Goal: Task Accomplishment & Management: Manage account settings

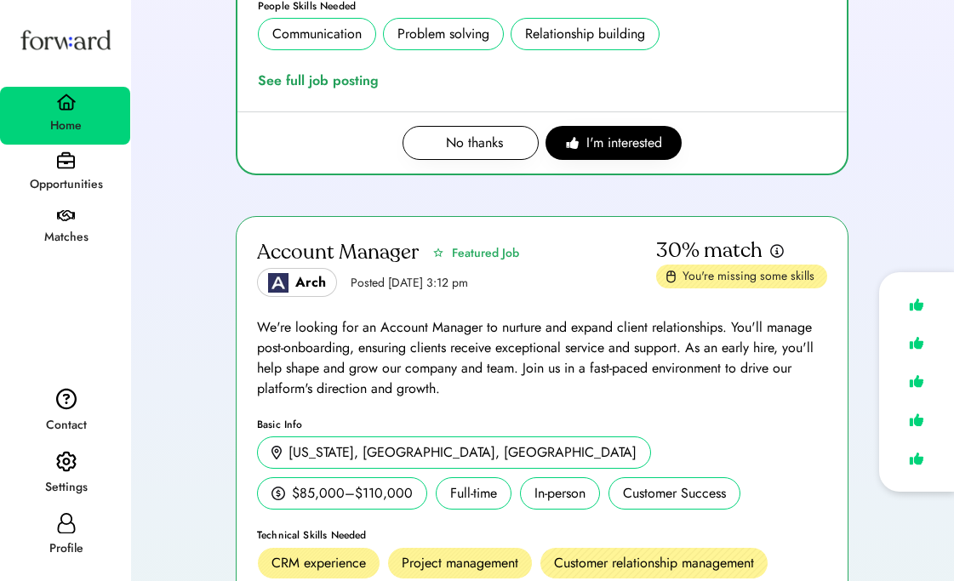
scroll to position [944, 0]
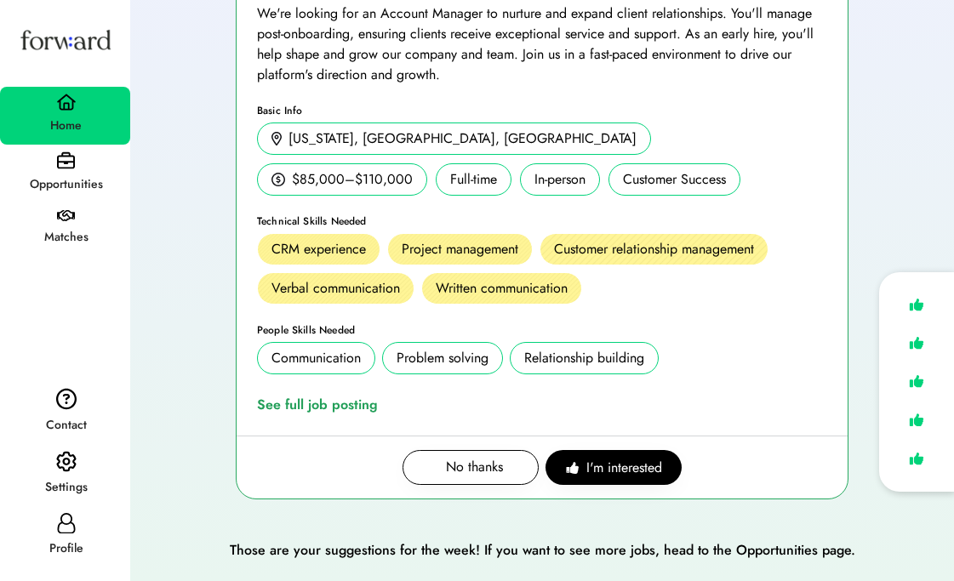
click at [56, 521] on icon at bounding box center [66, 523] width 20 height 20
click at [62, 521] on icon at bounding box center [66, 523] width 20 height 20
select select "*****"
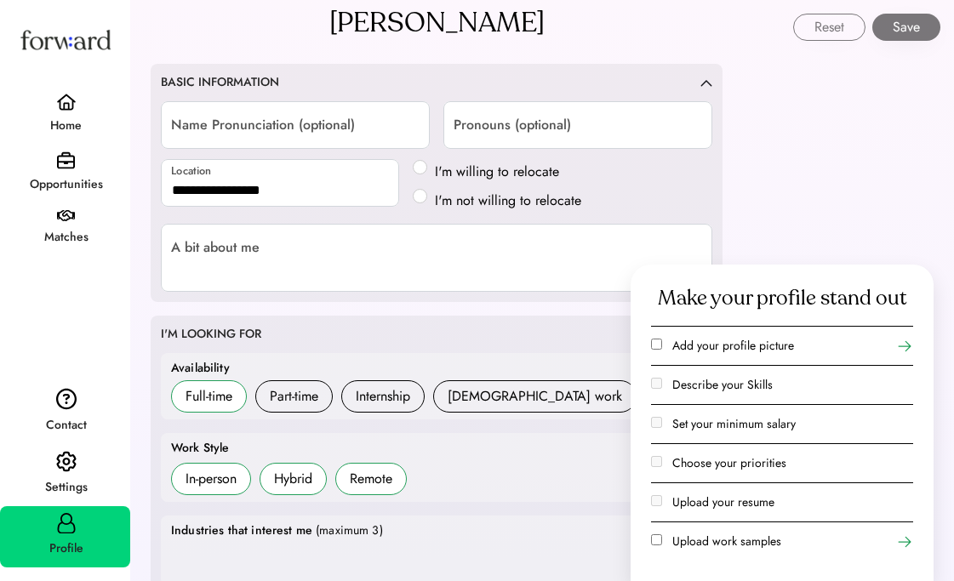
scroll to position [183, 0]
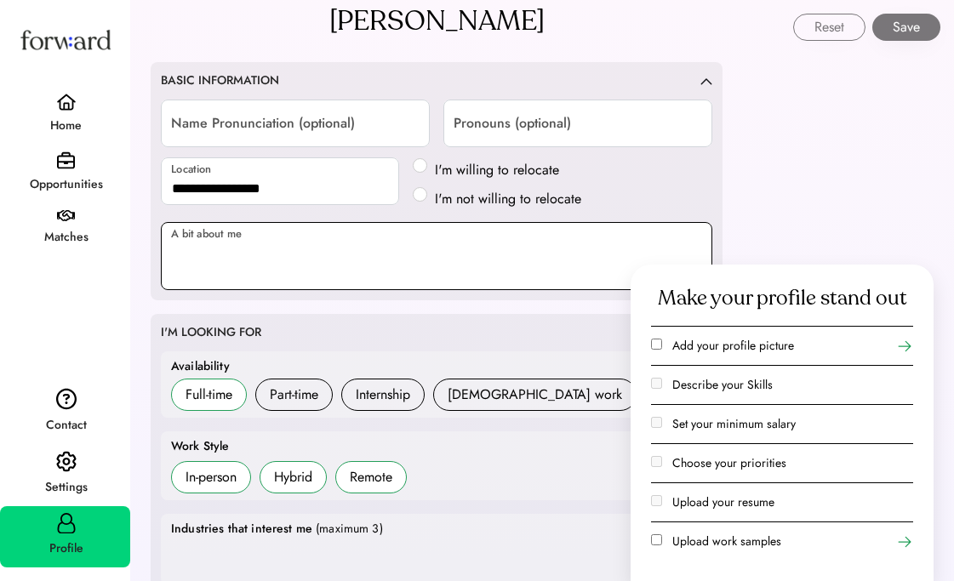
click at [430, 250] on textarea at bounding box center [437, 256] width 552 height 68
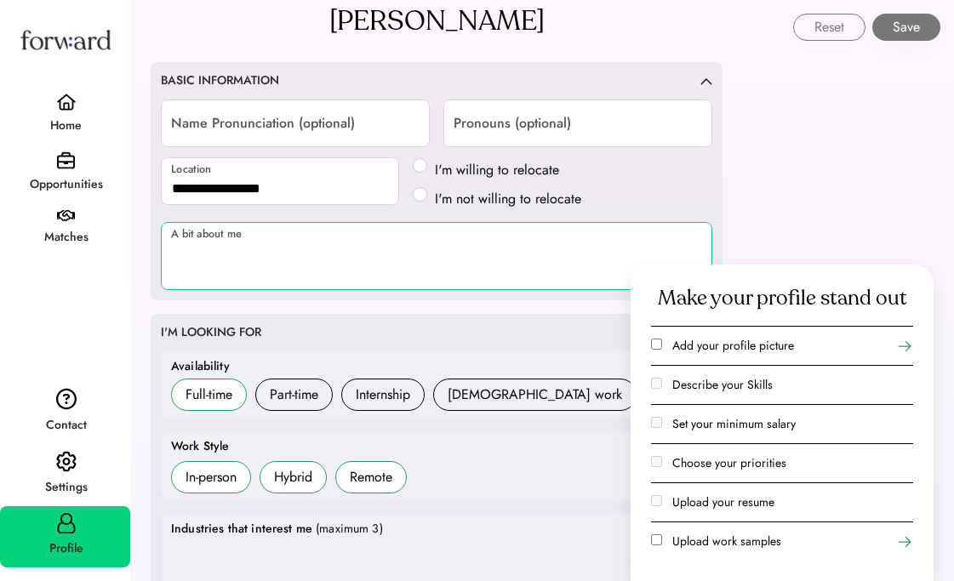
paste textarea "**********"
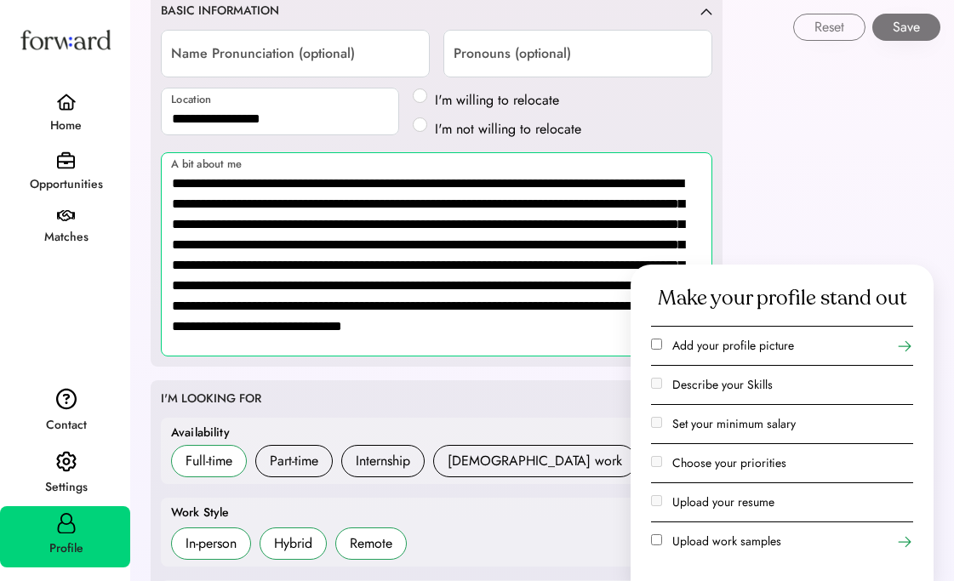
scroll to position [261, 0]
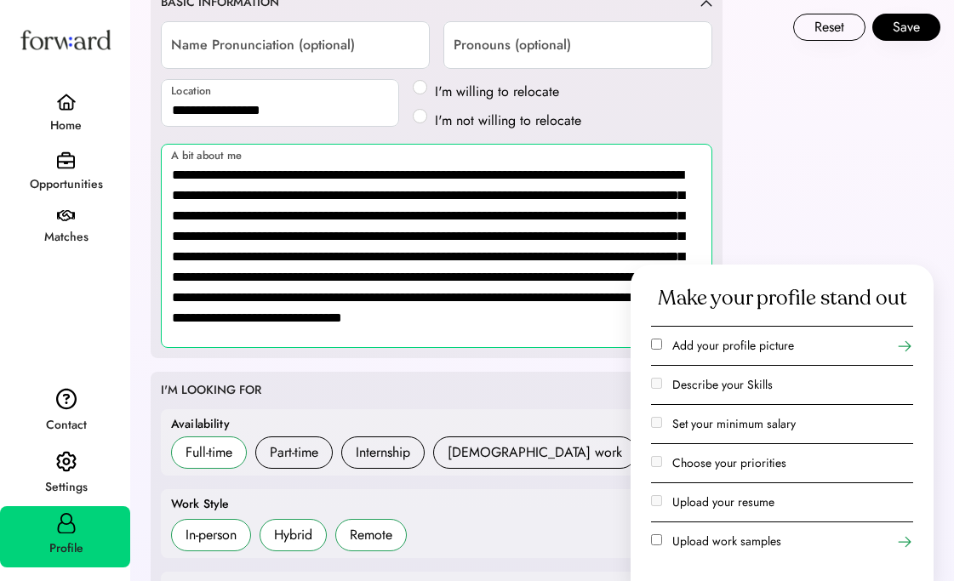
type textarea "**********"
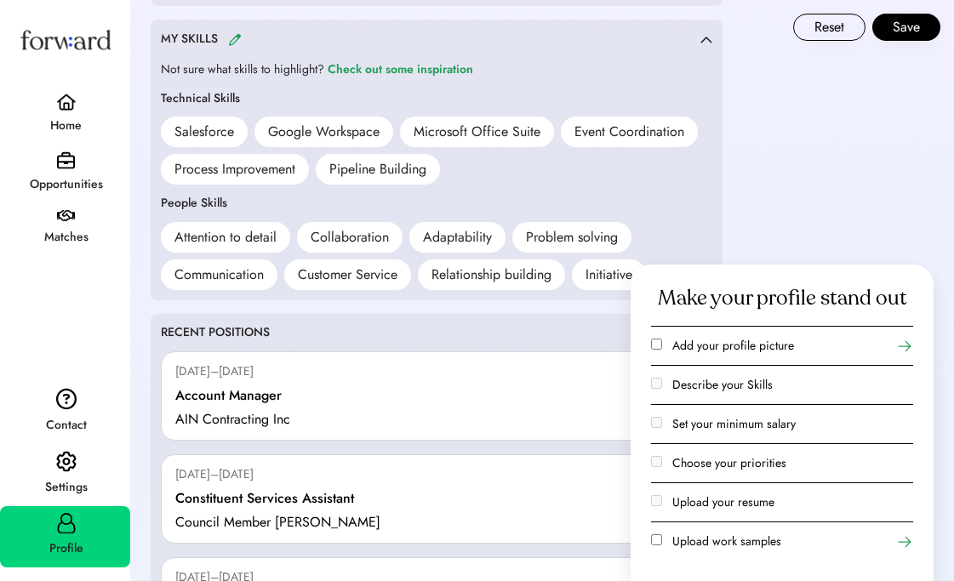
scroll to position [1398, 0]
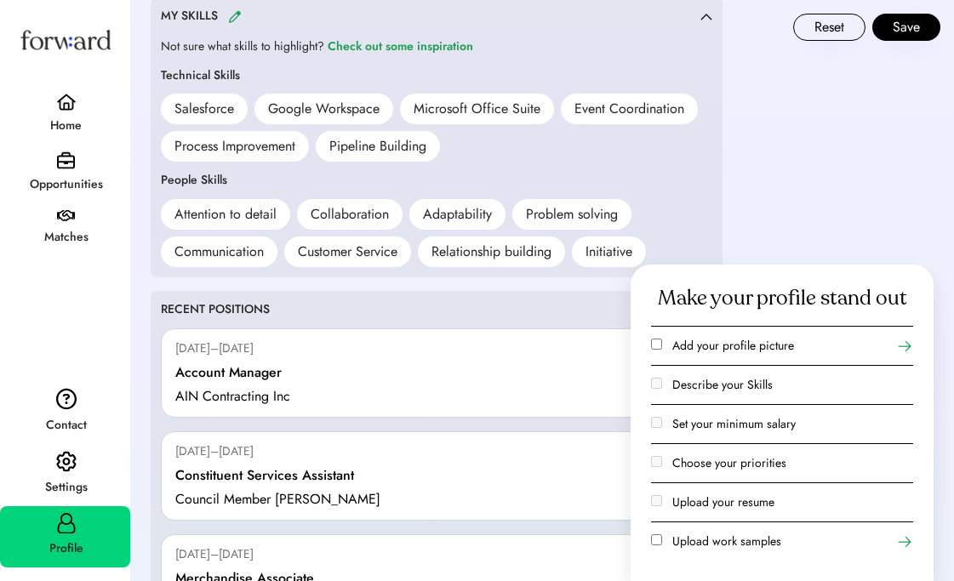
click at [237, 15] on div "Reset Save" at bounding box center [543, 20] width 822 height 41
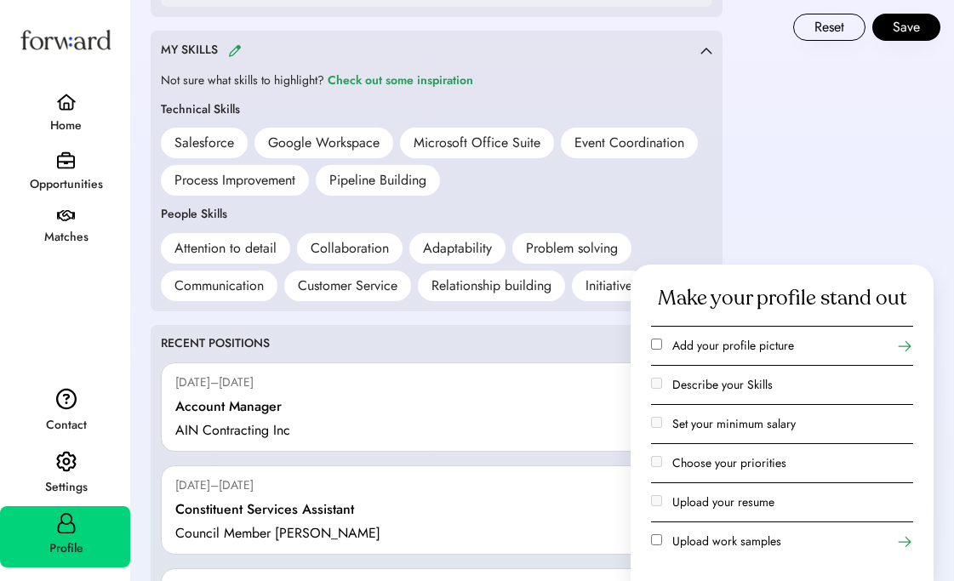
click at [231, 50] on img at bounding box center [235, 50] width 14 height 13
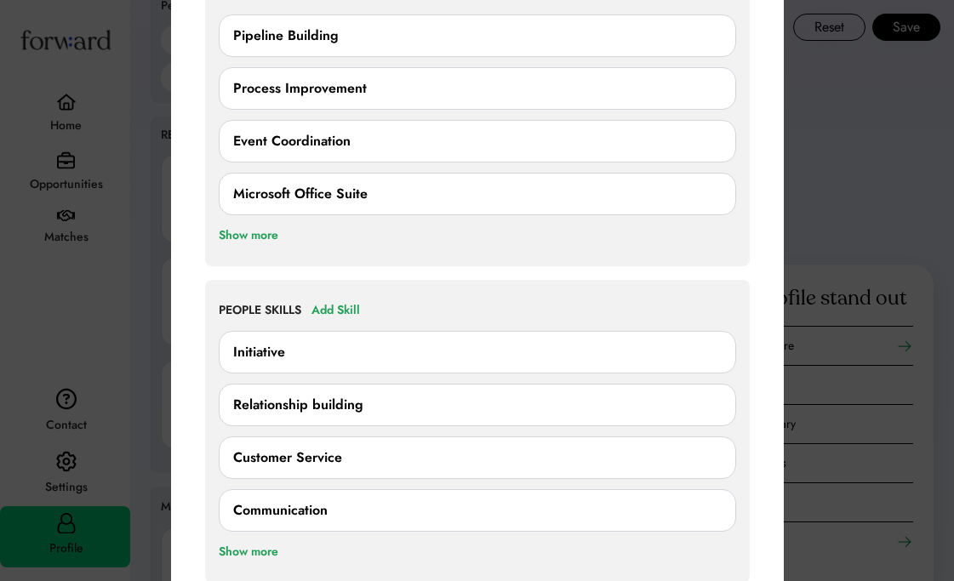
scroll to position [1382, 0]
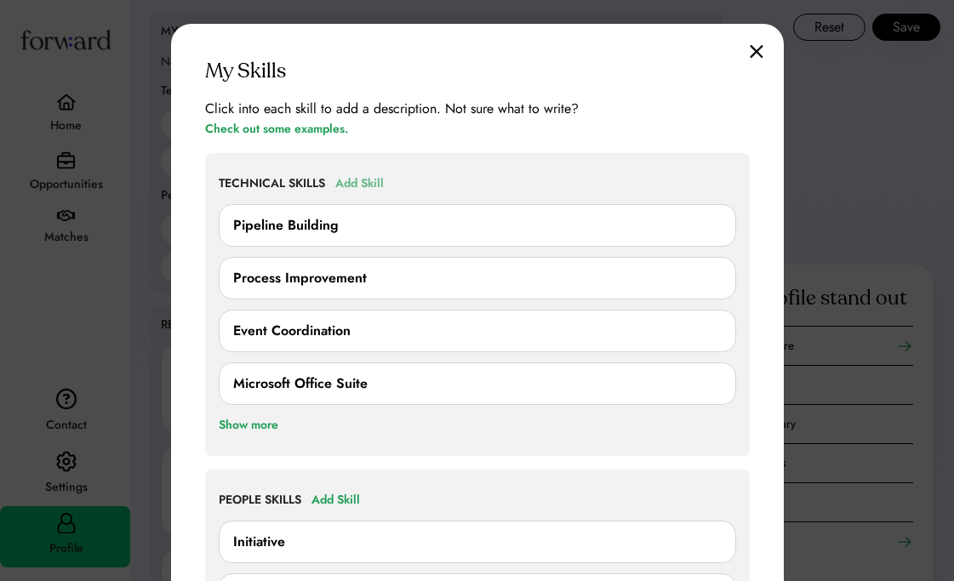
click at [352, 187] on div "Add Skill" at bounding box center [359, 184] width 49 height 20
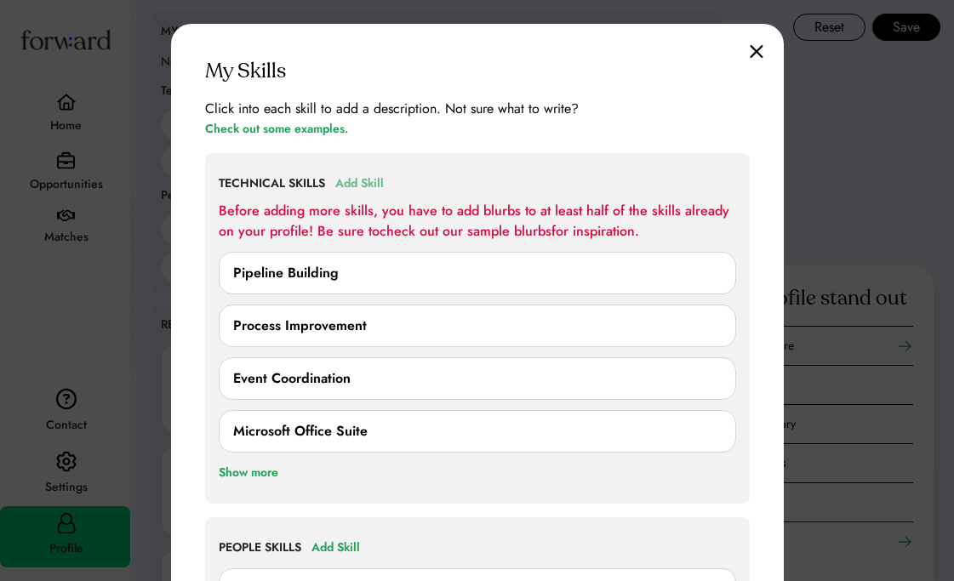
click at [355, 179] on div "Add Skill" at bounding box center [359, 184] width 49 height 20
click at [242, 476] on div "Show more" at bounding box center [249, 473] width 60 height 20
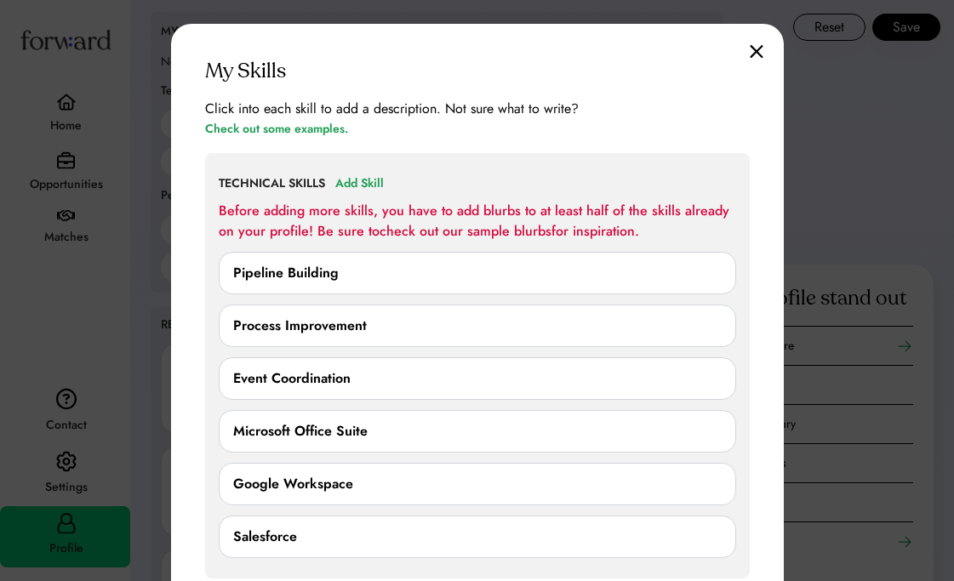
click at [758, 44] on img at bounding box center [757, 51] width 14 height 14
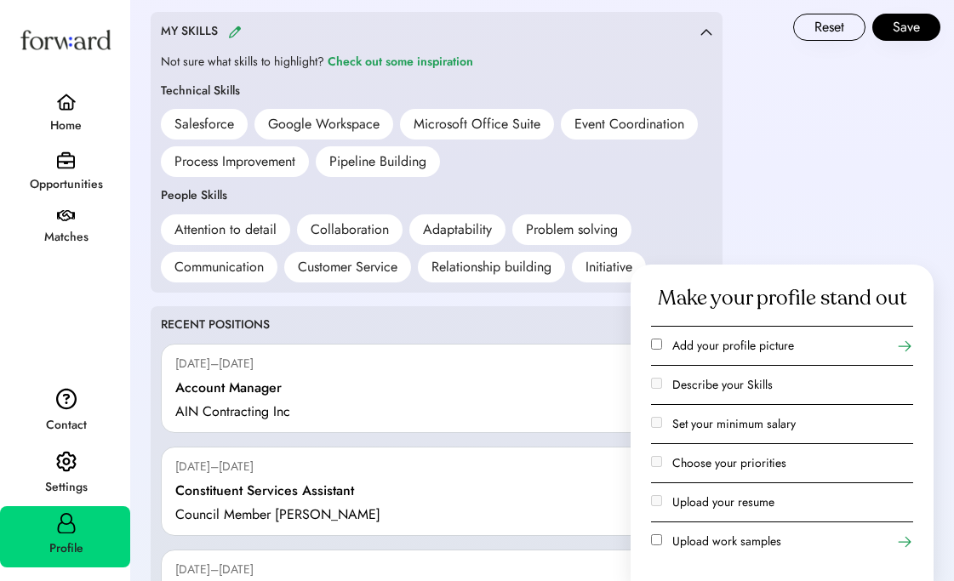
click at [216, 118] on div "Salesforce" at bounding box center [205, 124] width 60 height 20
click at [232, 32] on div "Reset Save" at bounding box center [543, 20] width 822 height 41
click at [234, 26] on div "Reset Save" at bounding box center [543, 20] width 822 height 41
click at [233, 33] on div "Reset Save" at bounding box center [543, 20] width 822 height 41
click at [392, 68] on div "Check out some inspiration" at bounding box center [401, 62] width 146 height 20
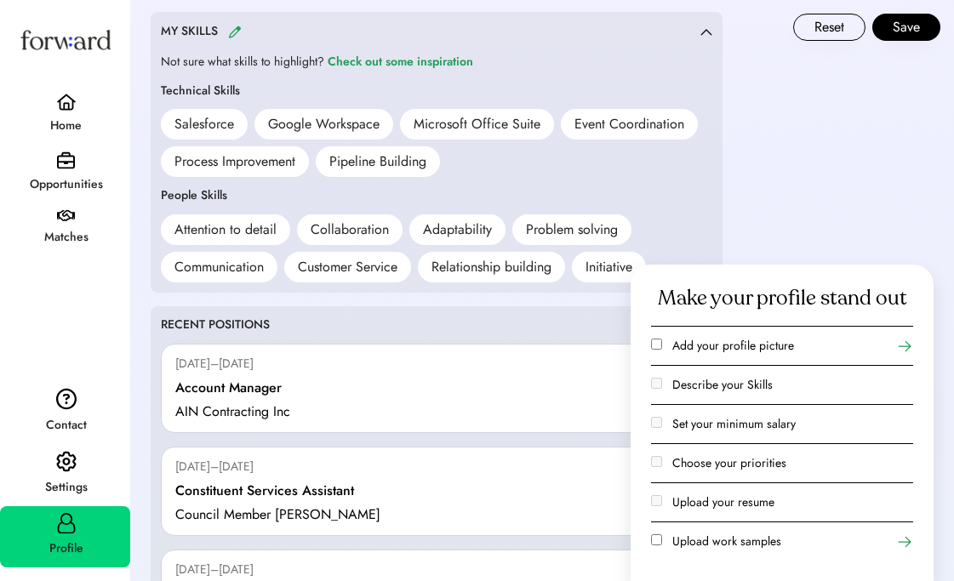
click at [233, 30] on div "Reset Save" at bounding box center [543, 20] width 822 height 41
click at [230, 28] on div "Reset Save" at bounding box center [543, 20] width 822 height 41
click at [232, 33] on div "Reset Save" at bounding box center [543, 20] width 822 height 41
click at [363, 57] on div "Check out some inspiration" at bounding box center [401, 62] width 146 height 20
click at [237, 34] on div "Reset Save" at bounding box center [543, 20] width 822 height 41
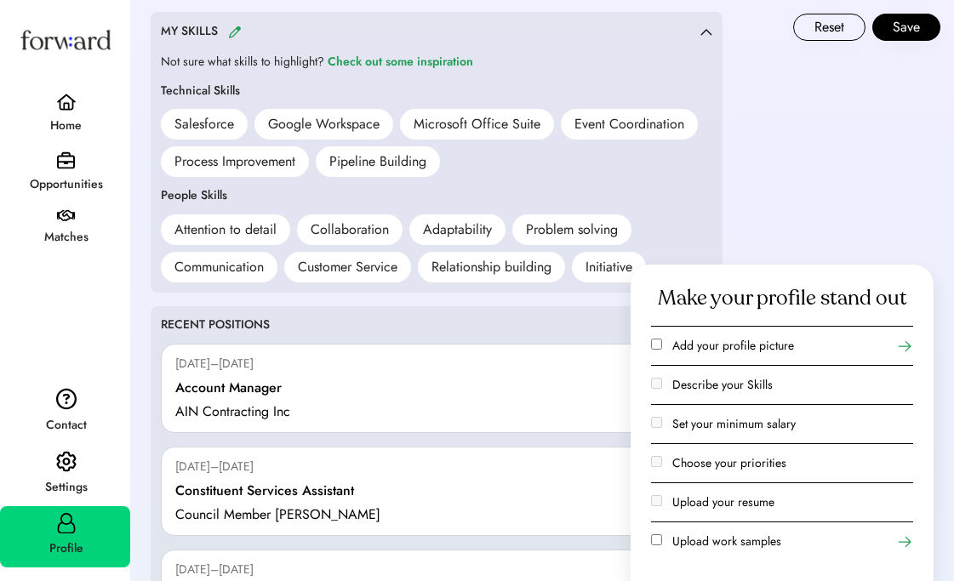
click at [237, 34] on div "Reset Save" at bounding box center [543, 20] width 822 height 41
click at [192, 31] on div "Reset Save" at bounding box center [543, 20] width 822 height 41
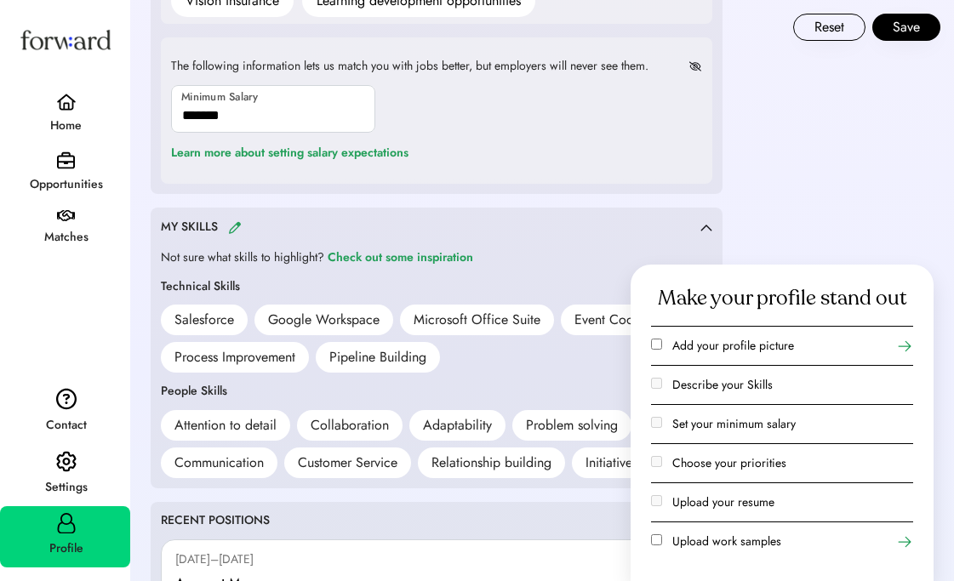
scroll to position [1173, 0]
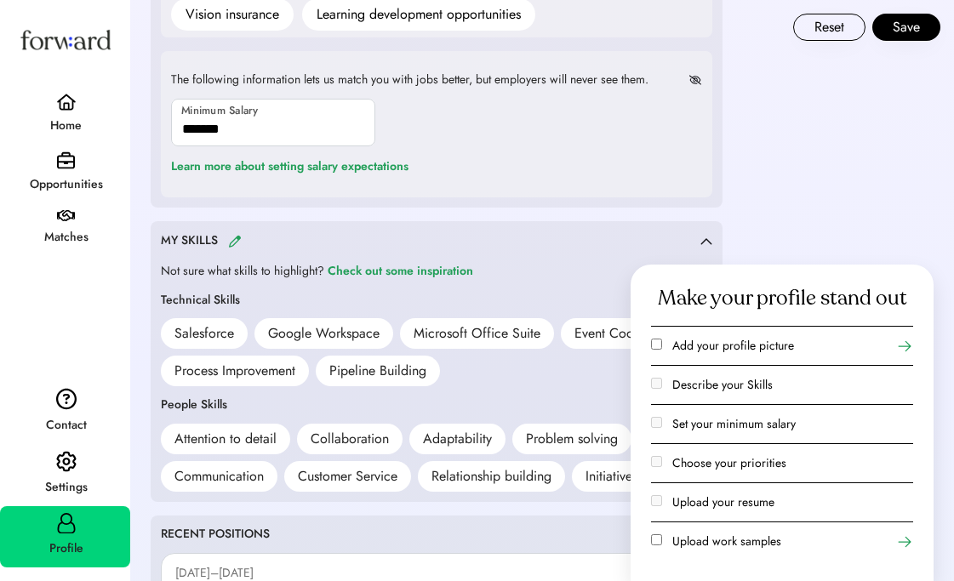
click at [711, 238] on img at bounding box center [707, 241] width 12 height 8
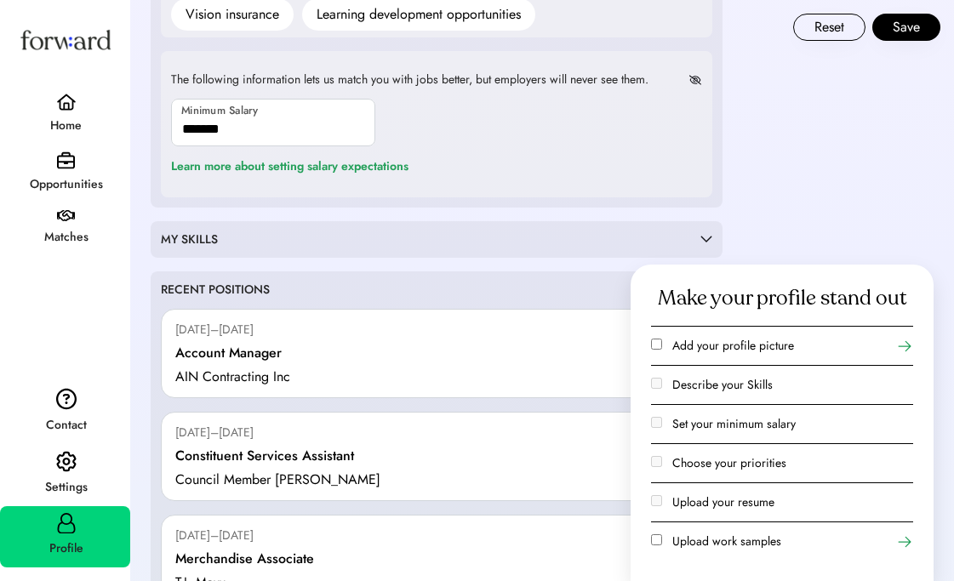
click at [414, 254] on div "MY SKILLS Not sure what skills to highlight? Check out some inspiration Technic…" at bounding box center [437, 239] width 572 height 37
click at [694, 239] on div "MY SKILLS" at bounding box center [431, 240] width 540 height 17
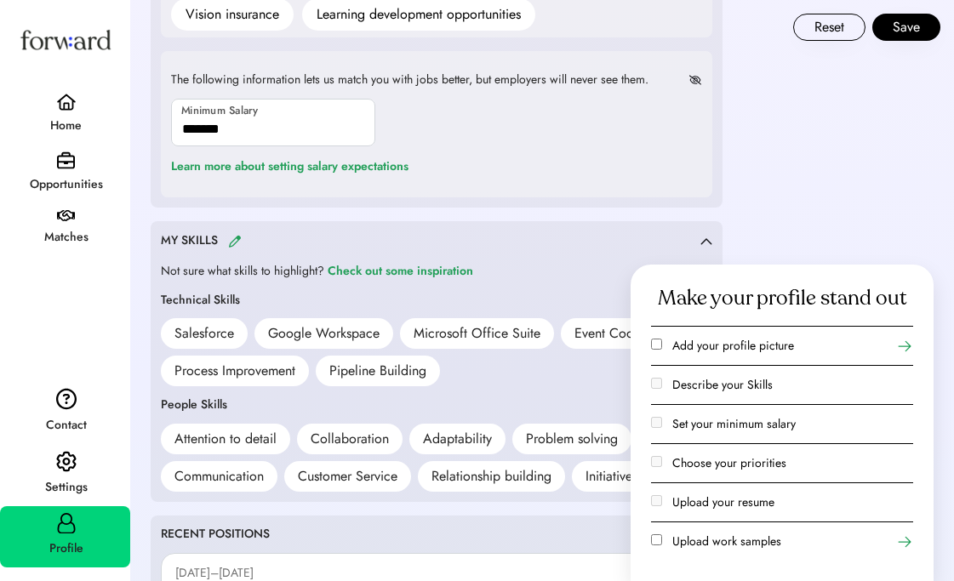
click at [235, 241] on img at bounding box center [235, 241] width 14 height 13
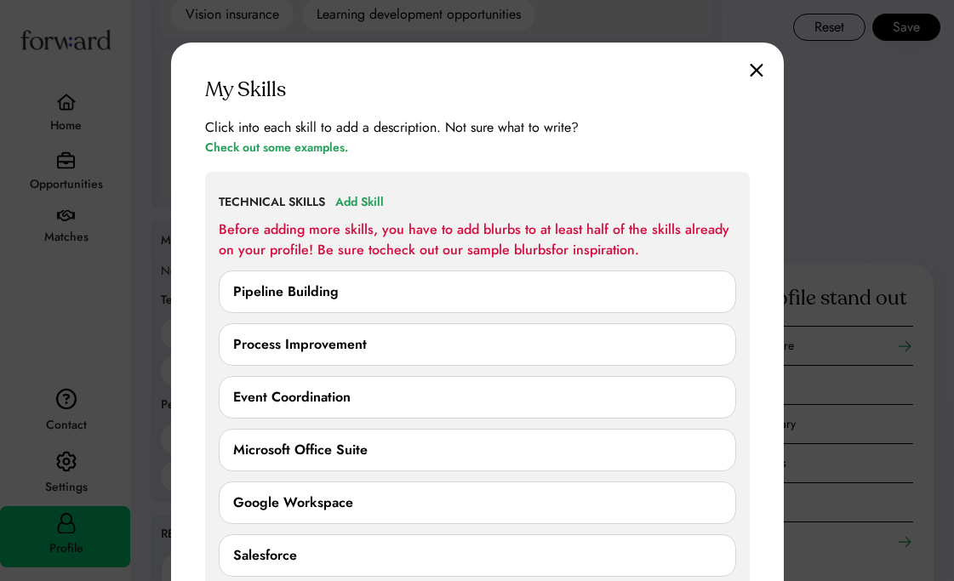
click at [342, 233] on div "Before adding more skills, you have to add blurbs to at least half of the skill…" at bounding box center [478, 240] width 518 height 41
click at [527, 243] on link "check out our sample blurbs" at bounding box center [466, 250] width 172 height 20
click at [756, 60] on div "My Skills Click into each skill to add a description. Not sure what to write? C…" at bounding box center [477, 512] width 613 height 938
click at [756, 64] on img at bounding box center [757, 70] width 14 height 14
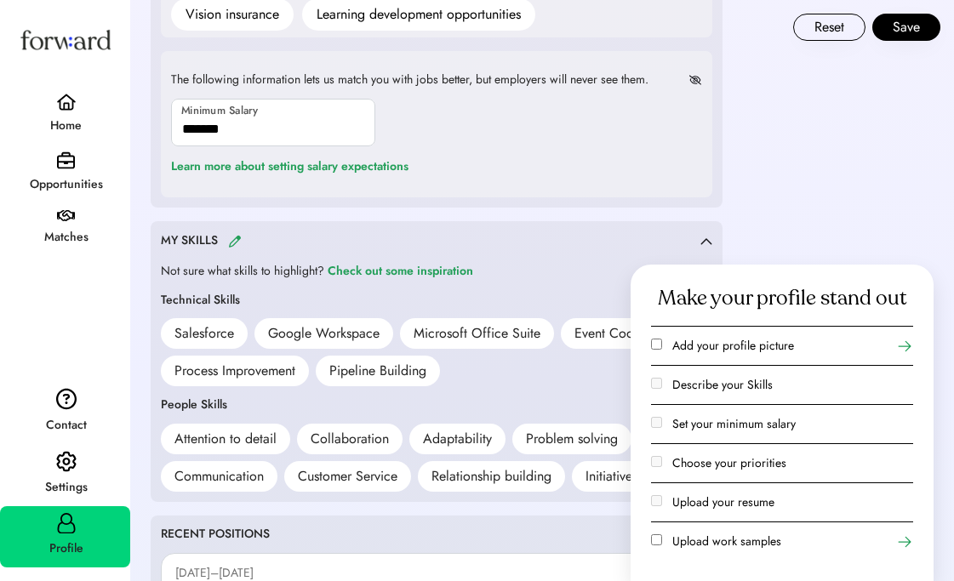
click at [224, 325] on div "Salesforce" at bounding box center [205, 333] width 60 height 20
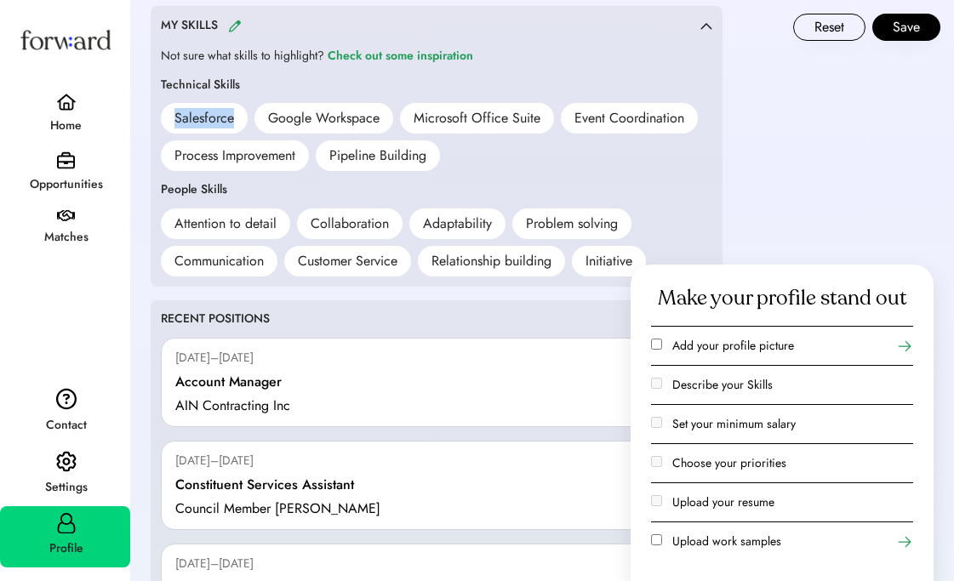
scroll to position [1428, 0]
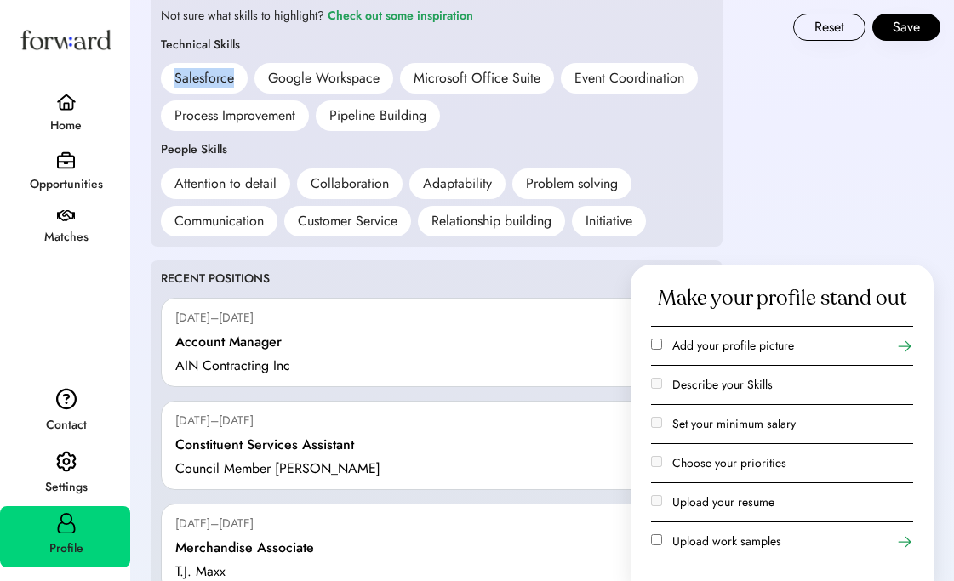
click at [238, 186] on div "Attention to detail" at bounding box center [226, 184] width 102 height 20
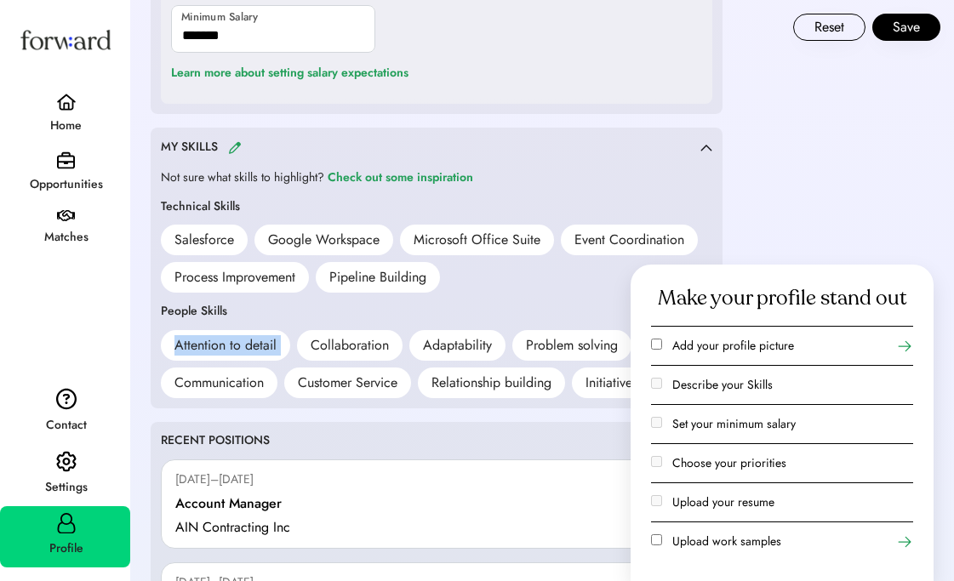
scroll to position [1164, 0]
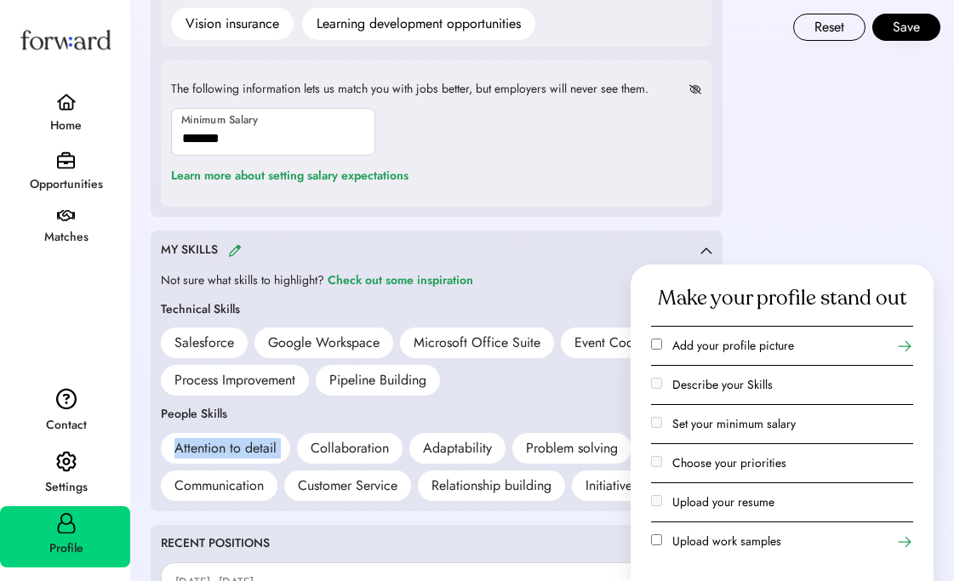
click at [360, 377] on div "Pipeline Building" at bounding box center [377, 380] width 97 height 20
click at [346, 466] on div "Attention to detail Collaboration Adaptability Problem solving Communication Cu…" at bounding box center [437, 467] width 552 height 68
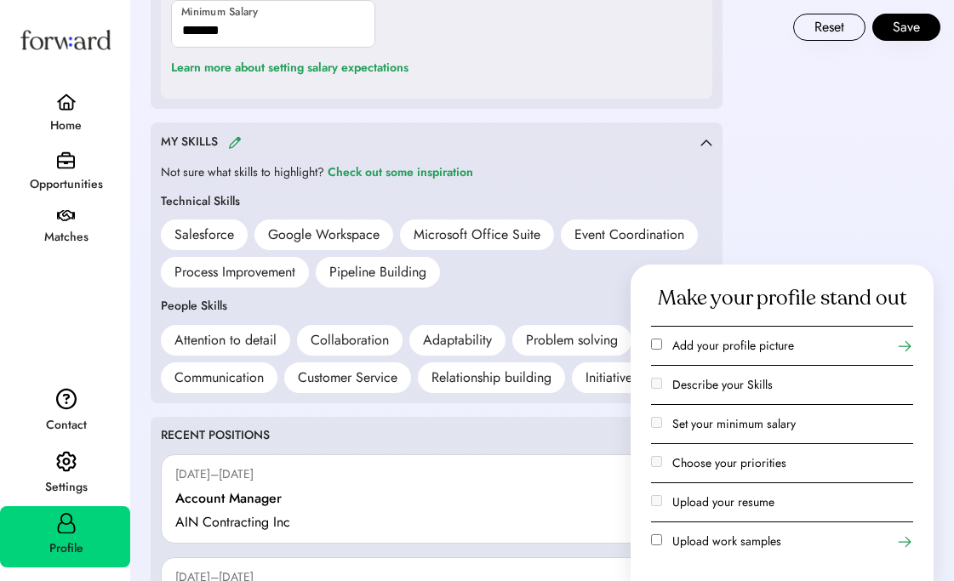
scroll to position [1308, 0]
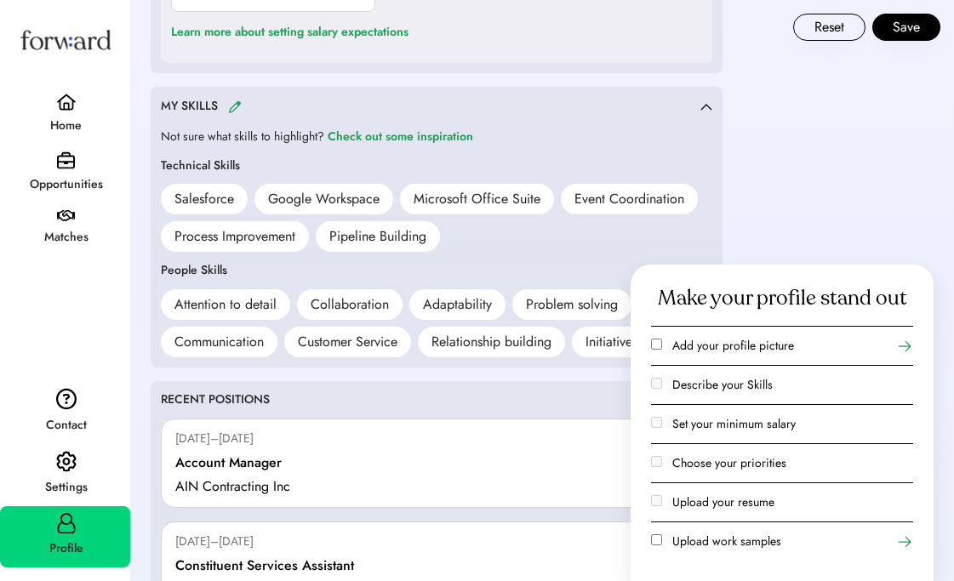
click at [484, 341] on div "Relationship building" at bounding box center [492, 342] width 120 height 20
click at [372, 133] on div "Check out some inspiration" at bounding box center [401, 137] width 146 height 20
click at [231, 114] on div "MY SKILLS" at bounding box center [431, 107] width 540 height 20
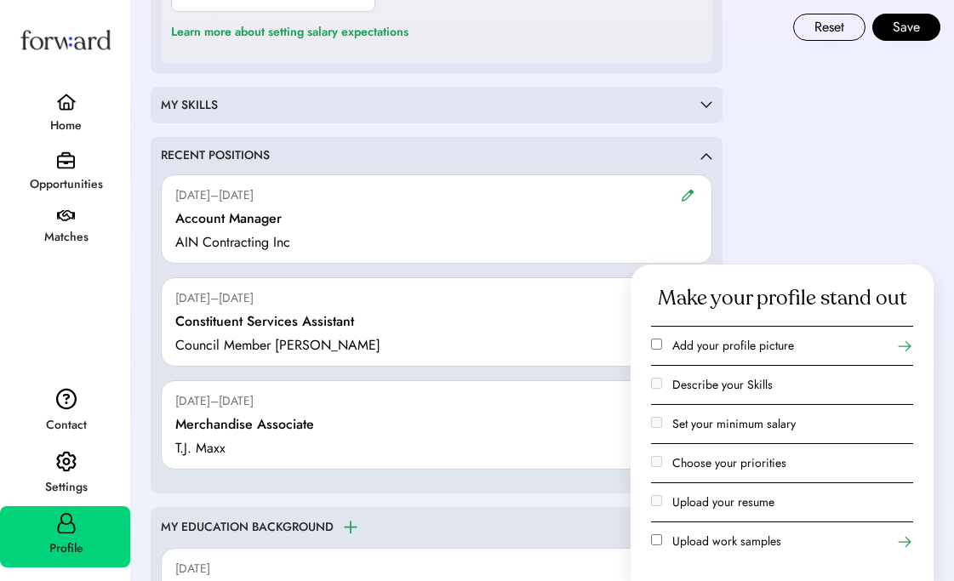
click at [231, 114] on div "MY SKILLS Not sure what skills to highlight? Check out some inspiration Technic…" at bounding box center [437, 105] width 572 height 37
click at [217, 97] on div "MY SKILLS" at bounding box center [431, 105] width 540 height 17
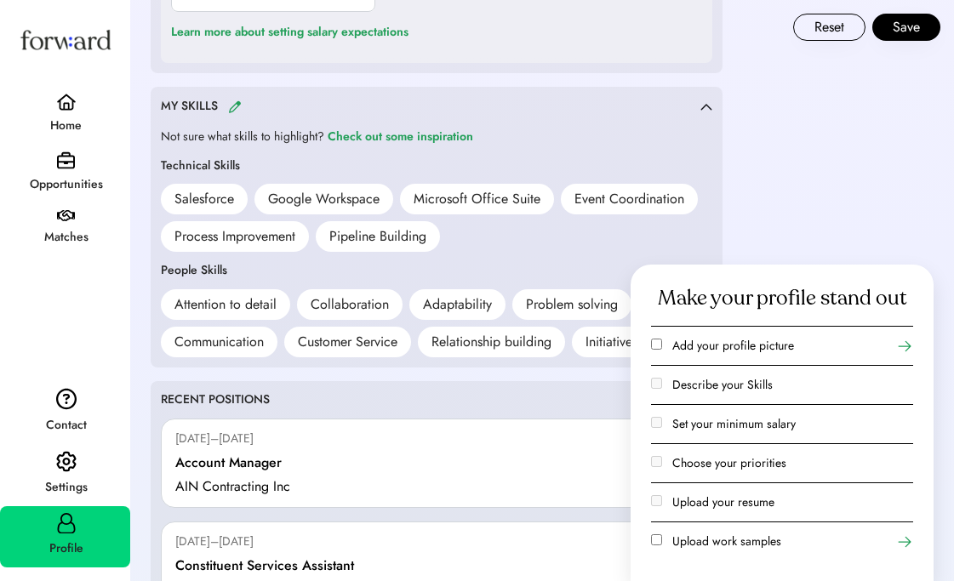
click at [239, 106] on img at bounding box center [235, 106] width 14 height 13
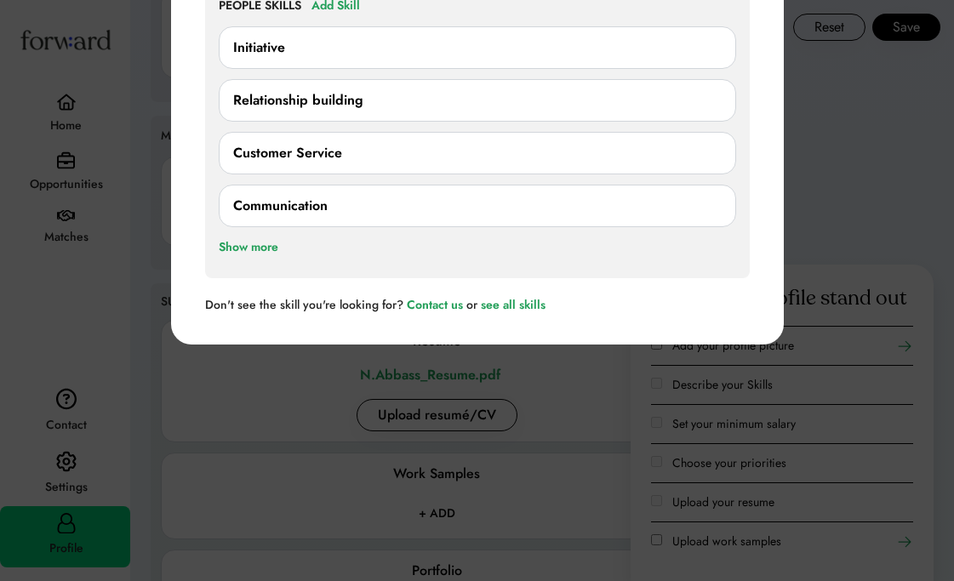
scroll to position [1810, 0]
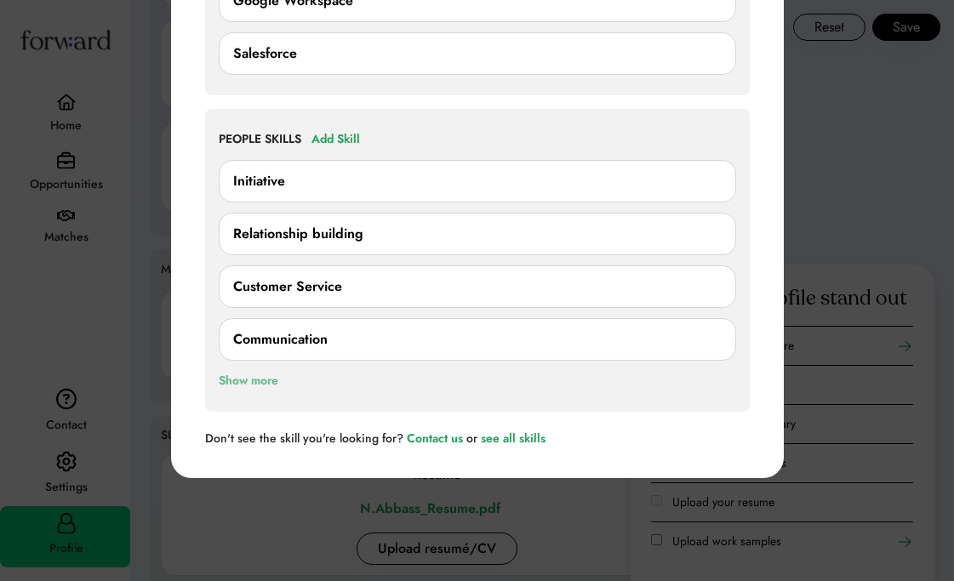
click at [237, 383] on div "Show more" at bounding box center [249, 381] width 60 height 20
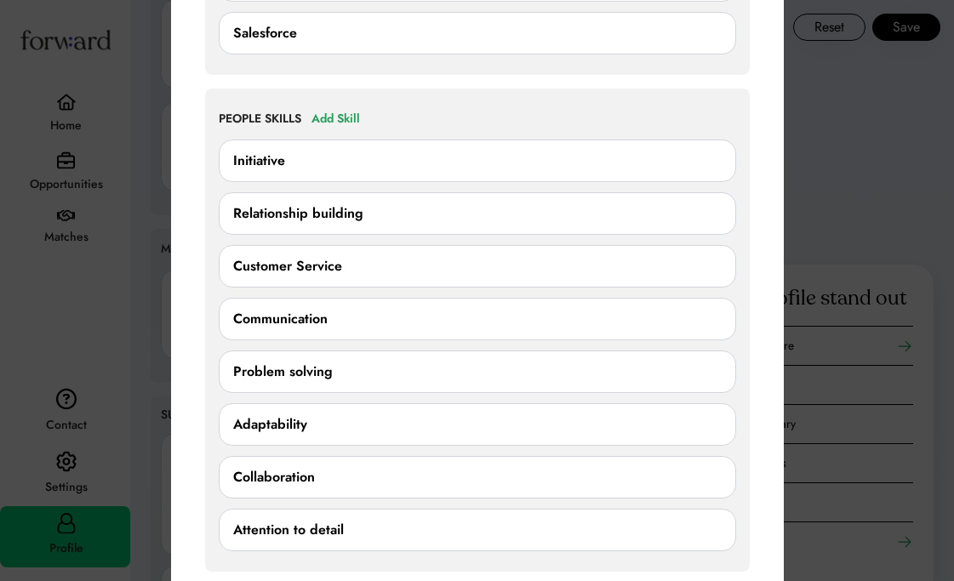
scroll to position [1704, 0]
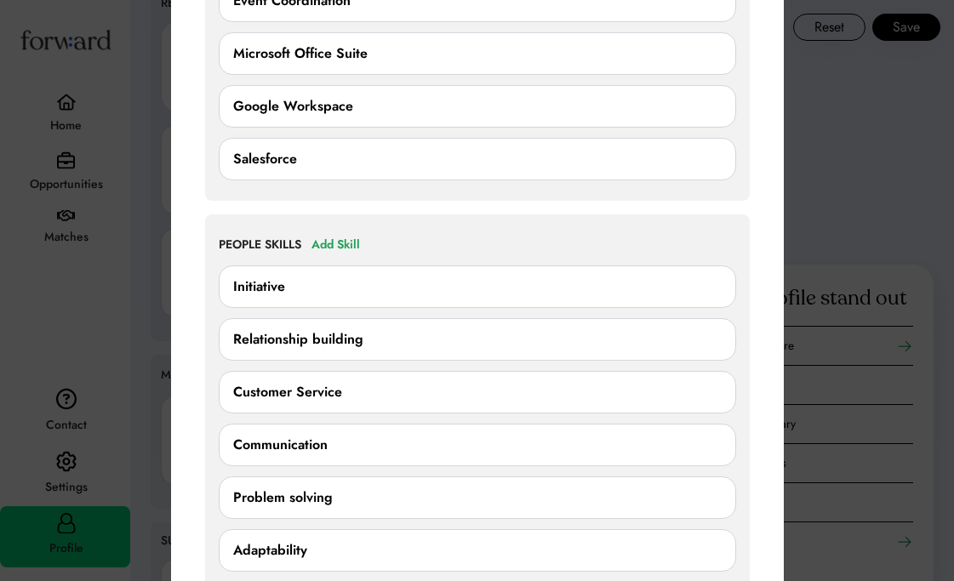
click at [276, 342] on div "Relationship building" at bounding box center [298, 339] width 130 height 20
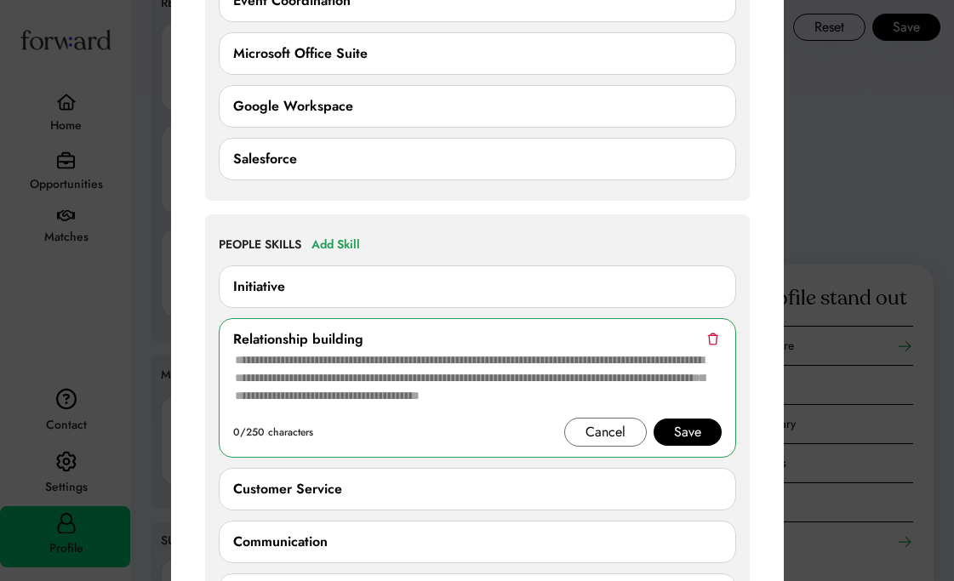
click at [494, 349] on div "Relationship building" at bounding box center [477, 339] width 489 height 20
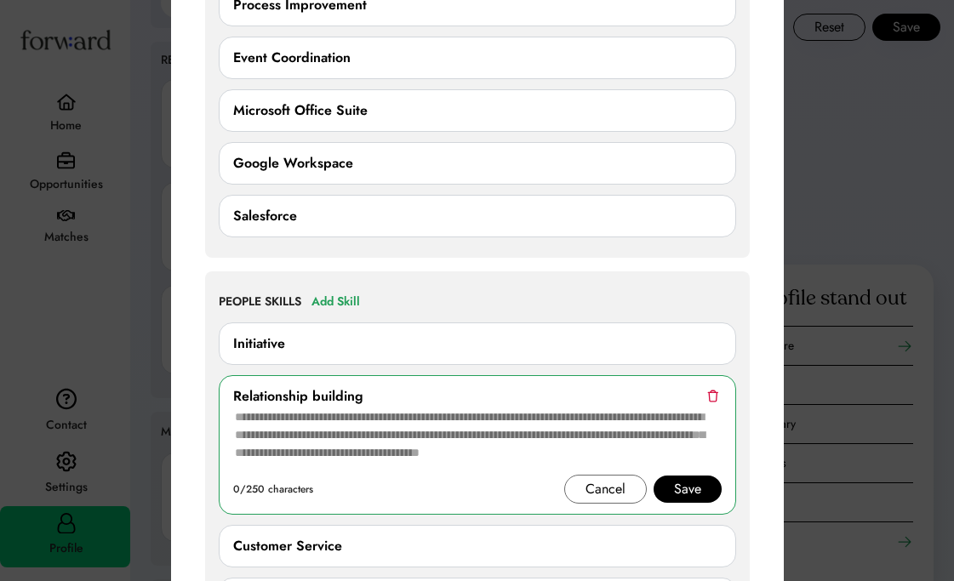
scroll to position [1646, 0]
click at [366, 340] on div "Initiative" at bounding box center [477, 345] width 489 height 20
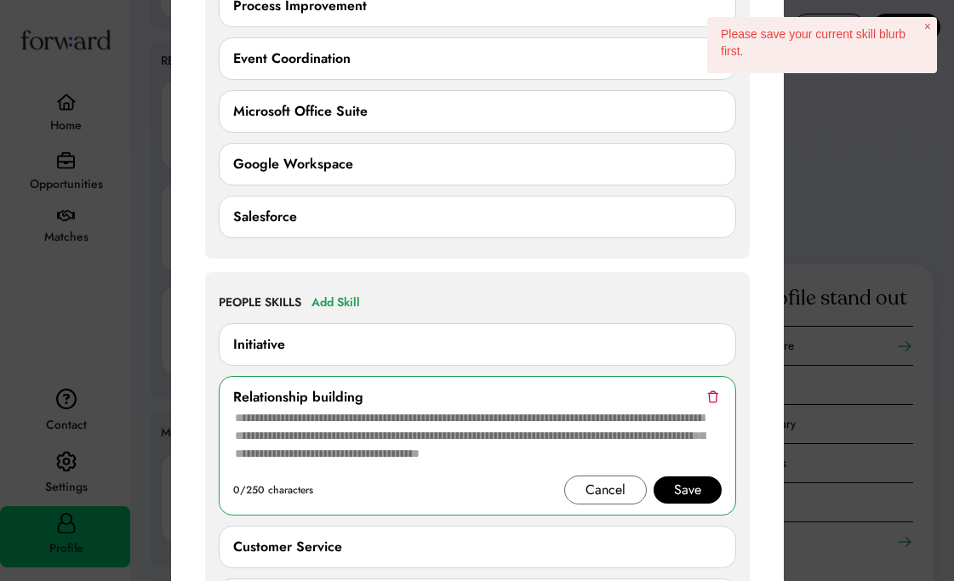
click at [421, 317] on div "Initiative" at bounding box center [478, 339] width 518 height 53
click at [589, 487] on div "Cancel" at bounding box center [606, 490] width 40 height 20
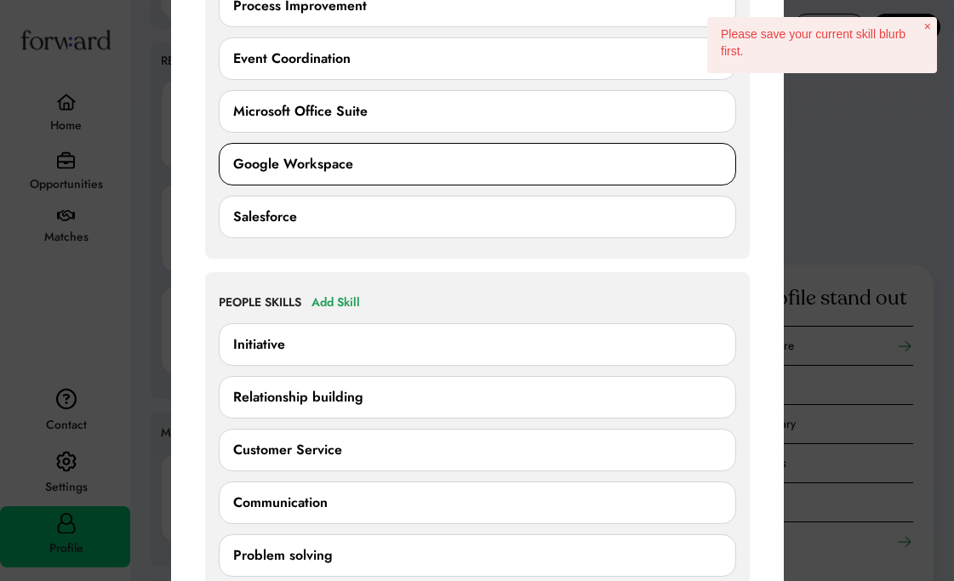
click at [364, 172] on div "Google Workspace" at bounding box center [477, 164] width 489 height 20
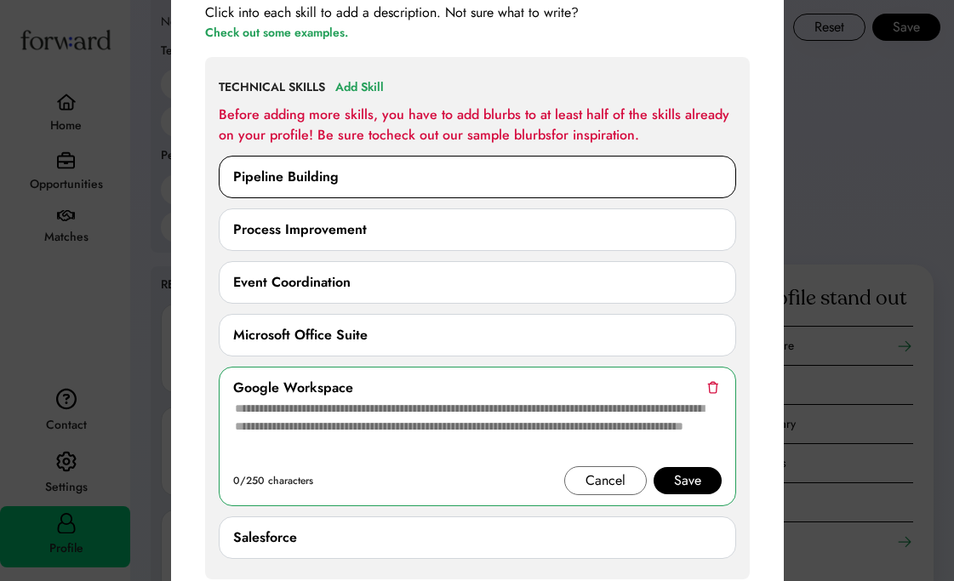
scroll to position [1419, 0]
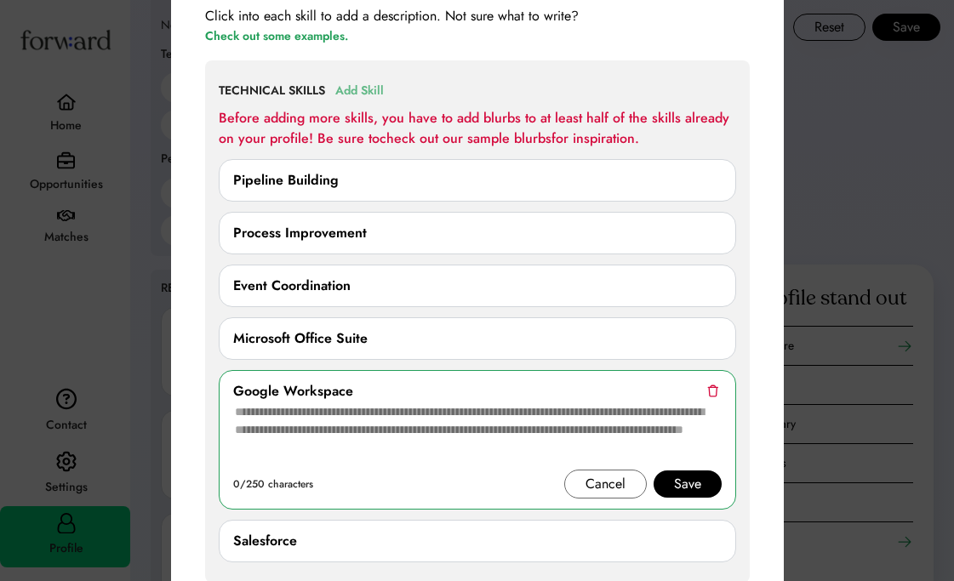
click at [365, 86] on div "Add Skill" at bounding box center [359, 91] width 49 height 20
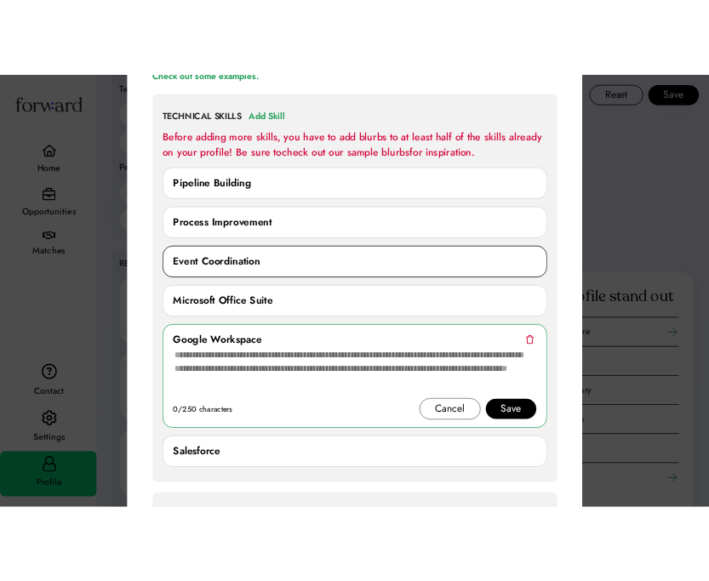
scroll to position [1458, 0]
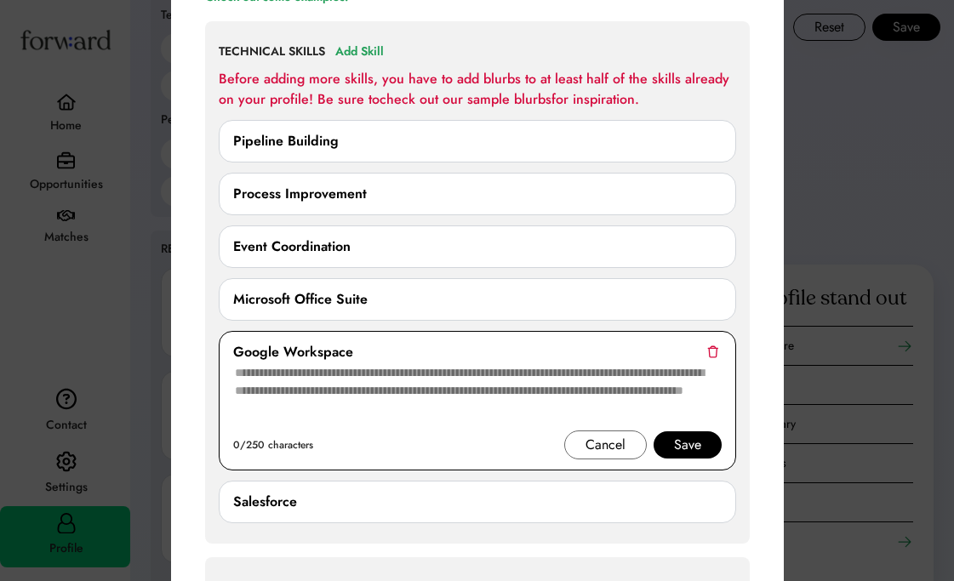
click at [334, 392] on textarea at bounding box center [477, 397] width 489 height 68
drag, startPoint x: 400, startPoint y: 417, endPoint x: 255, endPoint y: 380, distance: 149.5
click at [255, 380] on textarea at bounding box center [477, 397] width 489 height 68
click at [470, 100] on link "check out our sample blurbs" at bounding box center [466, 99] width 172 height 20
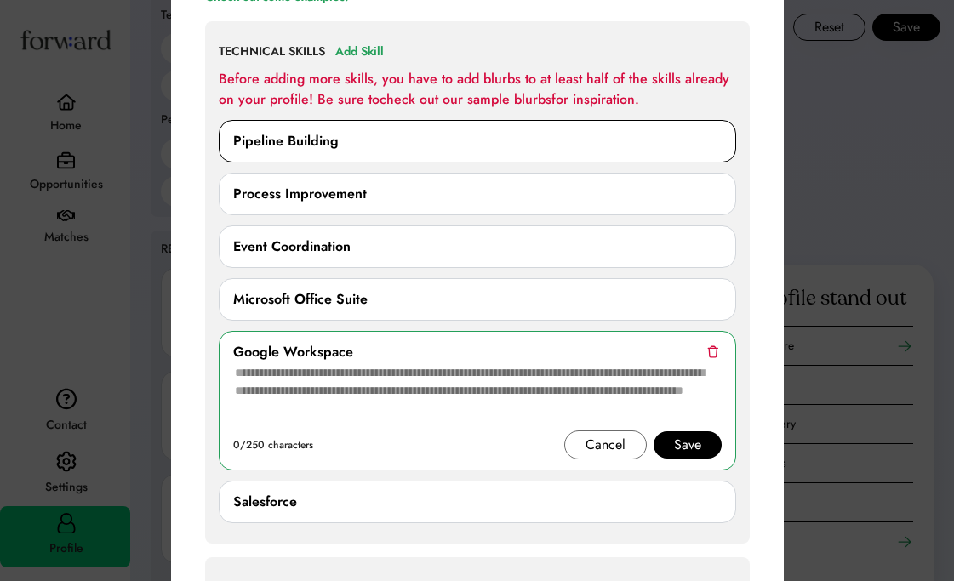
click at [296, 144] on div "Pipeline Building" at bounding box center [286, 141] width 106 height 20
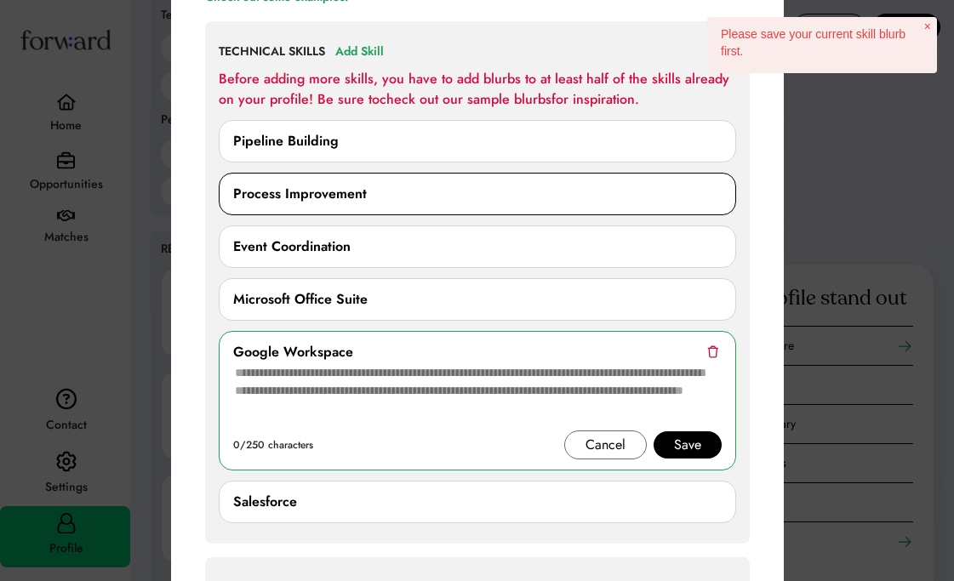
click at [348, 197] on div "Process Improvement" at bounding box center [300, 194] width 134 height 20
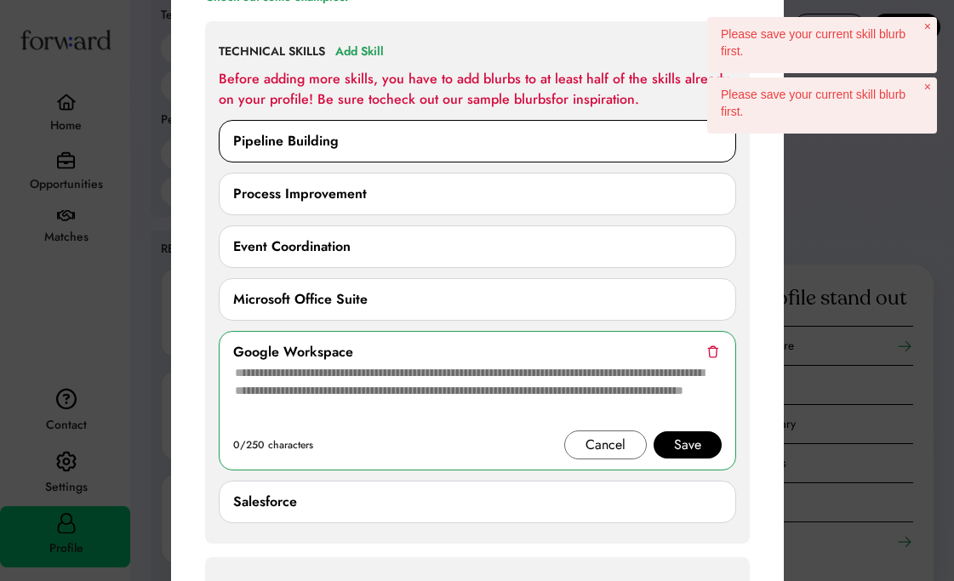
click at [635, 129] on div "Pipeline Building" at bounding box center [478, 141] width 518 height 43
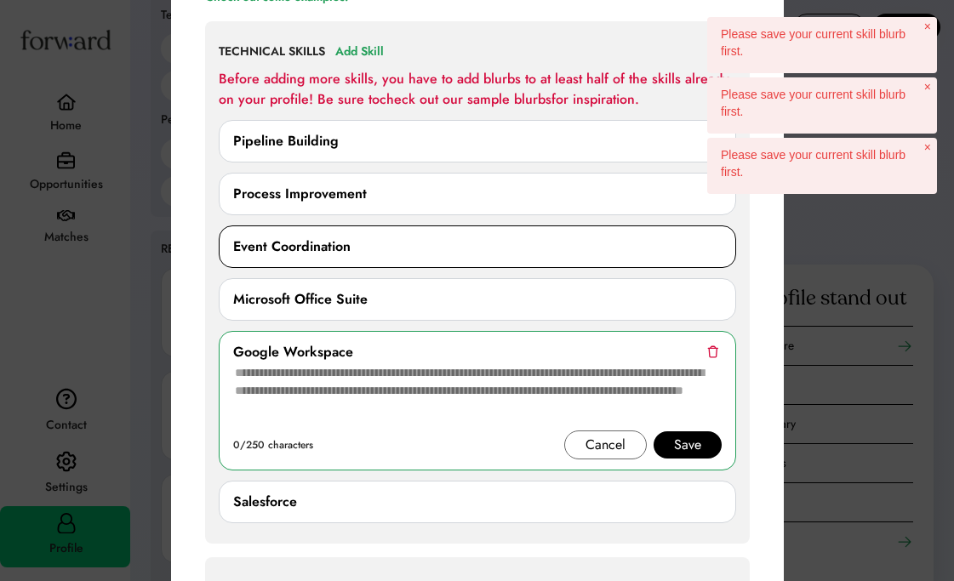
click at [548, 237] on div "Event Coordination" at bounding box center [477, 247] width 489 height 20
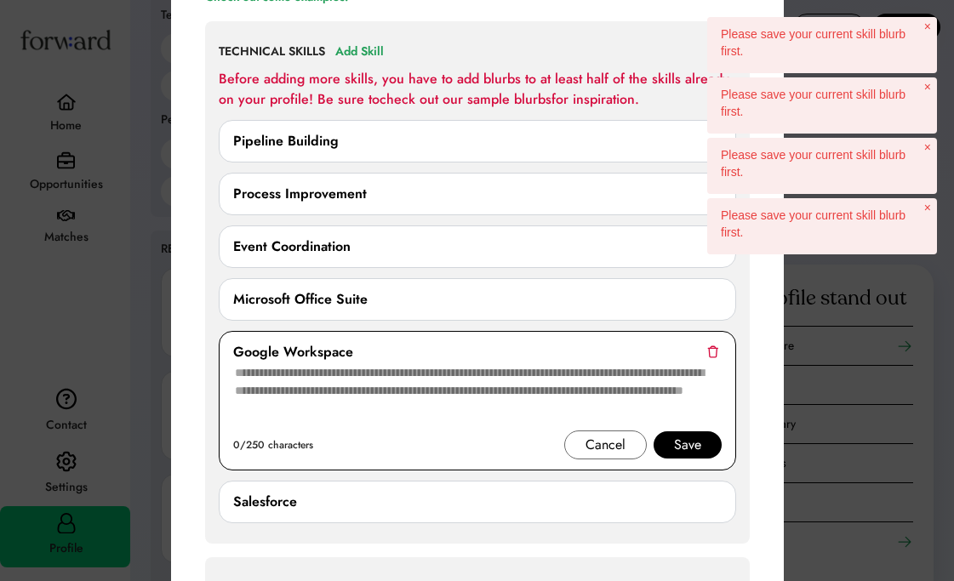
click at [608, 442] on div "Cancel" at bounding box center [606, 445] width 40 height 20
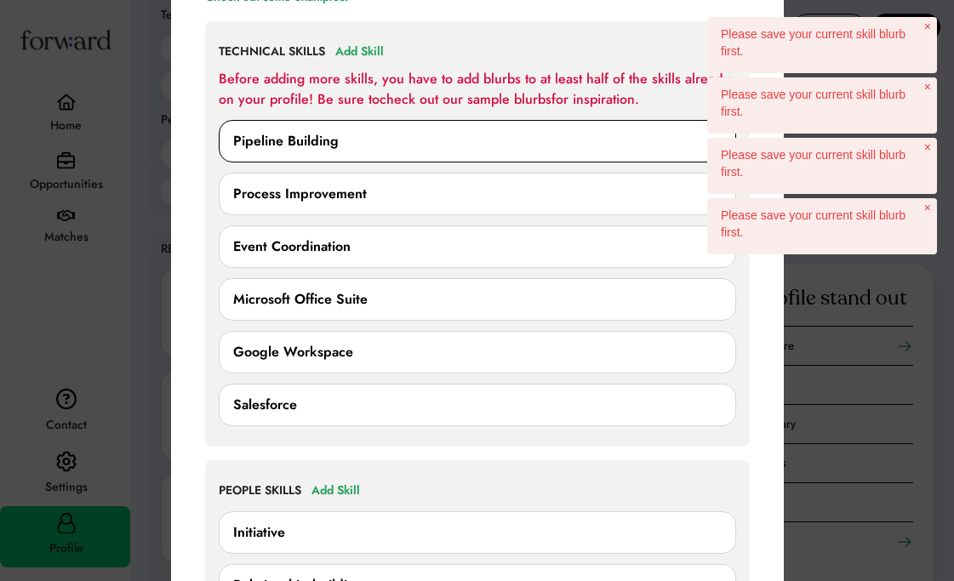
click at [576, 146] on div "Pipeline Building" at bounding box center [477, 141] width 489 height 20
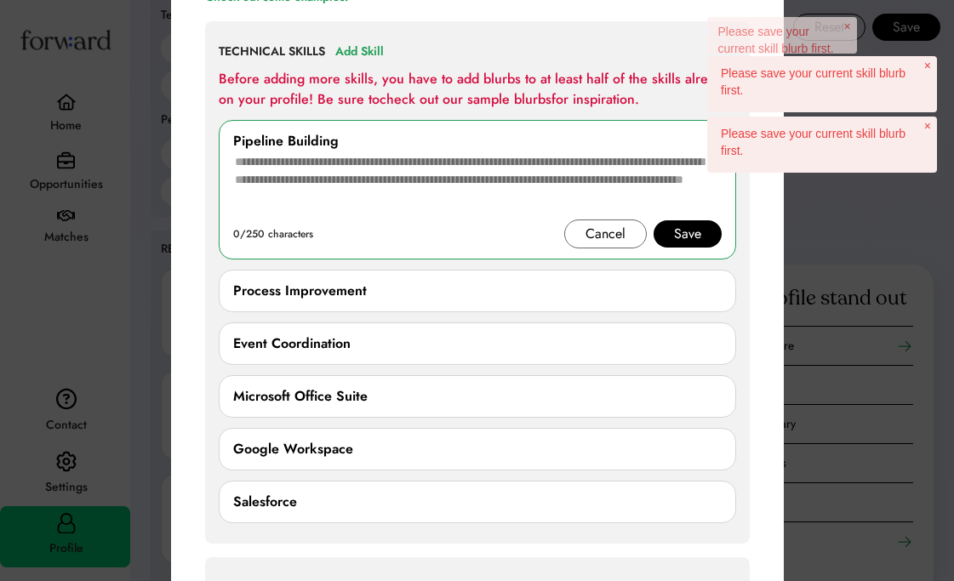
click at [718, 134] on div "Please save your current skill blurb first." at bounding box center [822, 144] width 213 height 39
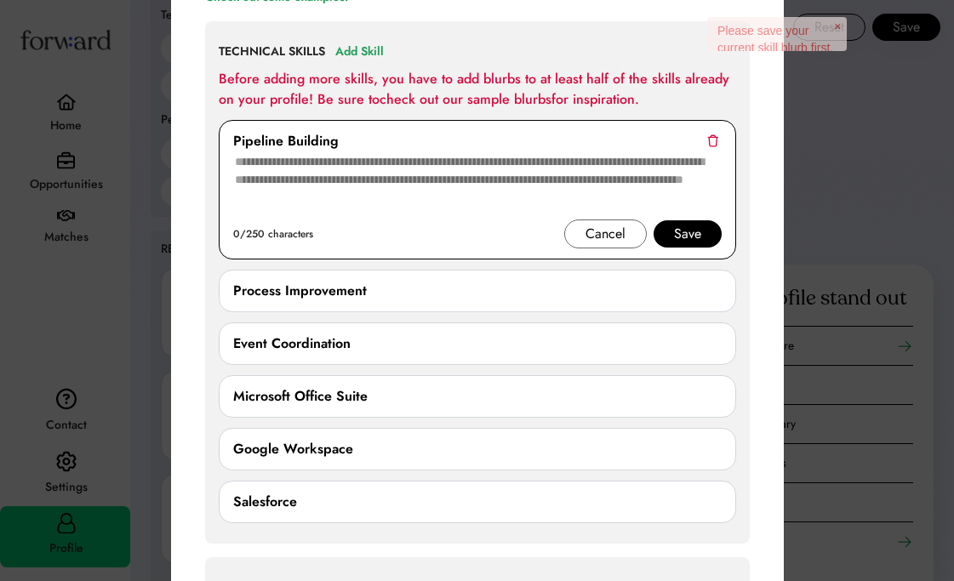
click at [713, 140] on img at bounding box center [712, 140] width 11 height 13
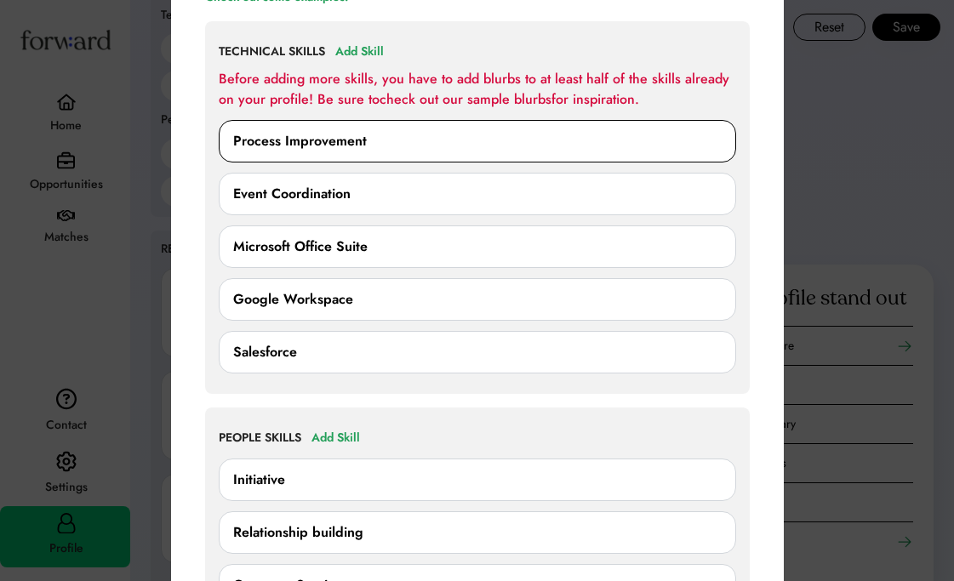
click at [712, 134] on div "Process Improvement" at bounding box center [477, 141] width 489 height 20
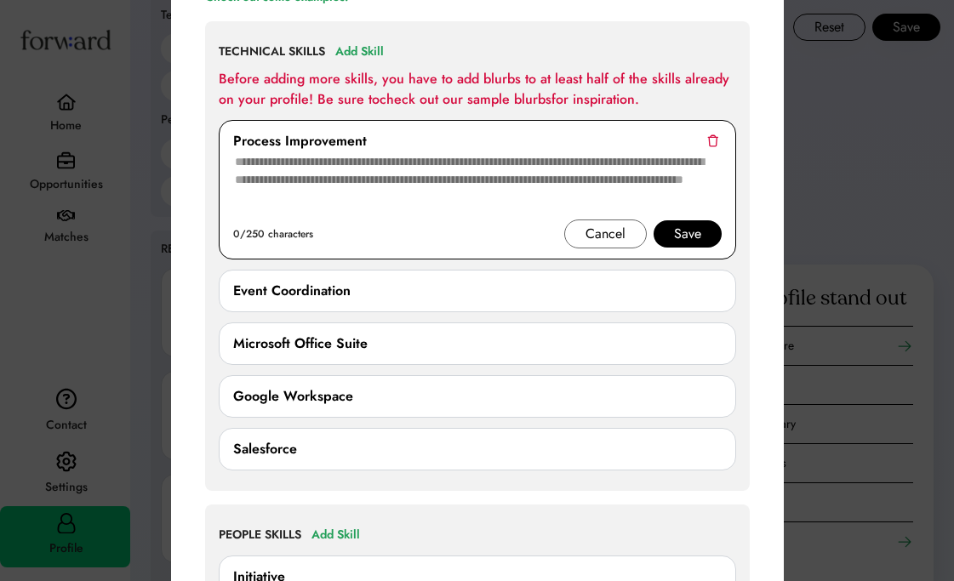
click at [712, 137] on img at bounding box center [712, 140] width 11 height 13
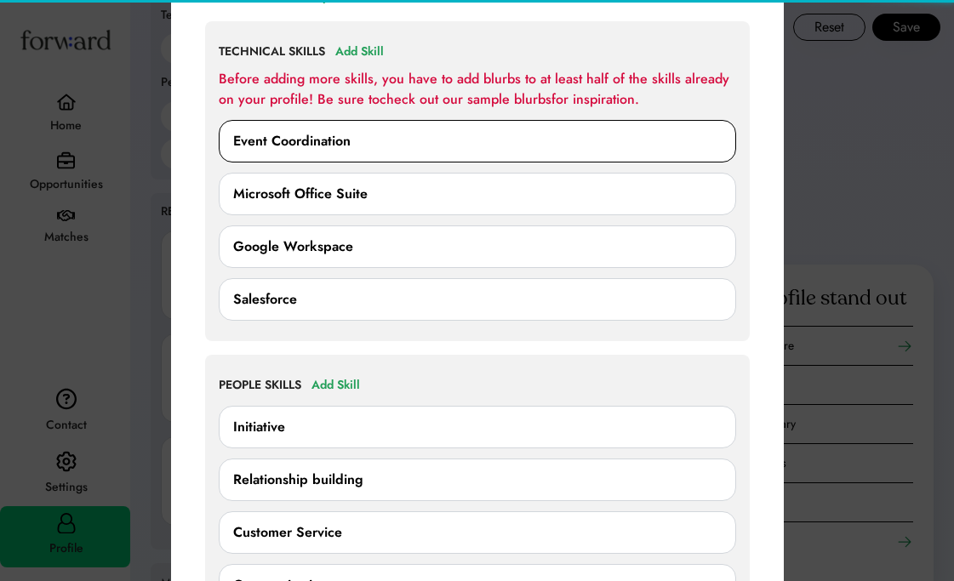
click at [712, 137] on div "Event Coordination" at bounding box center [477, 141] width 489 height 20
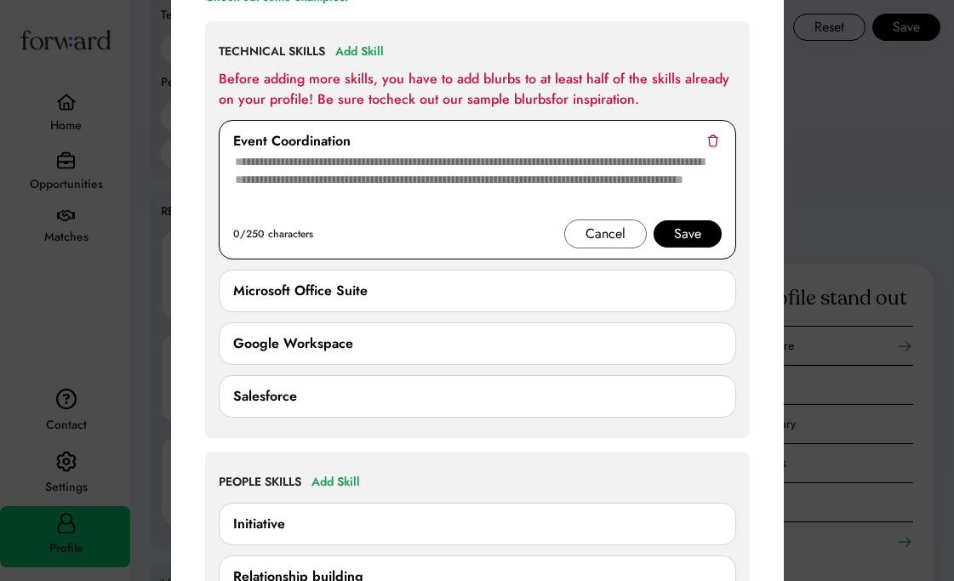
click at [478, 176] on textarea at bounding box center [477, 186] width 489 height 68
click at [3, 152] on div at bounding box center [477, 290] width 954 height 581
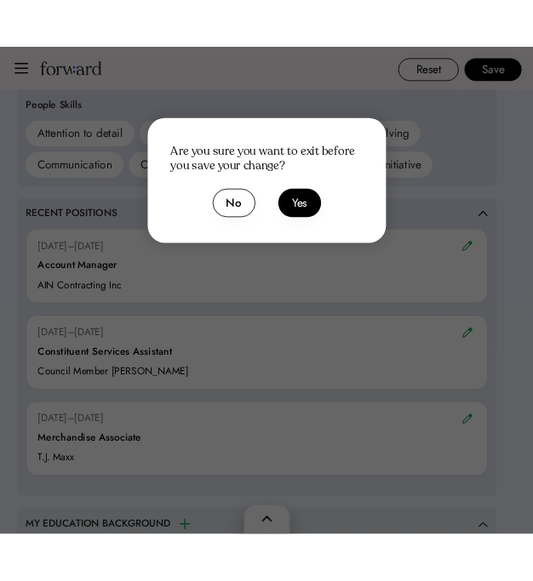
scroll to position [1554, 0]
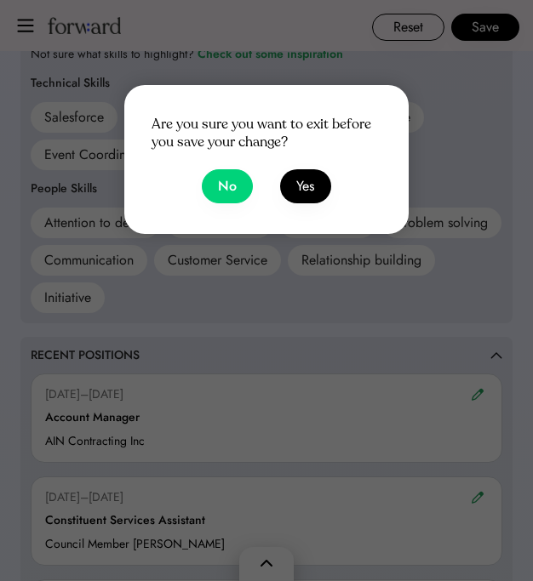
click at [221, 185] on button "No" at bounding box center [227, 186] width 51 height 34
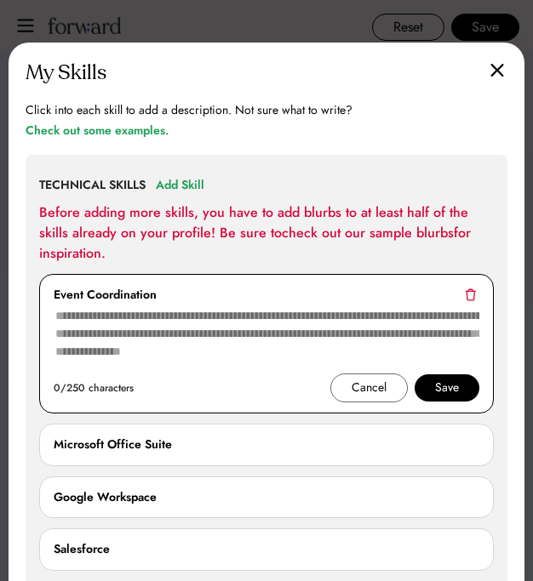
click at [358, 387] on div "Cancel" at bounding box center [369, 388] width 35 height 20
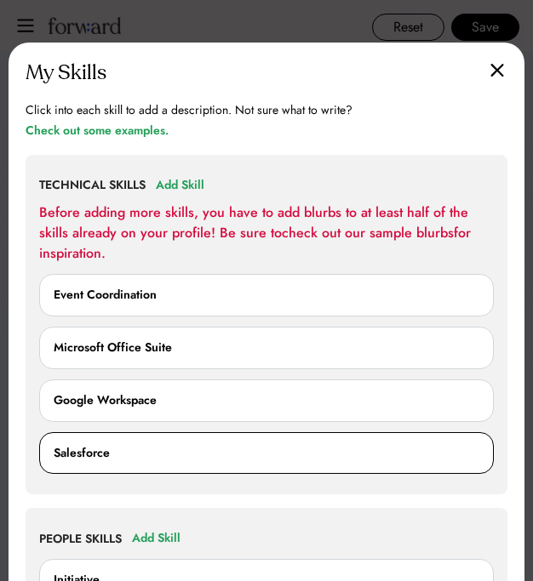
click at [167, 461] on div "Salesforce" at bounding box center [267, 453] width 426 height 20
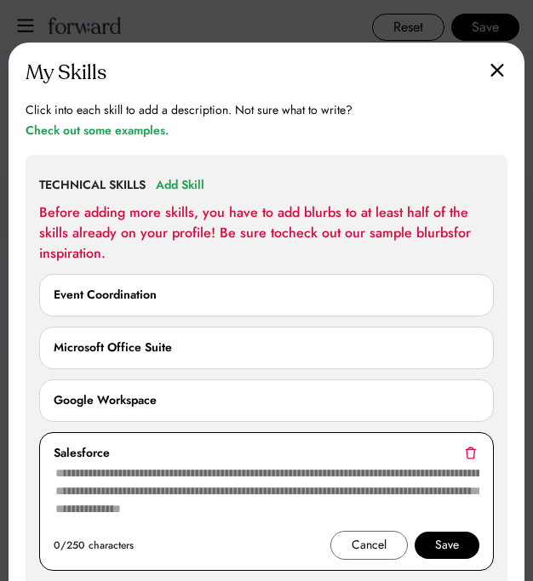
click at [129, 510] on textarea at bounding box center [267, 497] width 426 height 68
paste textarea "**********"
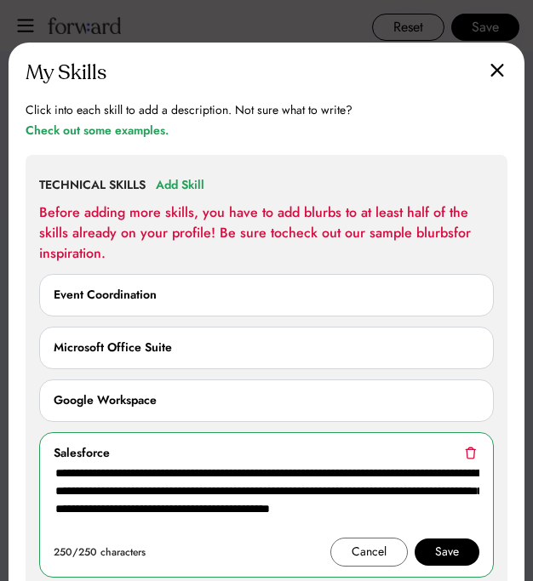
type textarea "**********"
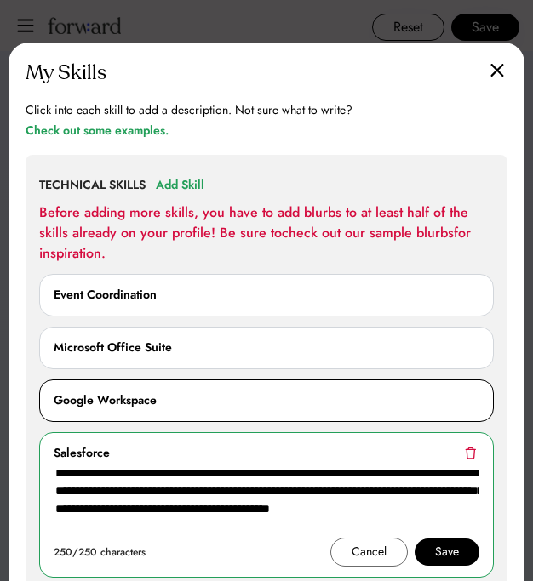
click at [127, 404] on div "Google Workspace" at bounding box center [105, 401] width 103 height 20
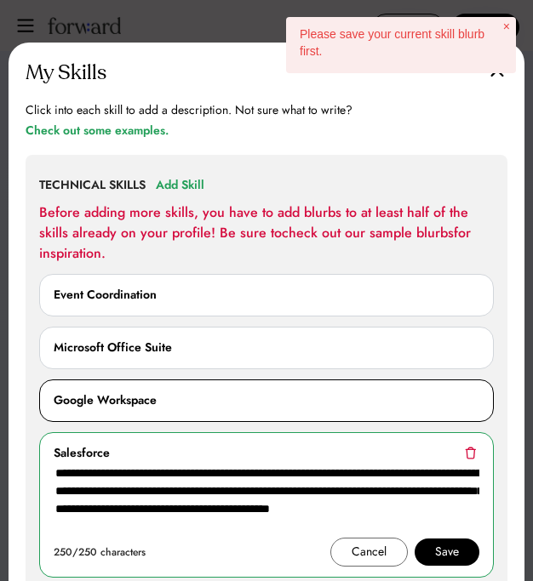
click at [129, 398] on div "Google Workspace" at bounding box center [105, 401] width 103 height 20
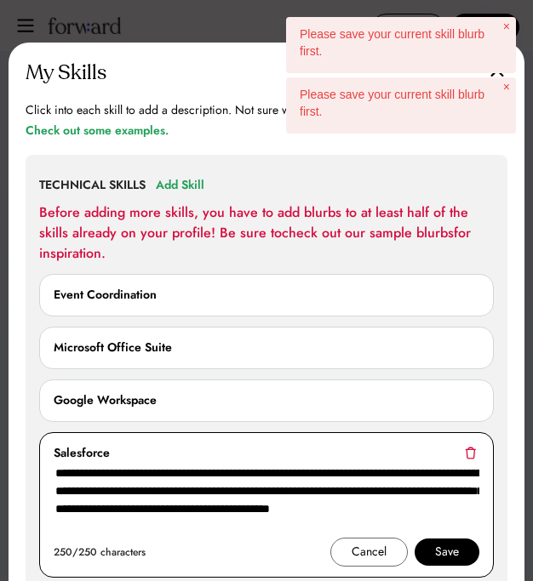
click at [472, 552] on div "Save" at bounding box center [447, 552] width 65 height 27
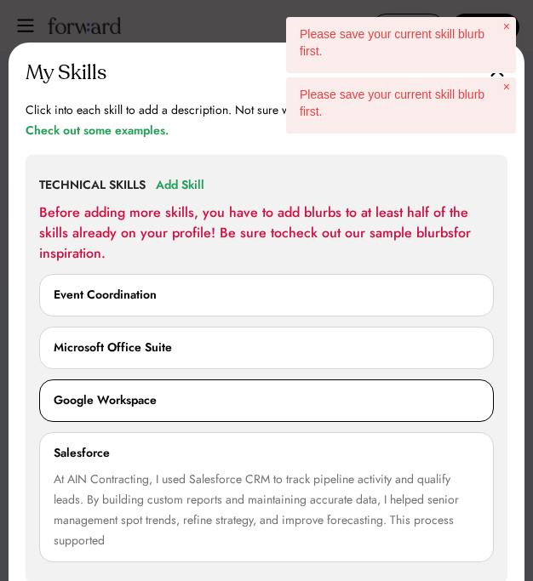
click at [342, 419] on div "Google Workspace 0/250 characters Cancel Save" at bounding box center [266, 401] width 455 height 43
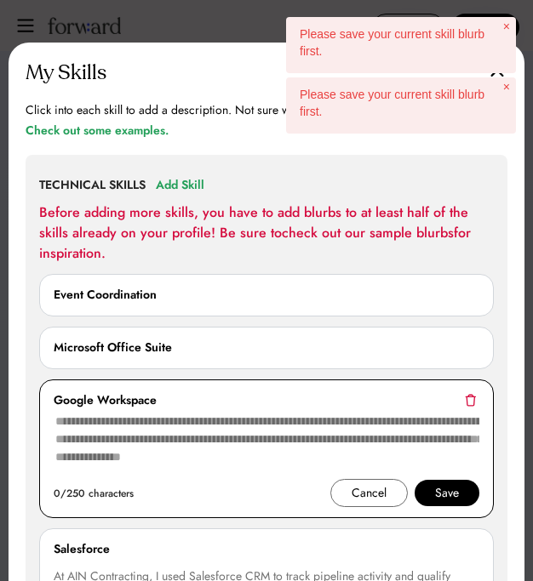
click at [248, 448] on textarea at bounding box center [267, 445] width 426 height 68
paste textarea "**********"
type textarea "**********"
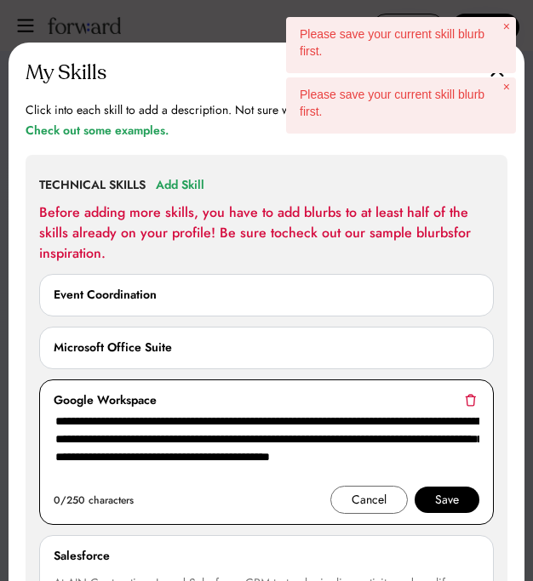
click at [472, 506] on div "Save" at bounding box center [447, 500] width 65 height 27
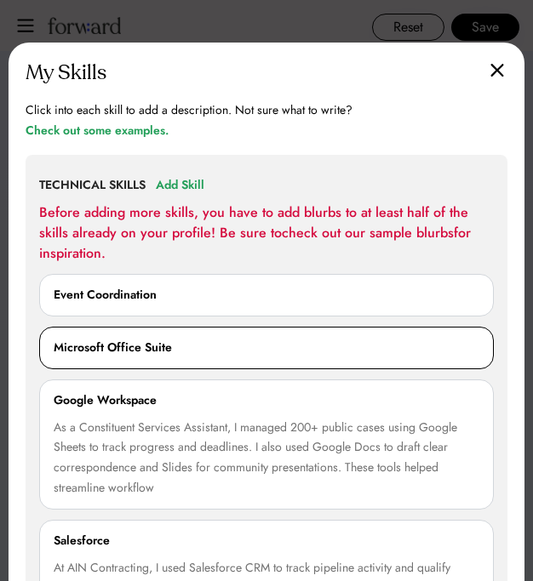
click at [147, 352] on div "Microsoft Office Suite" at bounding box center [113, 348] width 118 height 20
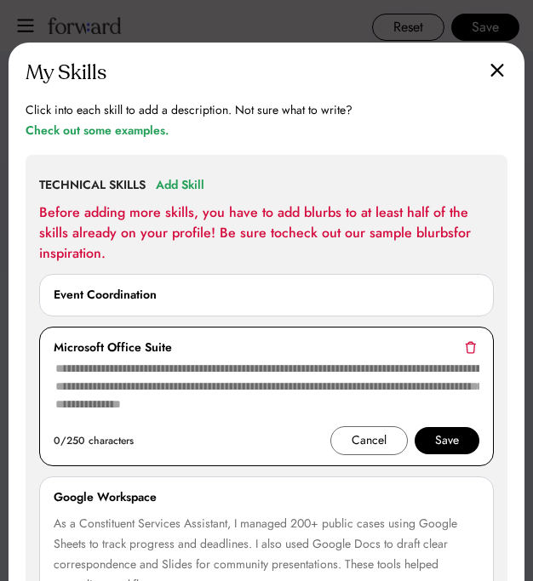
click at [146, 401] on textarea at bounding box center [267, 392] width 426 height 68
paste textarea "**********"
type textarea "**********"
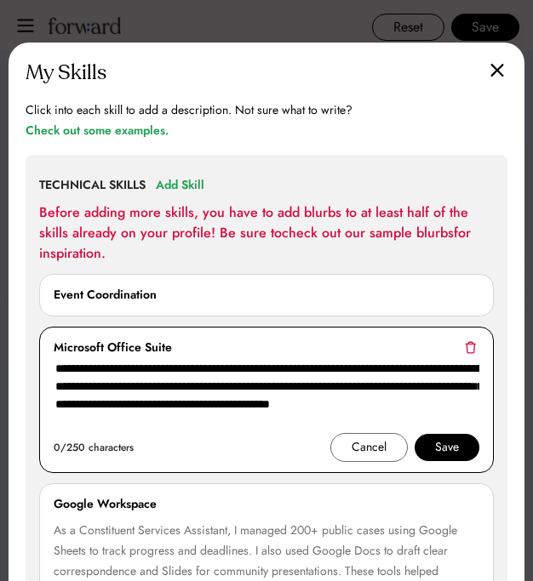
click at [466, 443] on div "Save" at bounding box center [447, 447] width 65 height 27
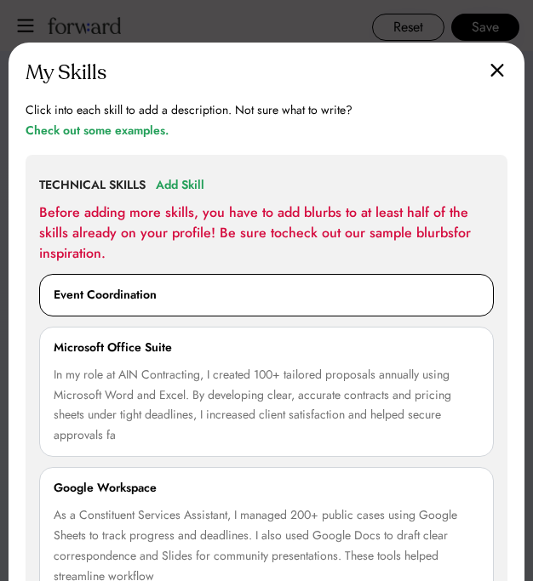
click at [161, 288] on div "Event Coordination" at bounding box center [267, 295] width 426 height 20
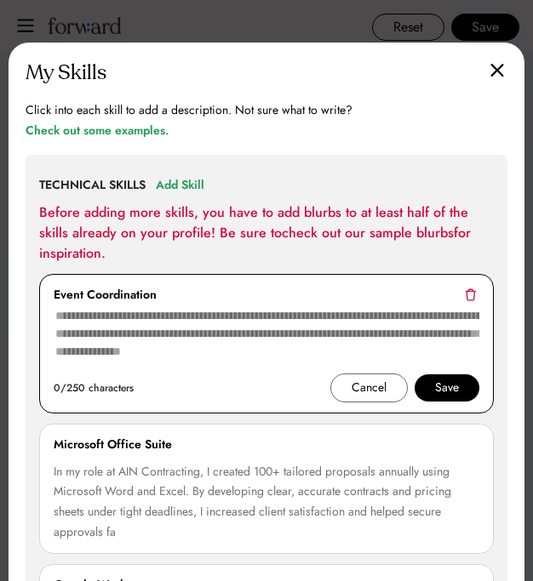
click at [146, 320] on textarea at bounding box center [267, 340] width 426 height 68
paste textarea "**********"
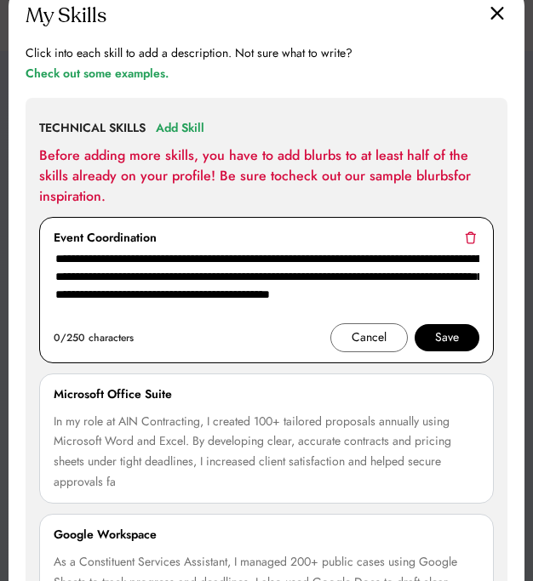
scroll to position [1712, 0]
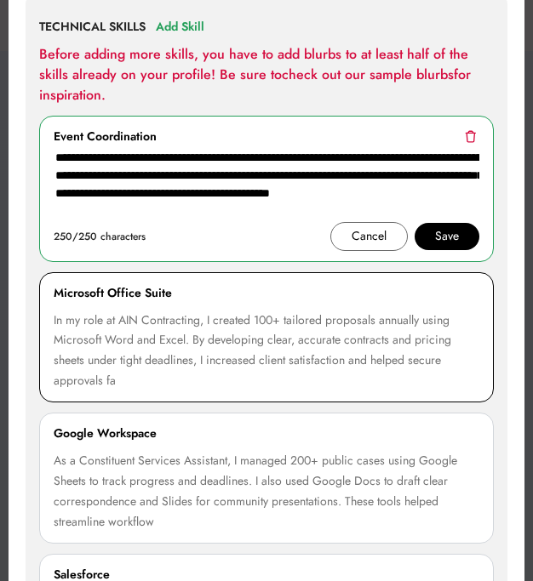
click at [144, 371] on div "In my role at AIN Contracting, I created 100+ tailored proposals annually using…" at bounding box center [267, 352] width 426 height 82
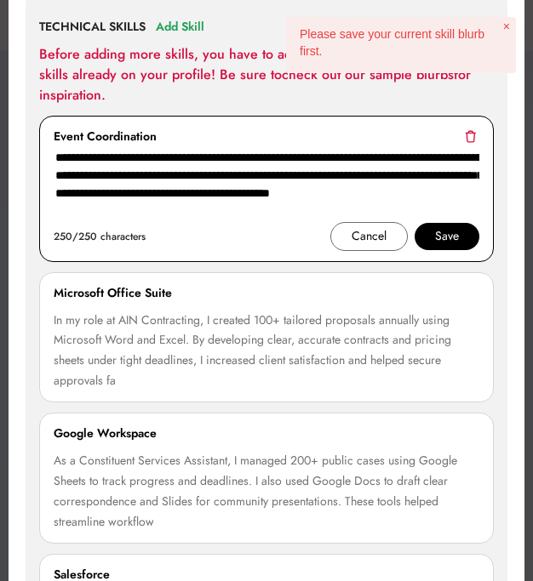
click at [453, 234] on div "Save" at bounding box center [447, 236] width 24 height 20
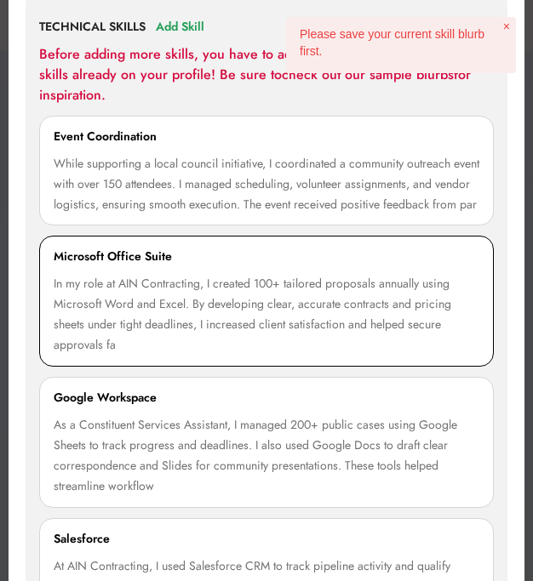
click at [228, 315] on div "In my role at AIN Contracting, I created 100+ tailored proposals annually using…" at bounding box center [267, 315] width 426 height 82
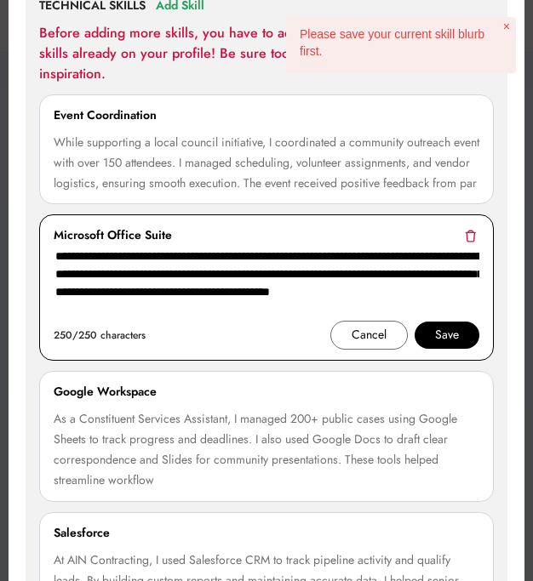
scroll to position [1734, 0]
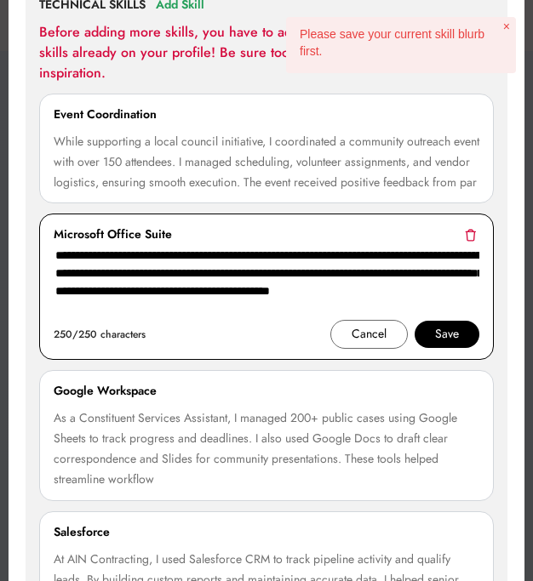
click at [126, 320] on textarea "**********" at bounding box center [267, 282] width 426 height 75
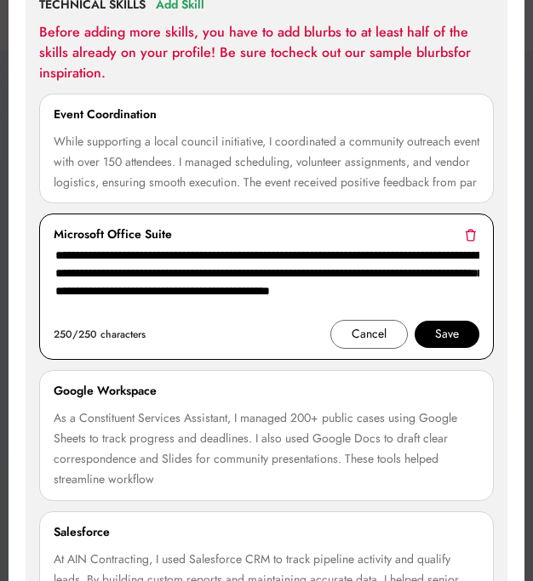
click at [372, 345] on div "Cancel" at bounding box center [369, 334] width 35 height 20
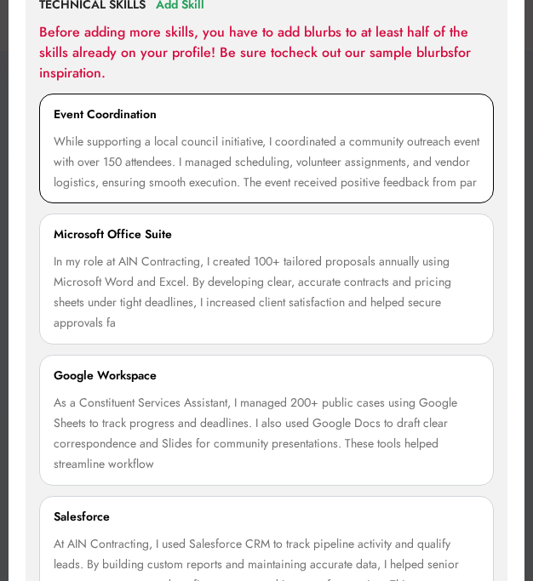
click at [219, 180] on div "While supporting a local council initiative, I coordinated a community outreach…" at bounding box center [267, 162] width 426 height 61
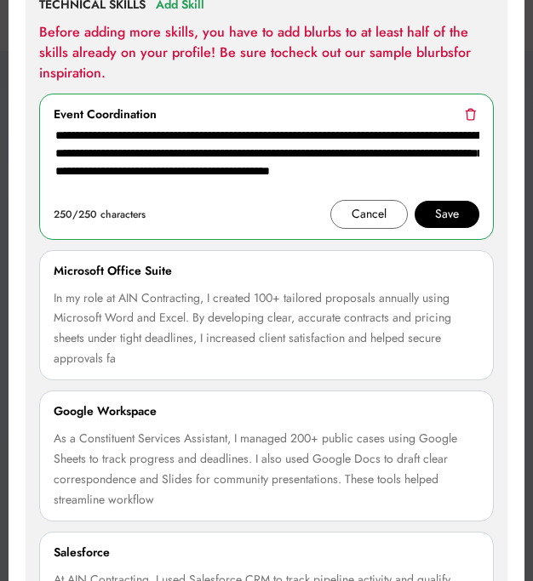
drag, startPoint x: 224, startPoint y: 183, endPoint x: -31, endPoint y: 89, distance: 272.3
paste textarea
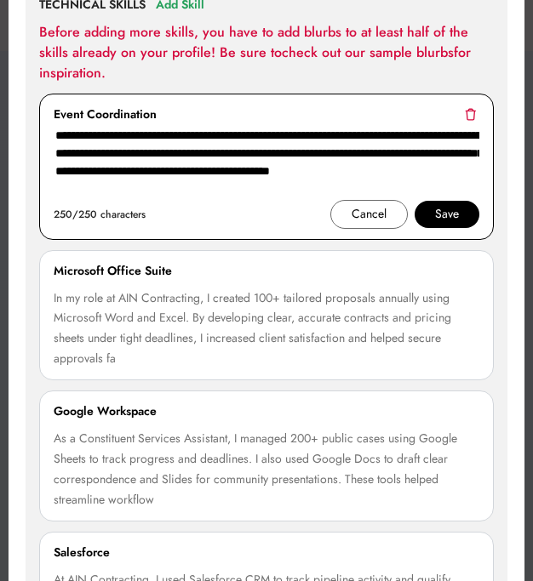
drag, startPoint x: 178, startPoint y: 190, endPoint x: 42, endPoint y: 131, distance: 148.3
click at [42, 131] on div "**********" at bounding box center [266, 167] width 455 height 146
paste textarea
type textarea "**********"
click at [438, 213] on div "Save" at bounding box center [447, 214] width 24 height 20
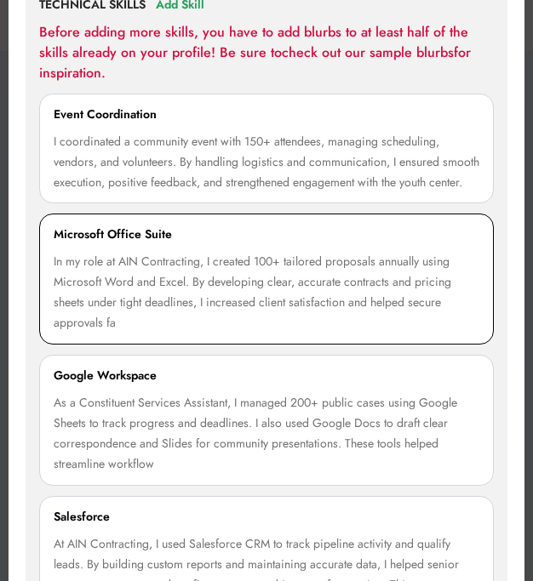
click at [240, 285] on div "In my role at AIN Contracting, I created 100+ tailored proposals annually using…" at bounding box center [267, 293] width 426 height 82
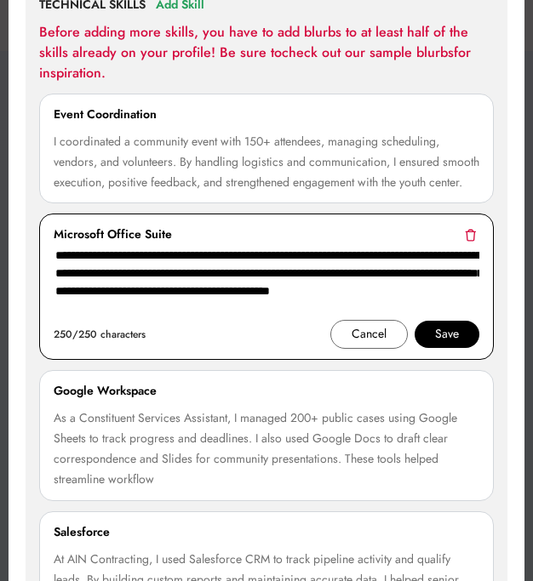
drag, startPoint x: 139, startPoint y: 329, endPoint x: 47, endPoint y: 277, distance: 105.6
click at [47, 277] on div "**********" at bounding box center [266, 287] width 455 height 146
paste textarea
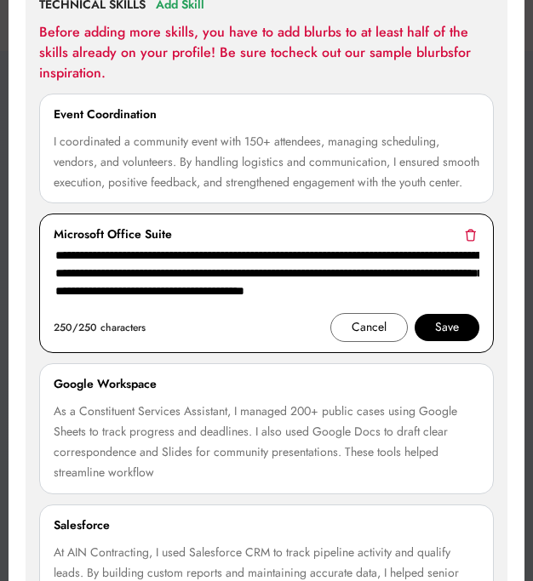
type textarea "**********"
click at [455, 338] on div "Save" at bounding box center [447, 328] width 24 height 20
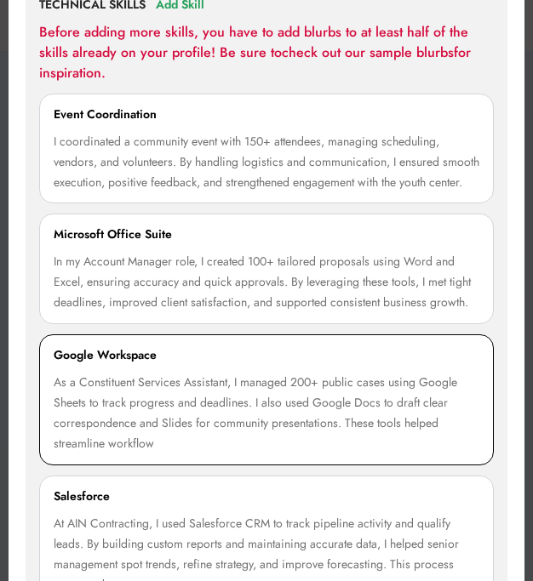
click at [161, 403] on div "As a Constituent Services Assistant, I managed 200+ public cases using Google S…" at bounding box center [267, 414] width 426 height 82
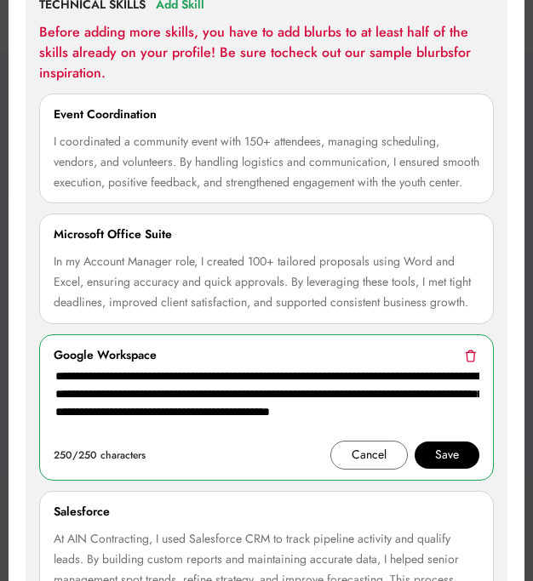
drag, startPoint x: 154, startPoint y: 453, endPoint x: 27, endPoint y: 391, distance: 141.2
click at [27, 392] on div "**********" at bounding box center [267, 308] width 482 height 668
paste textarea
type textarea "**********"
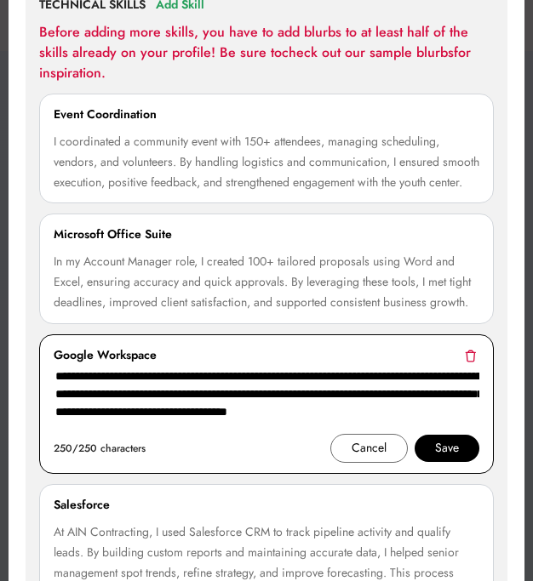
click at [473, 462] on div "Save" at bounding box center [447, 448] width 65 height 27
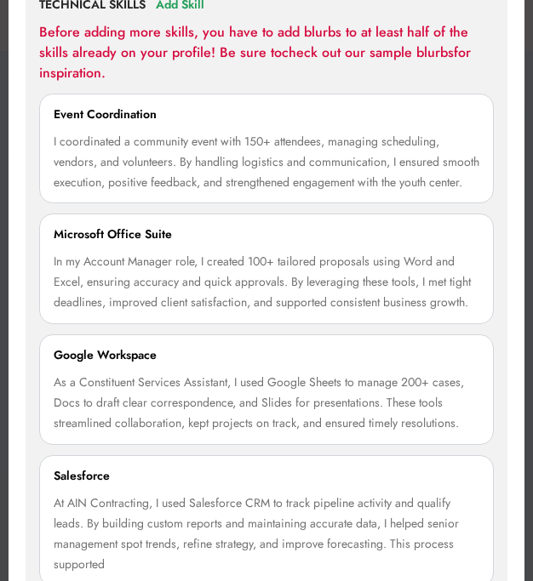
scroll to position [1798, 0]
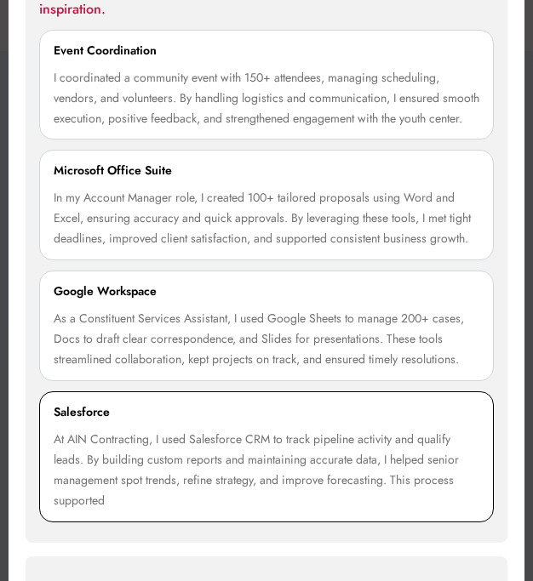
click at [126, 512] on div "At AIN Contracting, I used Salesforce CRM to track pipeline activity and qualif…" at bounding box center [267, 471] width 426 height 82
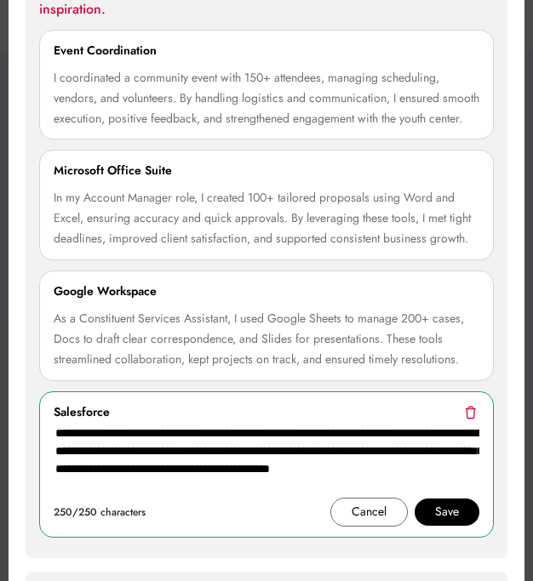
drag, startPoint x: 120, startPoint y: 506, endPoint x: 31, endPoint y: 446, distance: 107.4
click at [31, 446] on div "**********" at bounding box center [267, 235] width 482 height 648
paste textarea
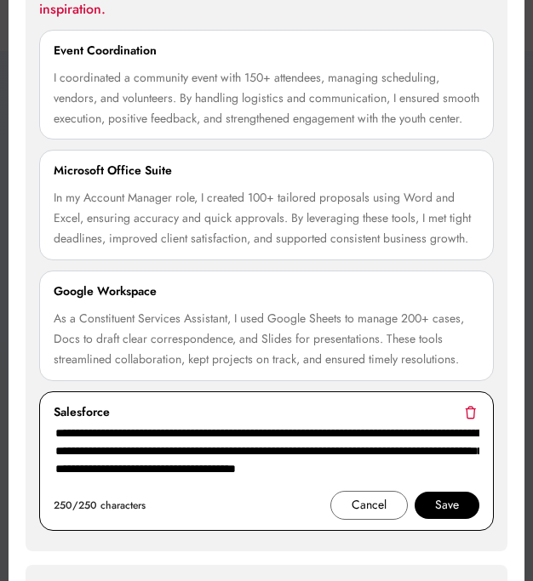
type textarea "**********"
click at [455, 516] on div "Save" at bounding box center [447, 505] width 24 height 20
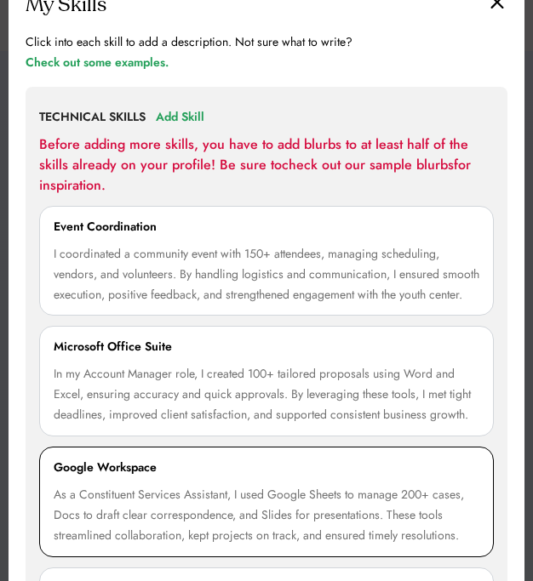
scroll to position [1481, 0]
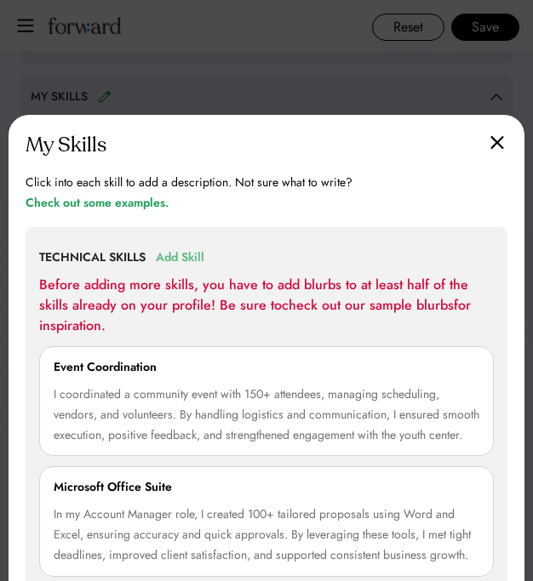
click at [192, 260] on div "Add Skill" at bounding box center [180, 258] width 49 height 20
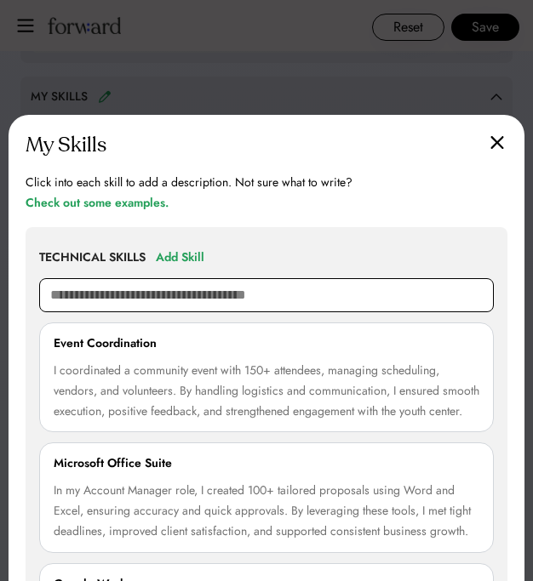
click at [169, 287] on input "text" at bounding box center [266, 295] width 455 height 34
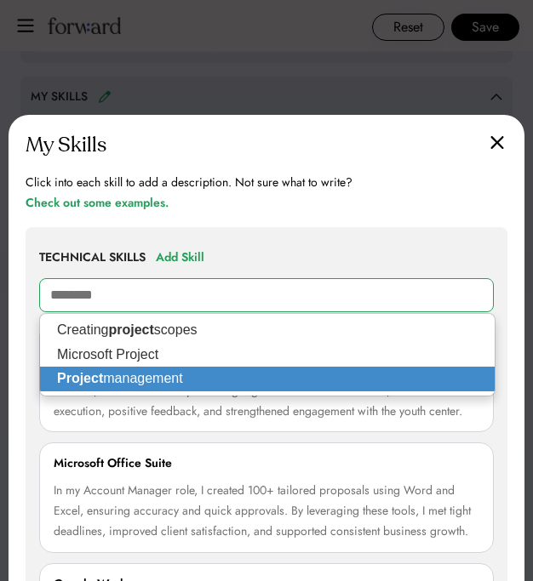
click at [177, 376] on p "Project management" at bounding box center [267, 379] width 455 height 25
type input "**********"
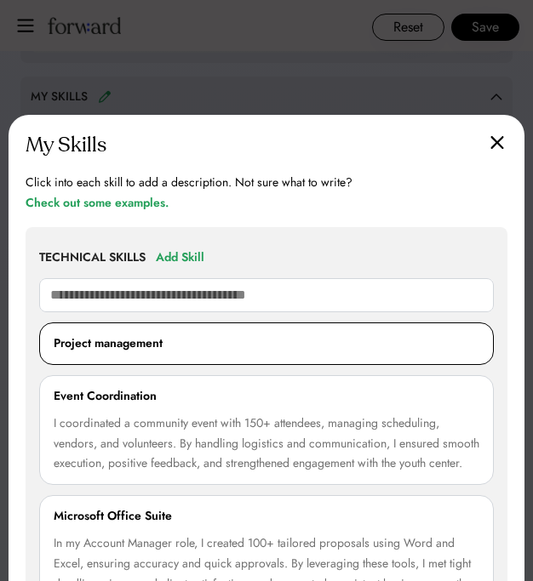
click at [158, 349] on div "Project management" at bounding box center [108, 344] width 109 height 20
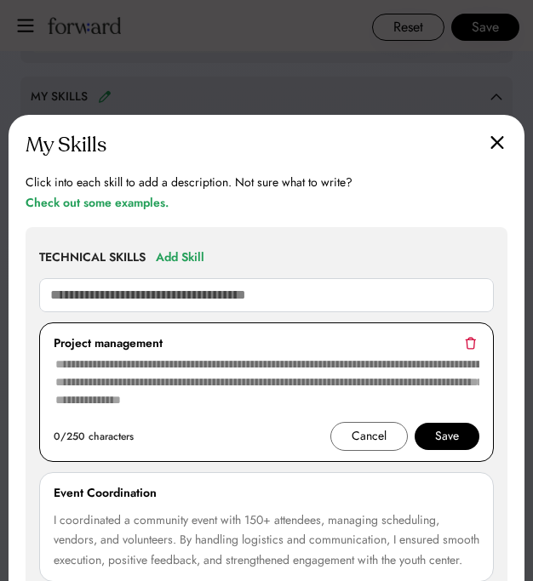
click at [152, 386] on textarea at bounding box center [267, 388] width 426 height 68
paste textarea "**********"
type textarea "**********"
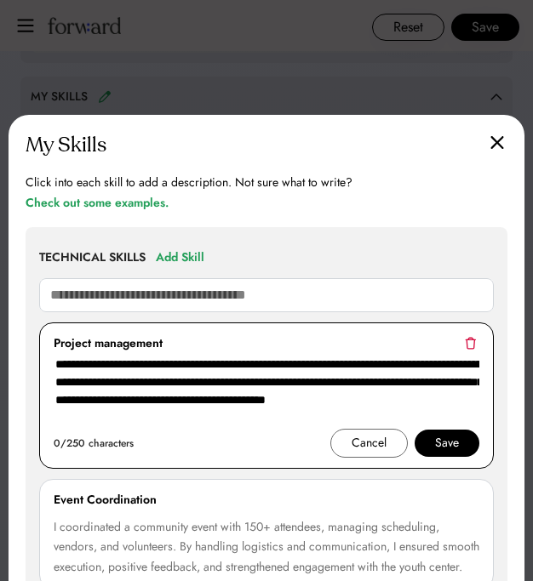
click at [449, 443] on div "Save" at bounding box center [447, 443] width 24 height 20
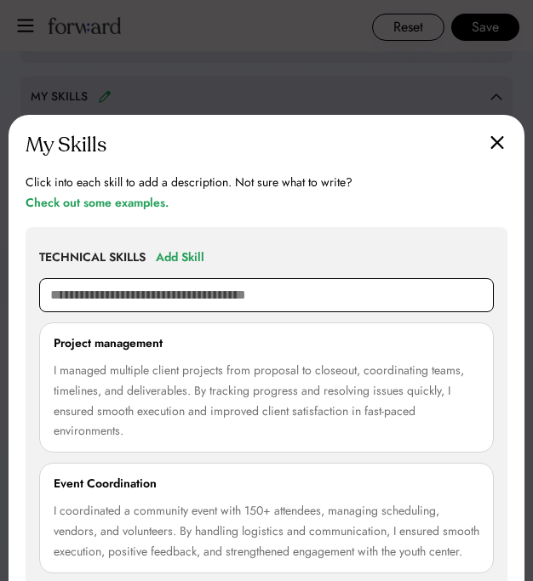
click at [141, 302] on input "text" at bounding box center [266, 295] width 455 height 34
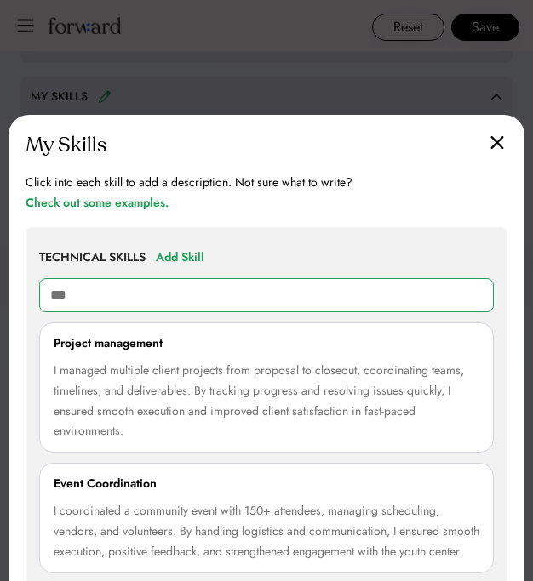
type input "****"
type input "**********"
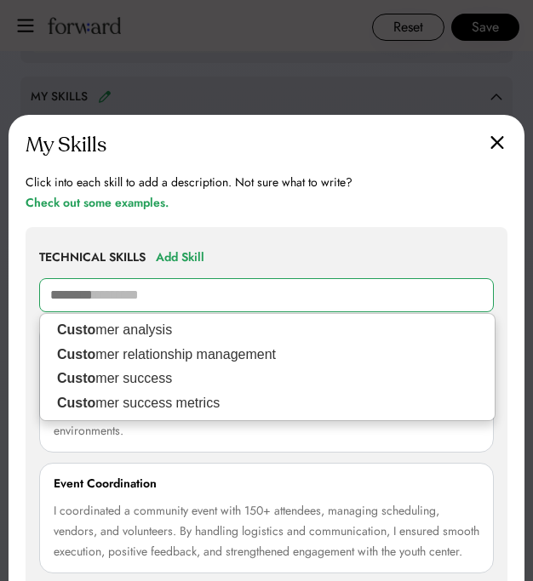
type input "********"
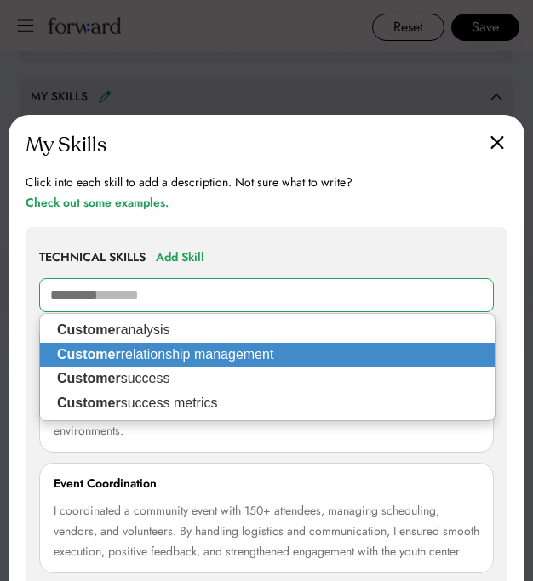
click at [157, 346] on p "Customer relationship management" at bounding box center [267, 355] width 455 height 25
type input "**********"
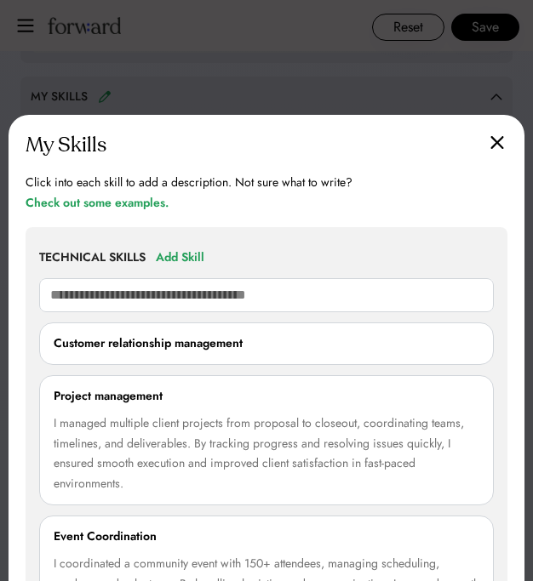
click at [77, 346] on div "Customer relationship management" at bounding box center [148, 344] width 189 height 20
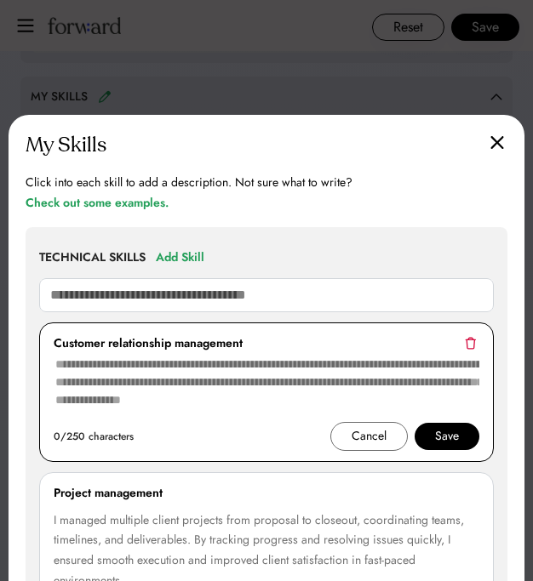
click at [205, 379] on textarea at bounding box center [267, 388] width 426 height 68
paste textarea "**********"
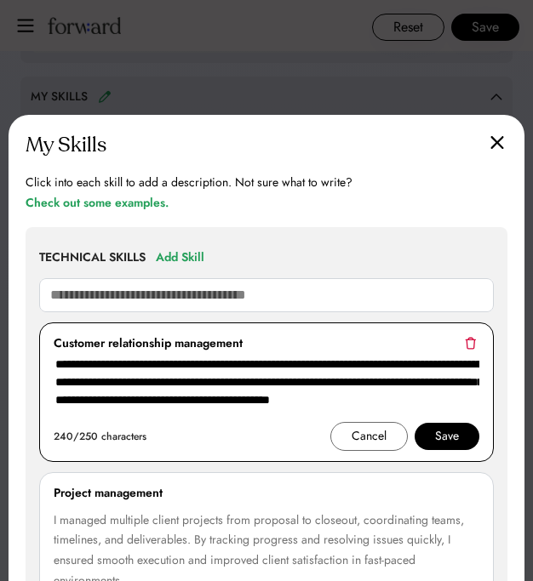
type textarea "**********"
click at [455, 437] on div "Save" at bounding box center [447, 436] width 24 height 20
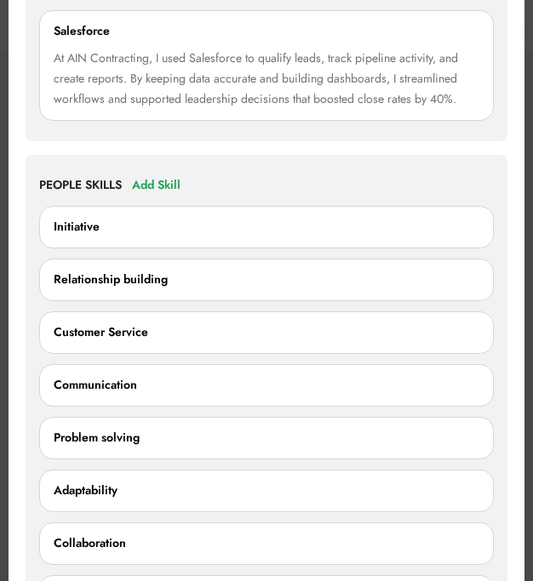
scroll to position [2388, 0]
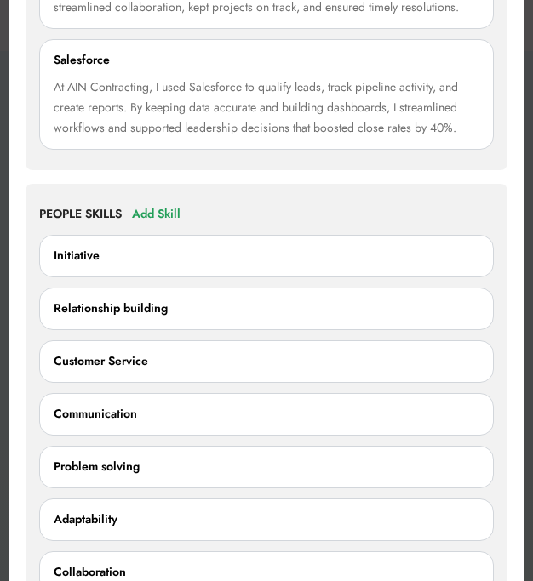
click at [99, 266] on div "Initiative" at bounding box center [267, 256] width 426 height 20
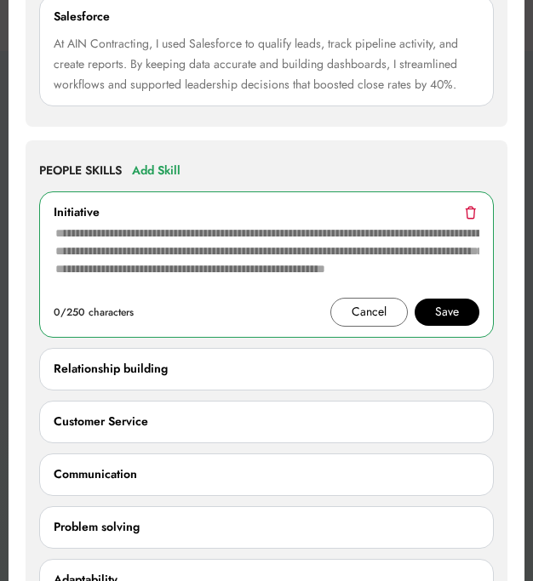
scroll to position [2467, 0]
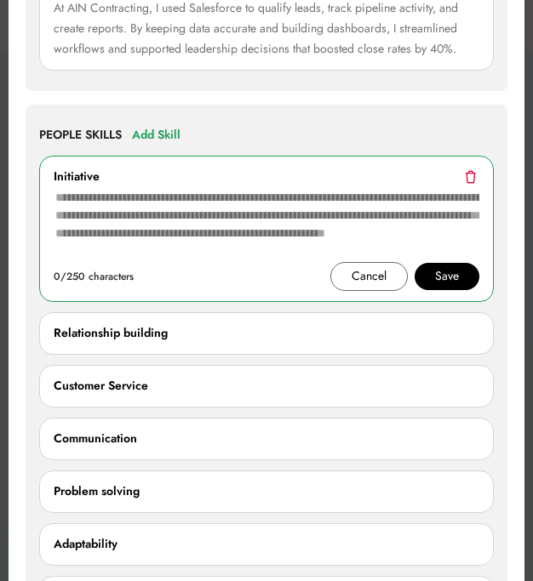
click at [87, 339] on div "Relationship building 0/250 characters Cancel Save" at bounding box center [266, 333] width 455 height 43
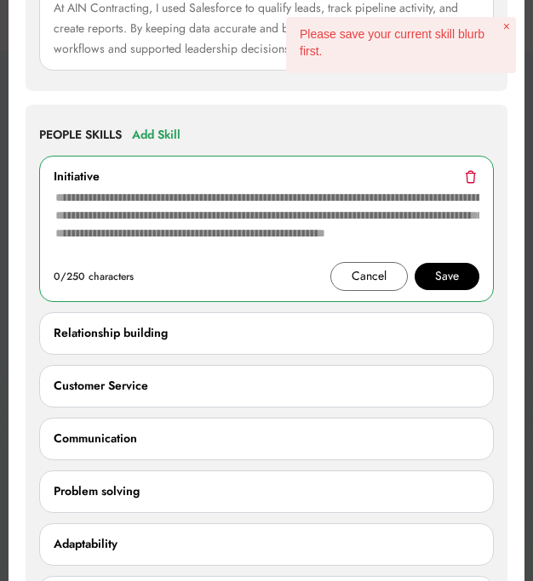
click at [85, 344] on div "Relationship building" at bounding box center [111, 333] width 114 height 20
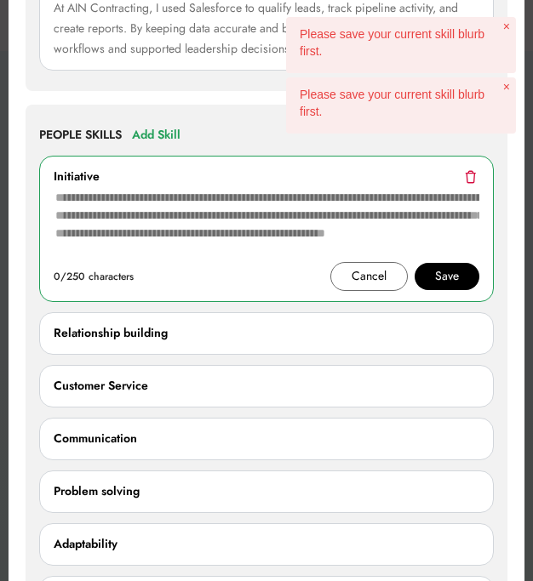
click at [321, 284] on div "0/250 characters Cancel Save" at bounding box center [267, 276] width 426 height 29
click at [346, 291] on div "Cancel" at bounding box center [368, 276] width 77 height 29
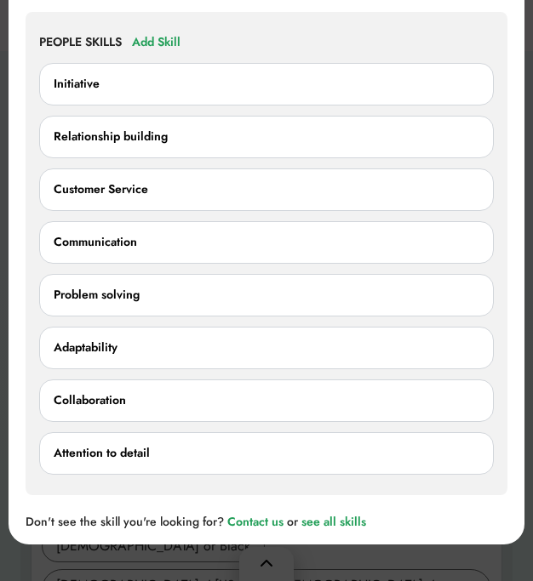
scroll to position [2582, 0]
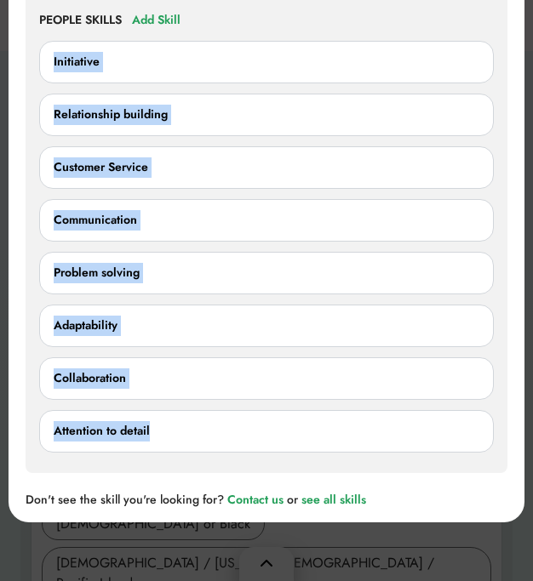
drag, startPoint x: 163, startPoint y: 460, endPoint x: 69, endPoint y: 74, distance: 397.0
click at [69, 73] on div "Initiative 0/250 characters Cancel Save Relationship building 0/250 characters …" at bounding box center [266, 242] width 455 height 422
click at [60, 72] on div "Initiative" at bounding box center [77, 62] width 46 height 20
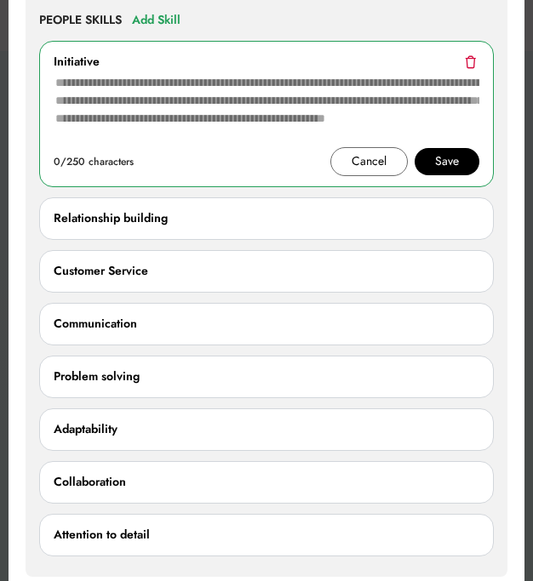
click at [58, 72] on div "Initiative" at bounding box center [77, 62] width 46 height 20
drag, startPoint x: 58, startPoint y: 82, endPoint x: 113, endPoint y: 153, distance: 90.4
click at [113, 153] on div "Initiative 0/250 characters Cancel Save" at bounding box center [266, 114] width 455 height 146
click at [245, 21] on div "PEOPLE SKILLS Add Skill Initiative 0/250 characters Cancel Save Relationship bu…" at bounding box center [267, 283] width 482 height 587
click at [343, 176] on div "Cancel" at bounding box center [368, 161] width 77 height 29
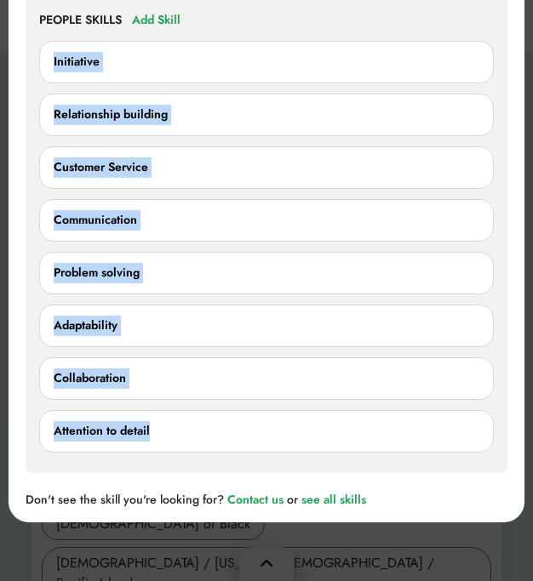
drag, startPoint x: 52, startPoint y: 83, endPoint x: 154, endPoint y: 454, distance: 384.9
click at [154, 453] on div "Initiative 0/250 characters Cancel Save Relationship building 0/250 characters …" at bounding box center [266, 242] width 455 height 422
copy div "Initiative 0/250 characters Cancel Save Relationship building 0/250 characters …"
click at [100, 72] on div "Initiative" at bounding box center [267, 62] width 426 height 20
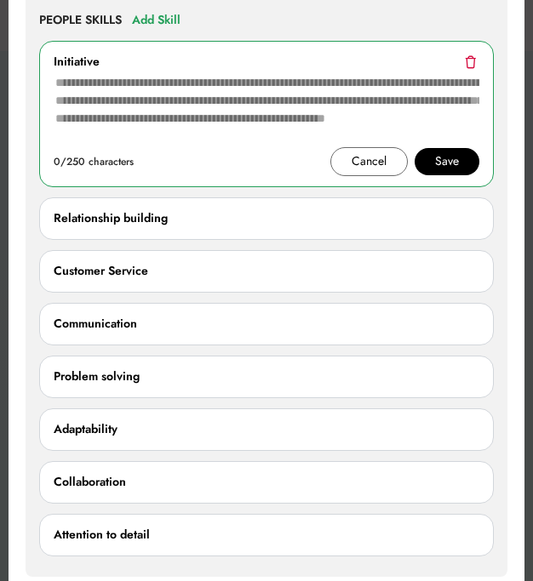
click at [161, 121] on textarea at bounding box center [267, 109] width 426 height 75
paste textarea "**********"
type textarea "**********"
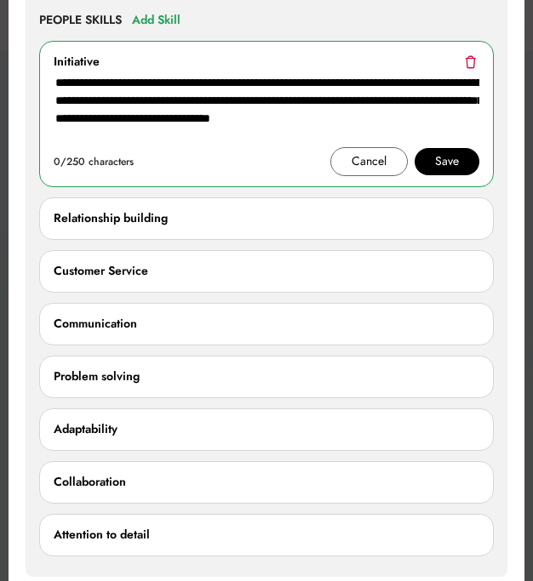
click at [454, 172] on div "Save" at bounding box center [447, 162] width 24 height 20
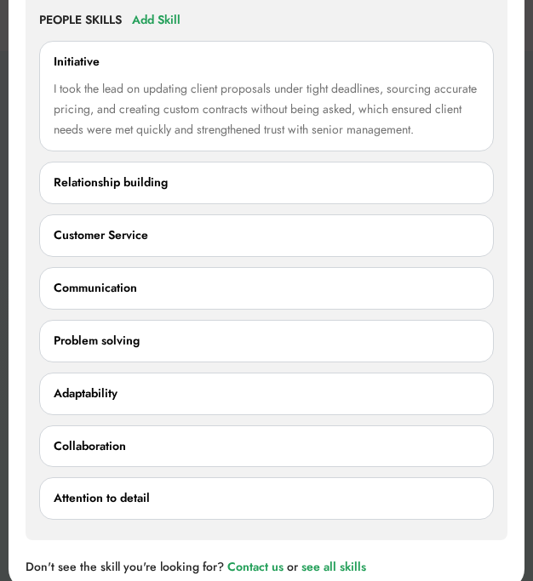
click at [210, 193] on div "Relationship building" at bounding box center [267, 183] width 426 height 20
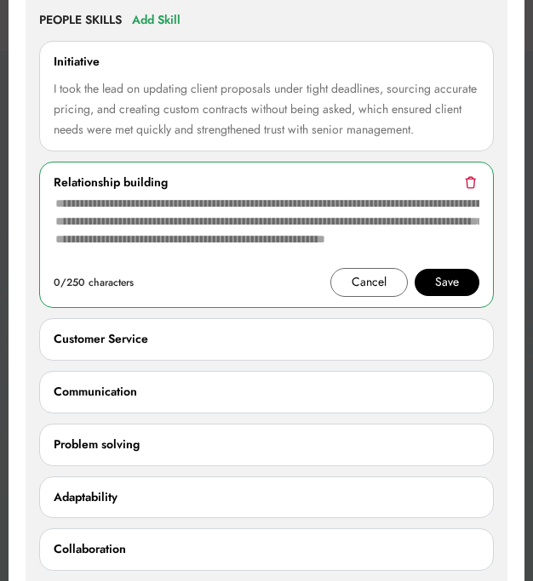
click at [102, 232] on textarea at bounding box center [267, 230] width 426 height 75
paste textarea "**********"
type textarea "**********"
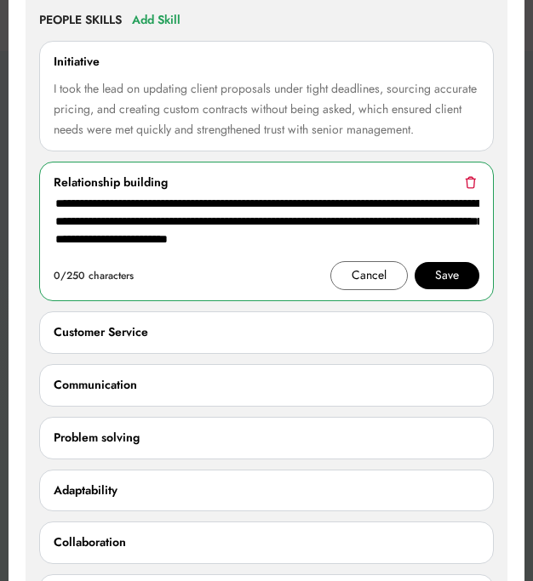
click at [442, 286] on div "Save" at bounding box center [447, 276] width 24 height 20
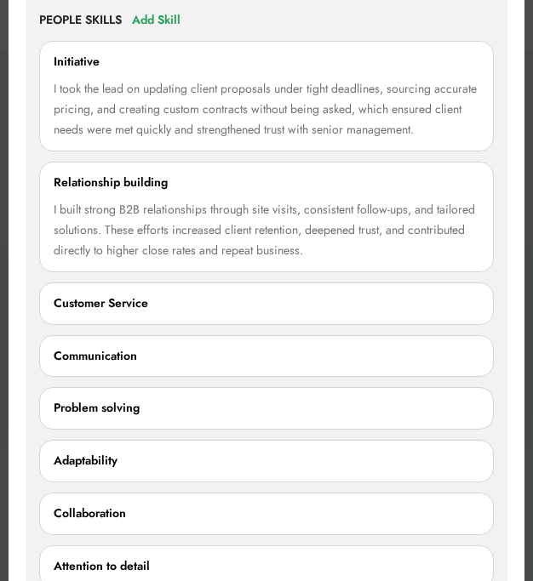
click at [86, 325] on div "Customer Service 0/250 characters Cancel Save" at bounding box center [266, 304] width 455 height 43
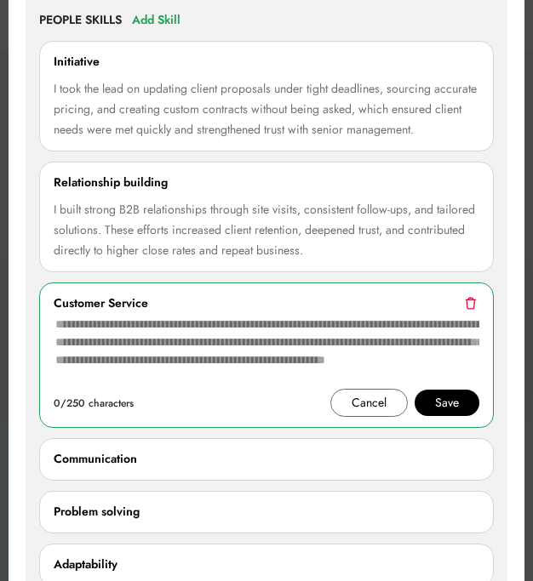
click at [96, 363] on textarea at bounding box center [267, 351] width 426 height 75
paste textarea "**********"
type textarea "**********"
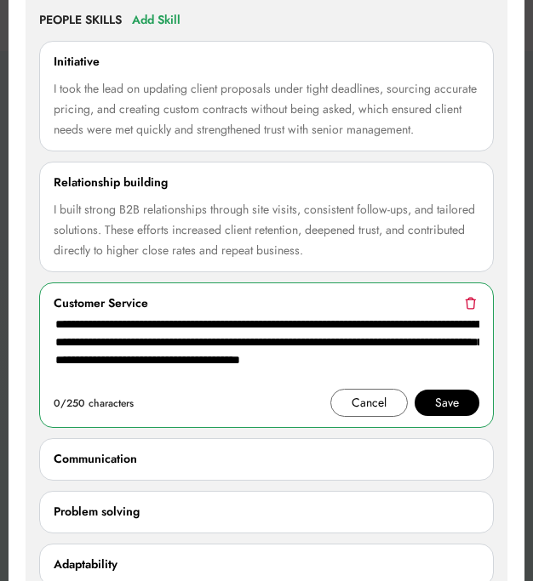
click at [450, 414] on div "Save" at bounding box center [447, 403] width 24 height 20
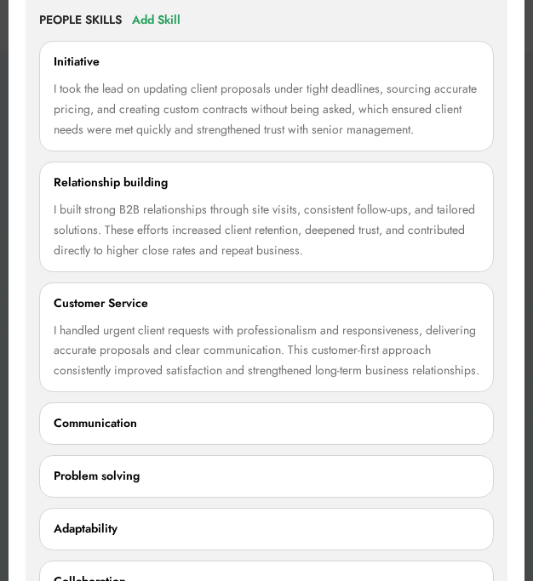
click at [90, 352] on div "I handled urgent client requests with professionalism and responsiveness, deliv…" at bounding box center [267, 351] width 426 height 61
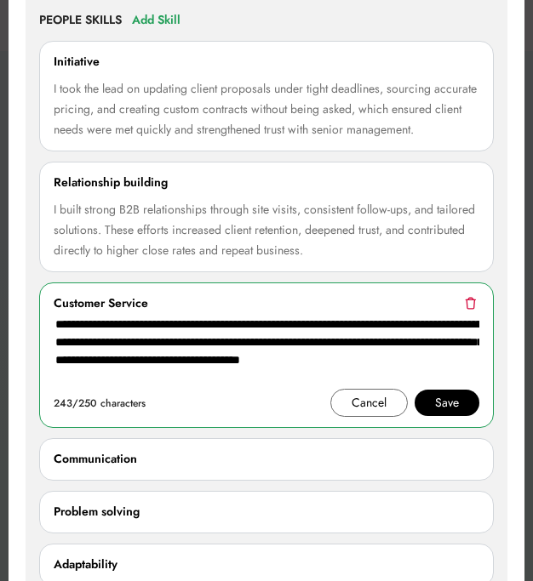
click at [446, 417] on div "Save" at bounding box center [447, 403] width 65 height 27
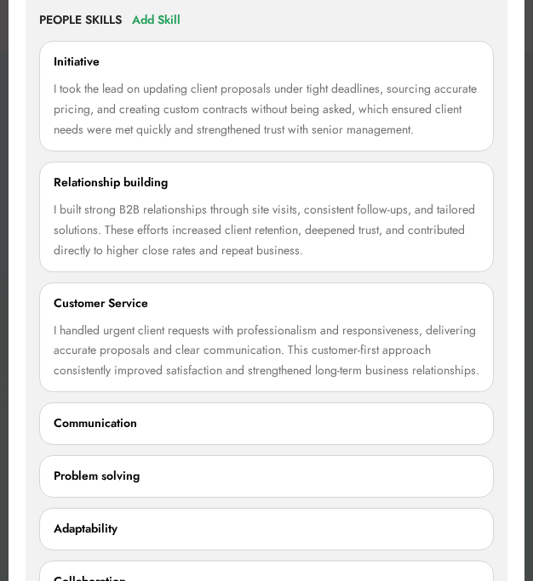
click at [130, 434] on div "Communication" at bounding box center [95, 424] width 83 height 20
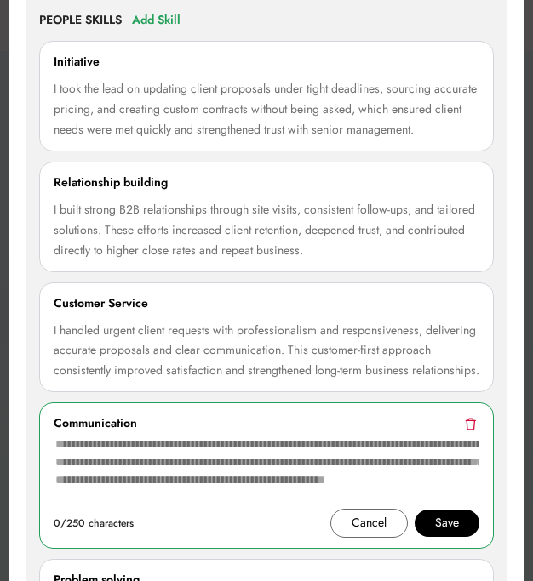
click at [97, 495] on textarea at bounding box center [267, 471] width 426 height 75
paste textarea "**********"
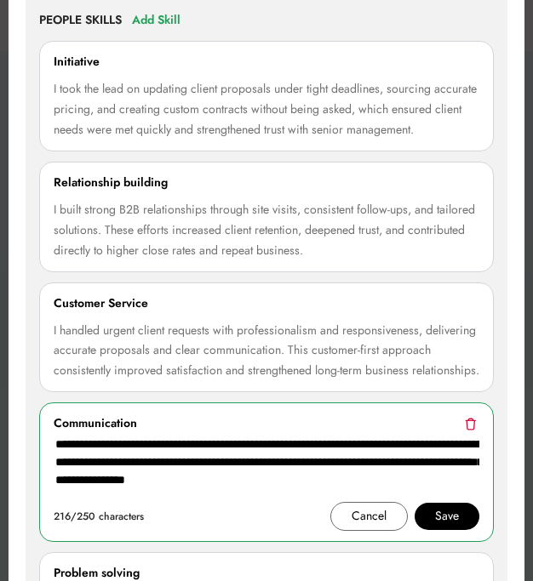
type textarea "**********"
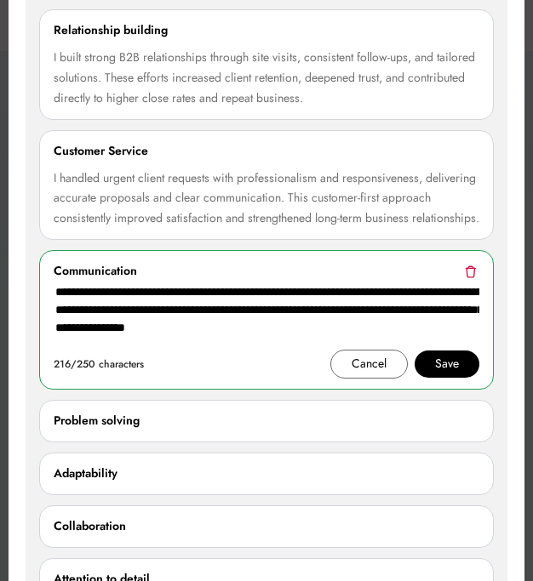
scroll to position [2807, 0]
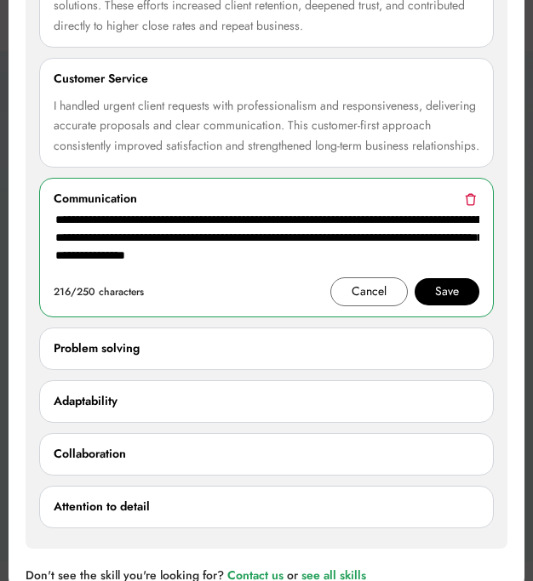
click at [447, 302] on div "Save" at bounding box center [447, 292] width 24 height 20
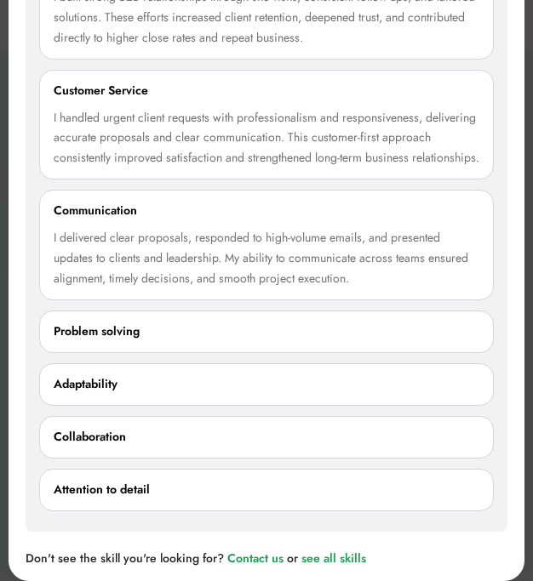
click at [311, 342] on div "Problem solving" at bounding box center [267, 332] width 426 height 20
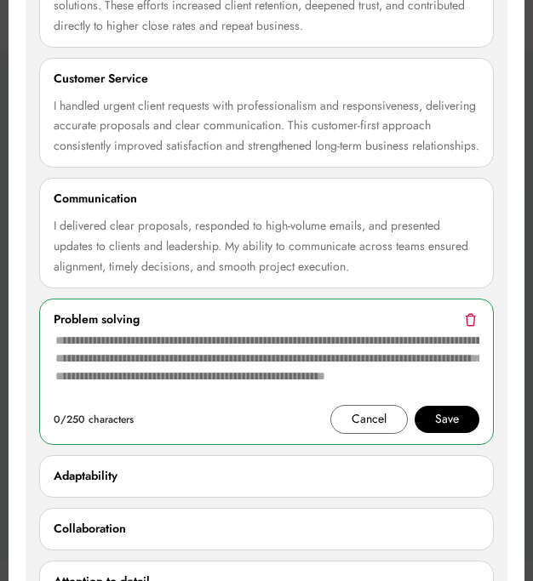
click at [122, 369] on textarea at bounding box center [267, 367] width 426 height 75
paste textarea "**********"
type textarea "**********"
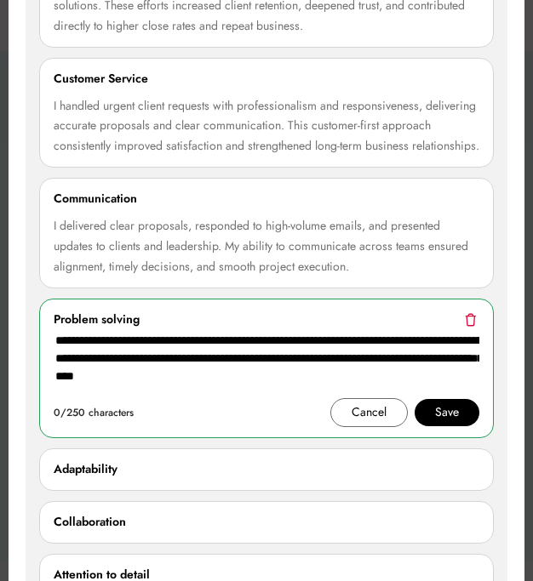
click at [444, 423] on div "Save" at bounding box center [447, 413] width 24 height 20
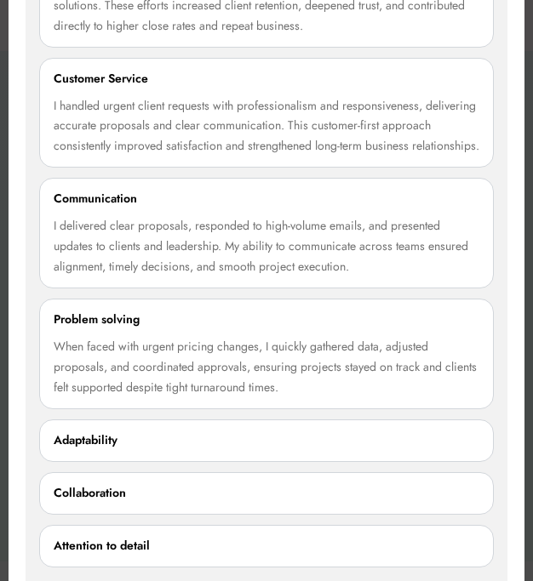
click at [125, 451] on div "Adaptability" at bounding box center [267, 441] width 426 height 20
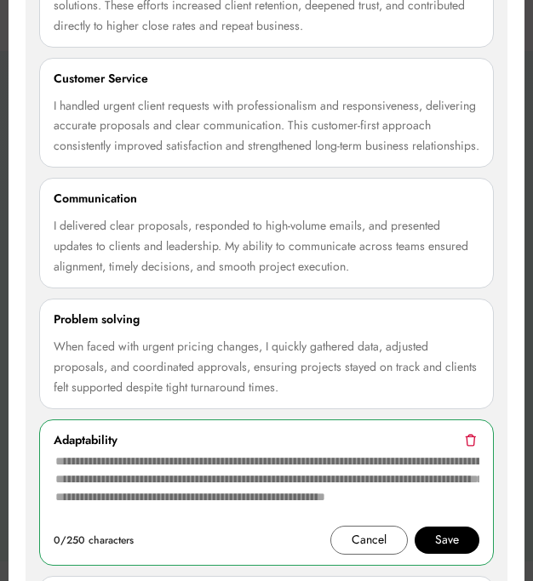
click at [110, 477] on textarea at bounding box center [267, 488] width 426 height 75
paste textarea "**********"
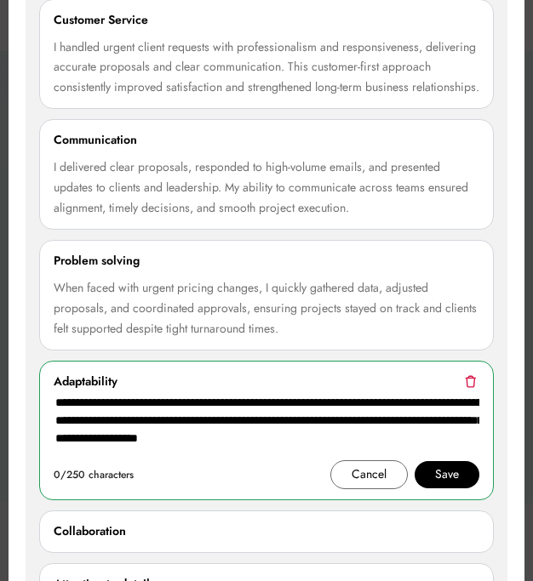
scroll to position [2894, 0]
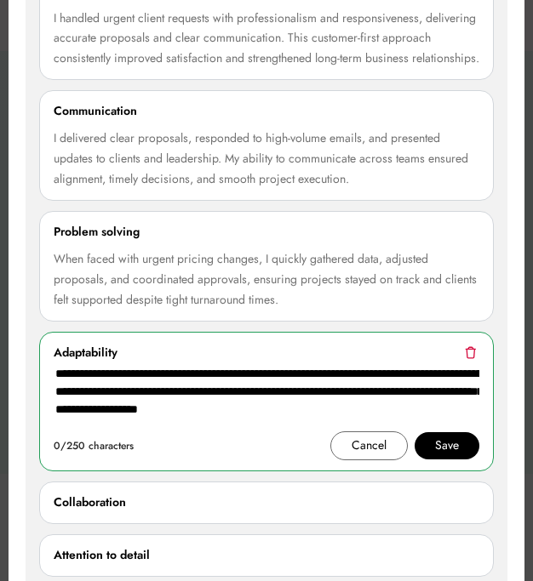
type textarea "**********"
click at [437, 456] on div "Save" at bounding box center [447, 446] width 24 height 20
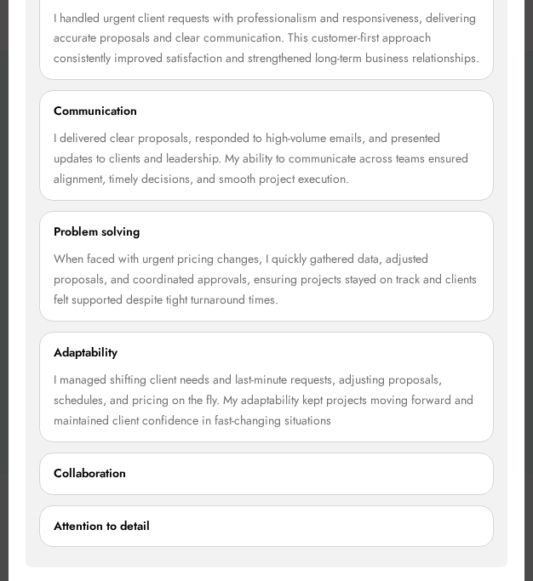
click at [180, 484] on div "Collaboration" at bounding box center [267, 474] width 426 height 20
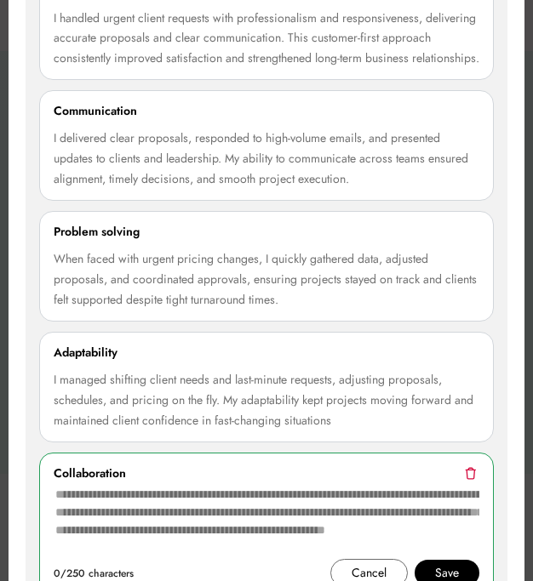
click at [120, 526] on textarea at bounding box center [267, 521] width 426 height 75
paste textarea "**********"
type textarea "**********"
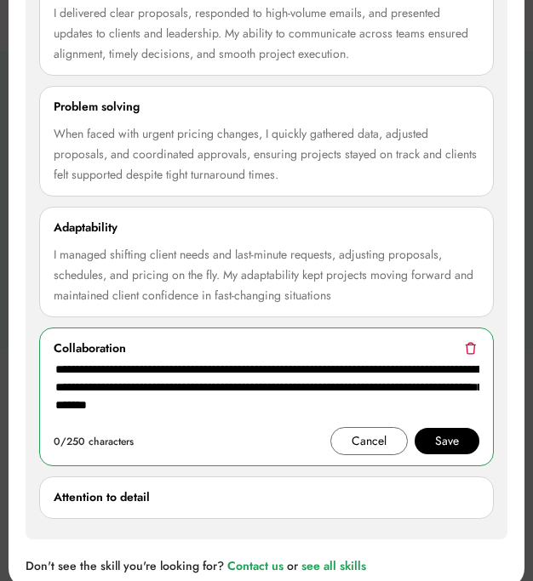
click at [426, 455] on div "Save" at bounding box center [447, 441] width 65 height 27
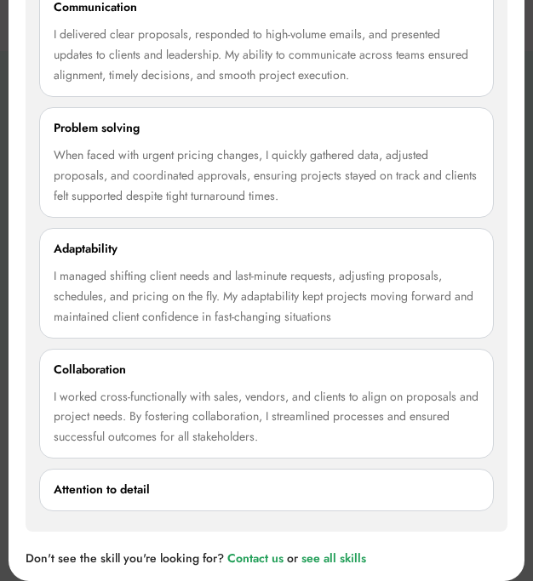
scroll to position [3019, 0]
click at [145, 496] on div "Attention to detail" at bounding box center [102, 490] width 96 height 20
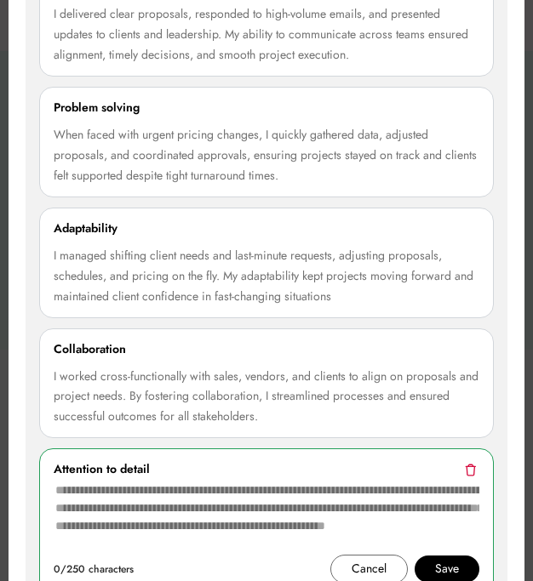
scroll to position [3019, 0]
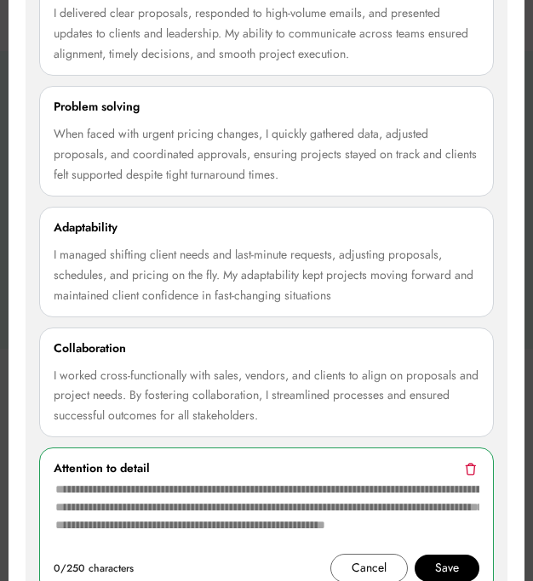
click at [137, 516] on textarea at bounding box center [267, 516] width 426 height 75
paste textarea "**********"
type textarea "**********"
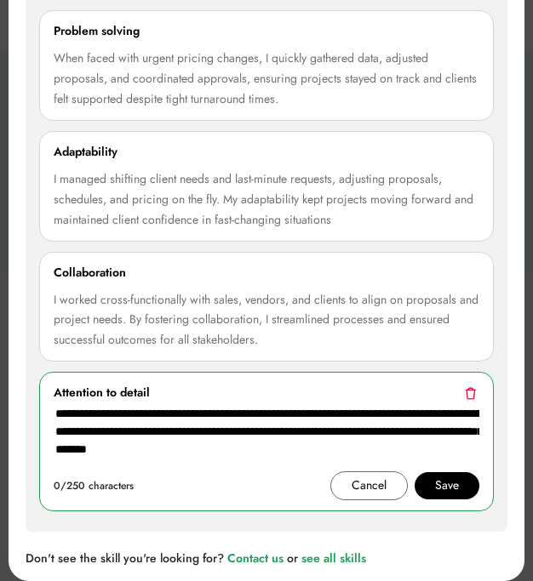
click at [458, 493] on div "Save" at bounding box center [447, 486] width 24 height 20
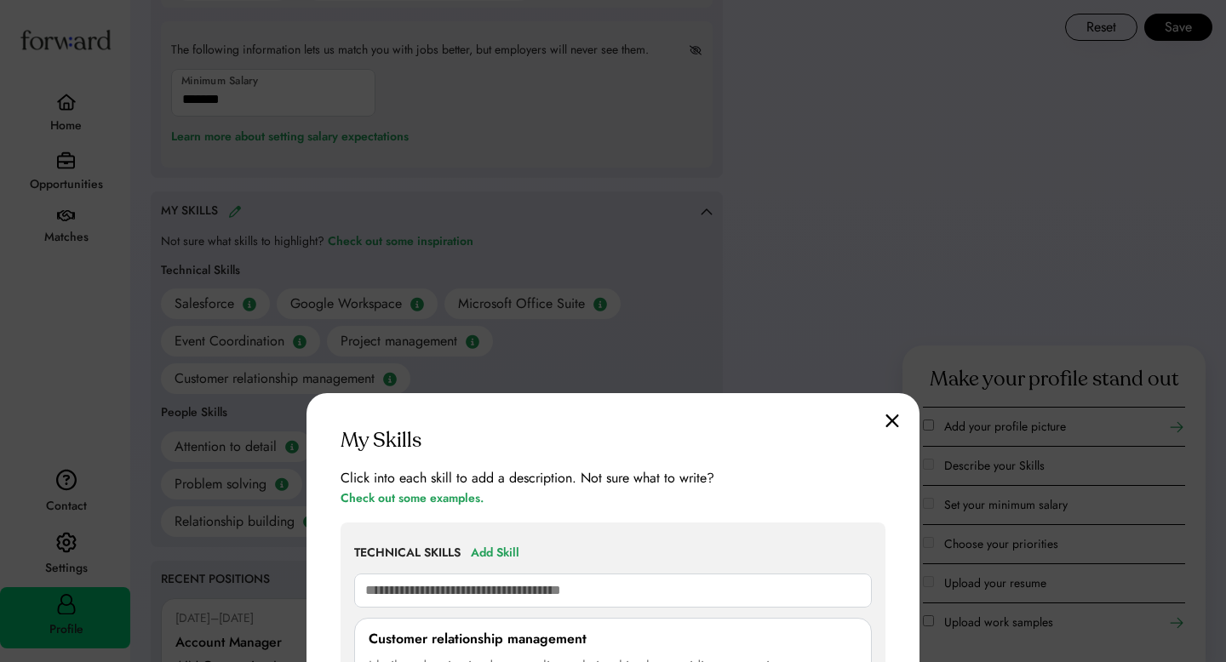
scroll to position [1363, 0]
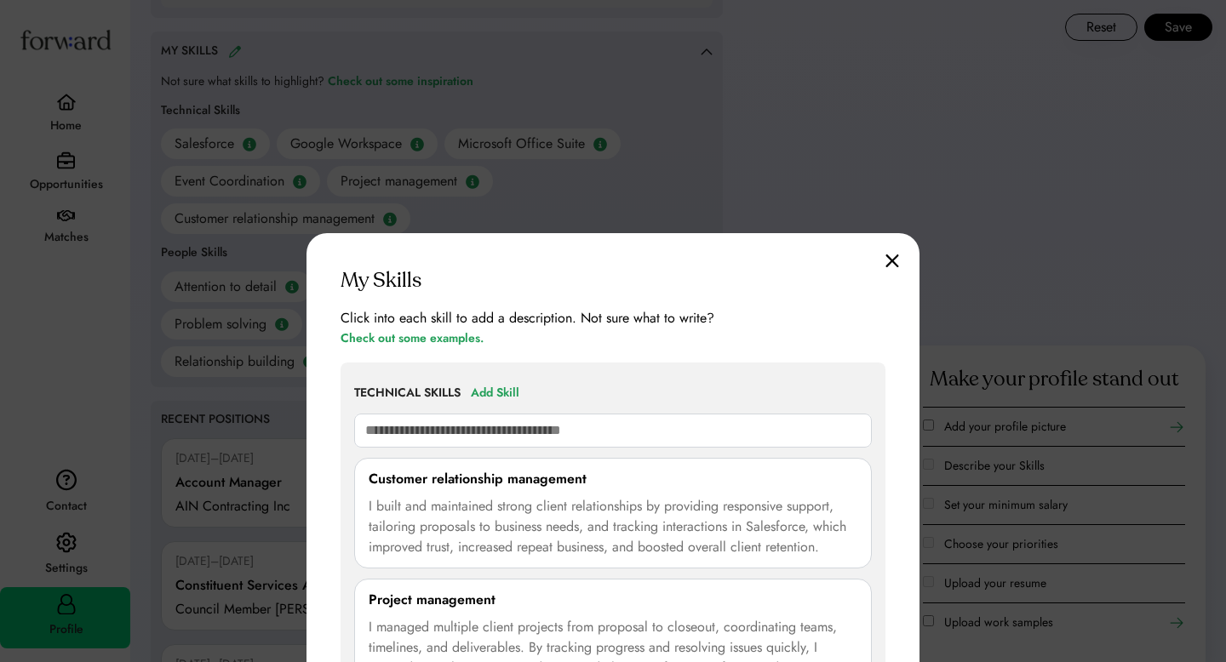
click at [886, 267] on img at bounding box center [892, 261] width 14 height 14
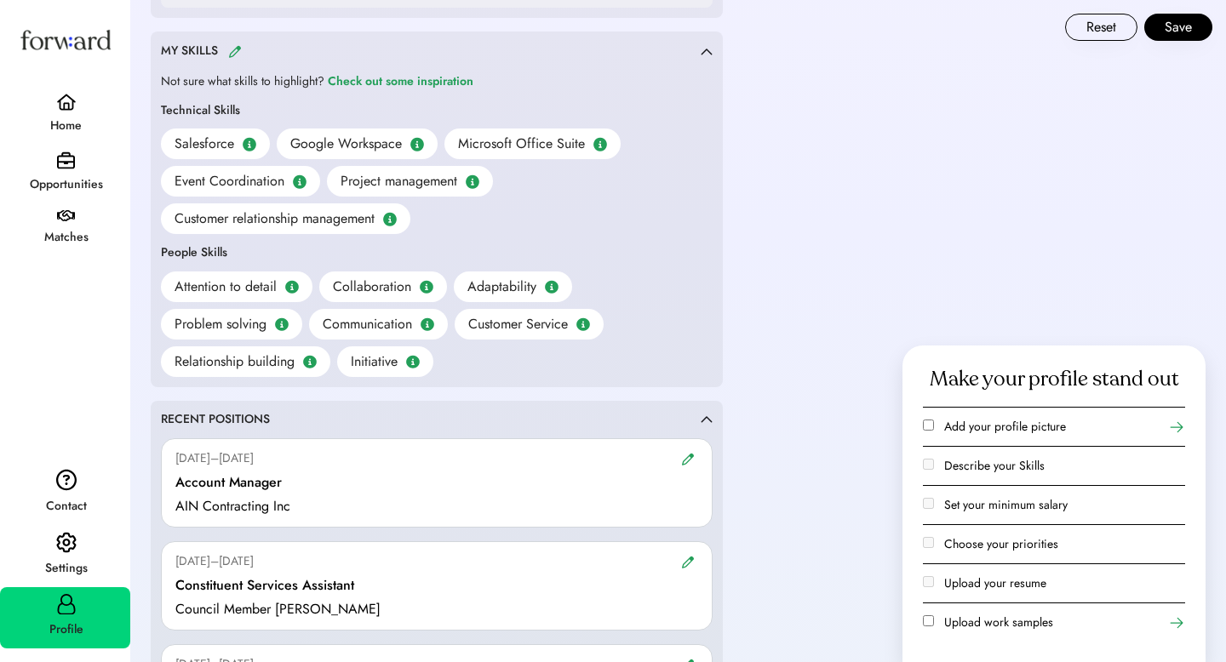
click at [695, 336] on div "Attention to detail Collaboration Adaptability Problem solving Communication Cu…" at bounding box center [437, 325] width 552 height 106
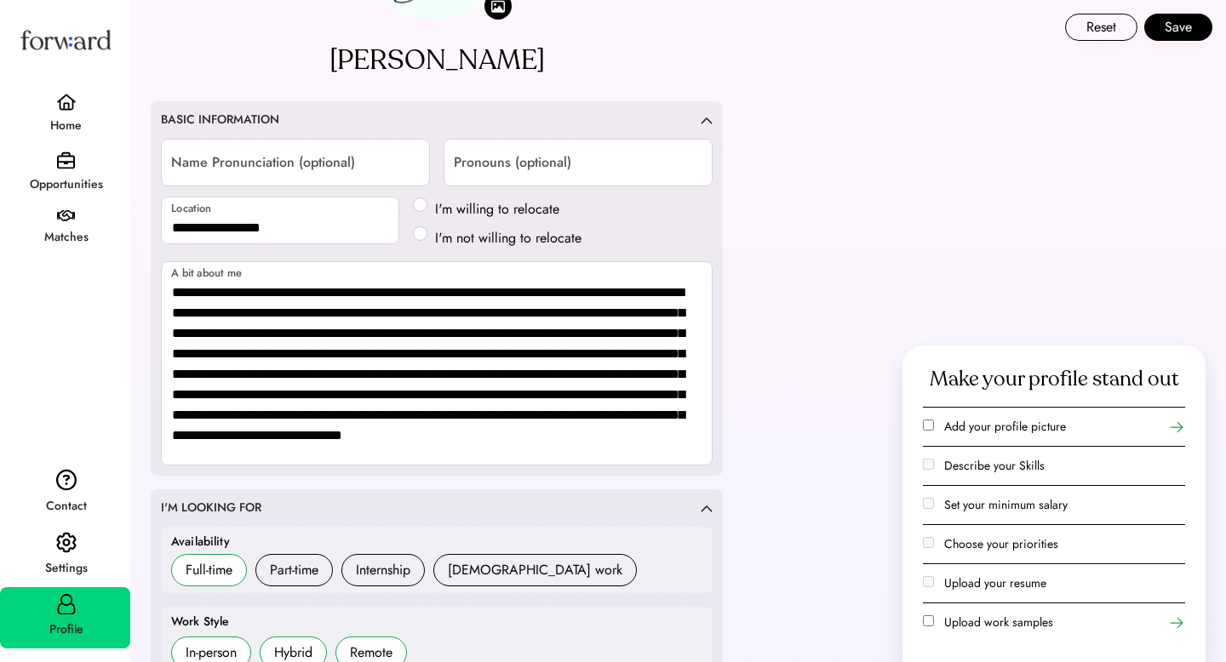
scroll to position [0, 0]
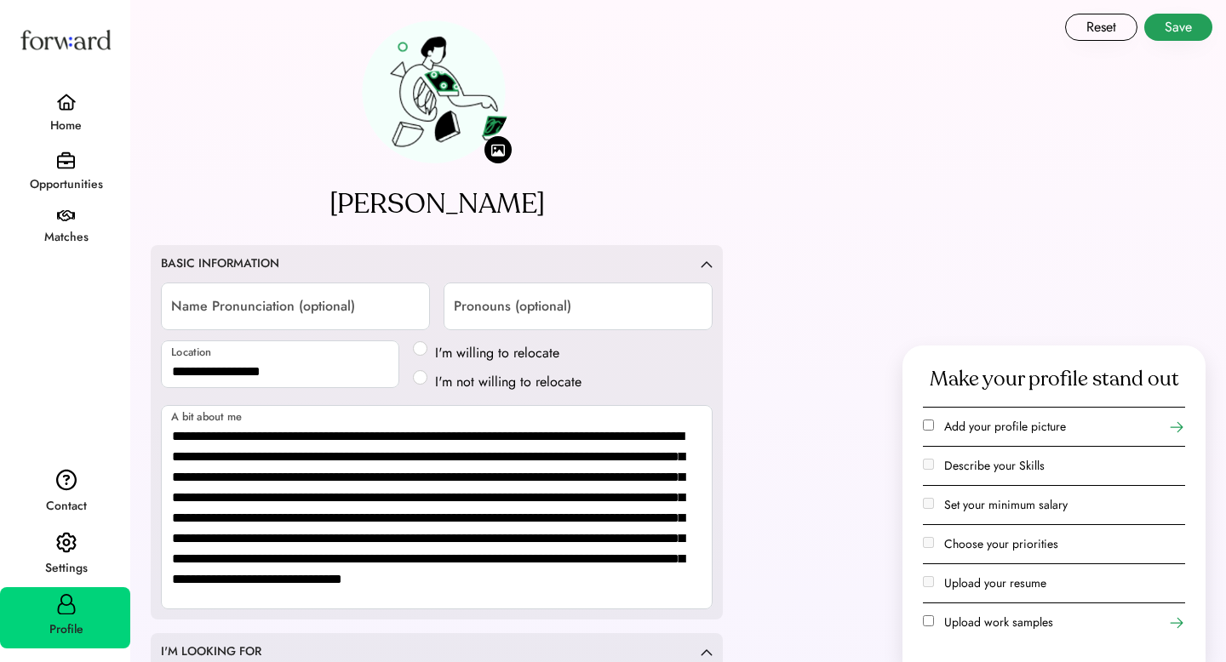
click at [1176, 38] on button "Save" at bounding box center [1178, 27] width 68 height 27
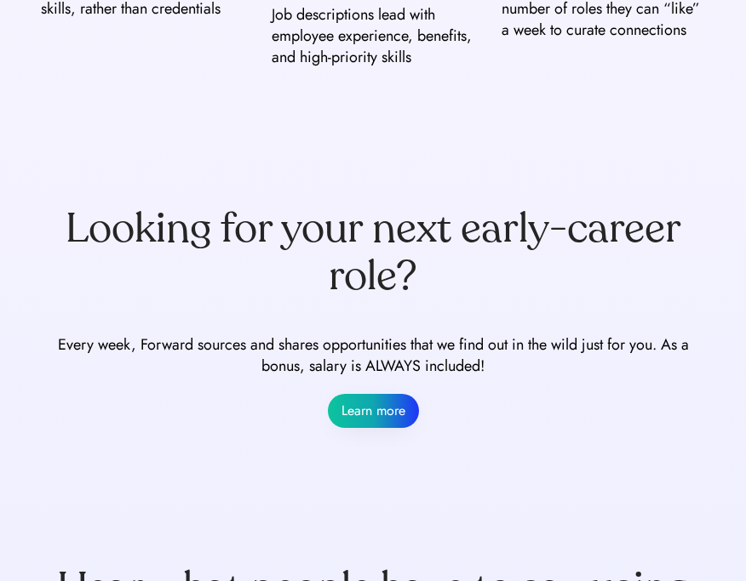
scroll to position [1161, 0]
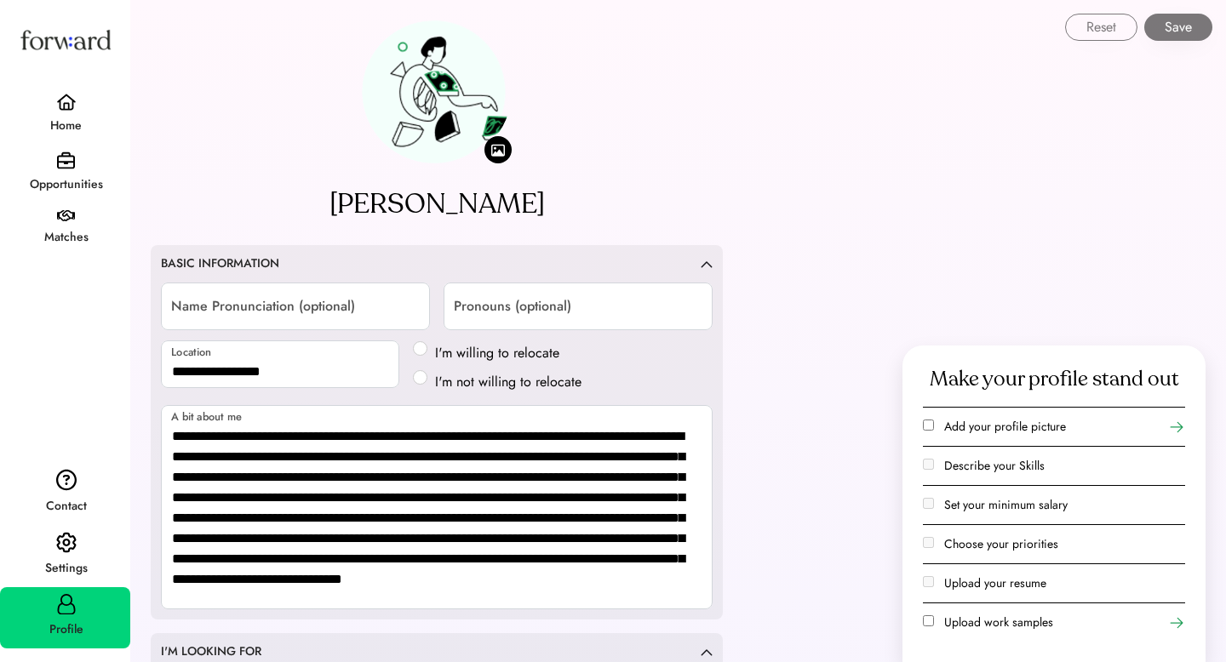
select select "*****"
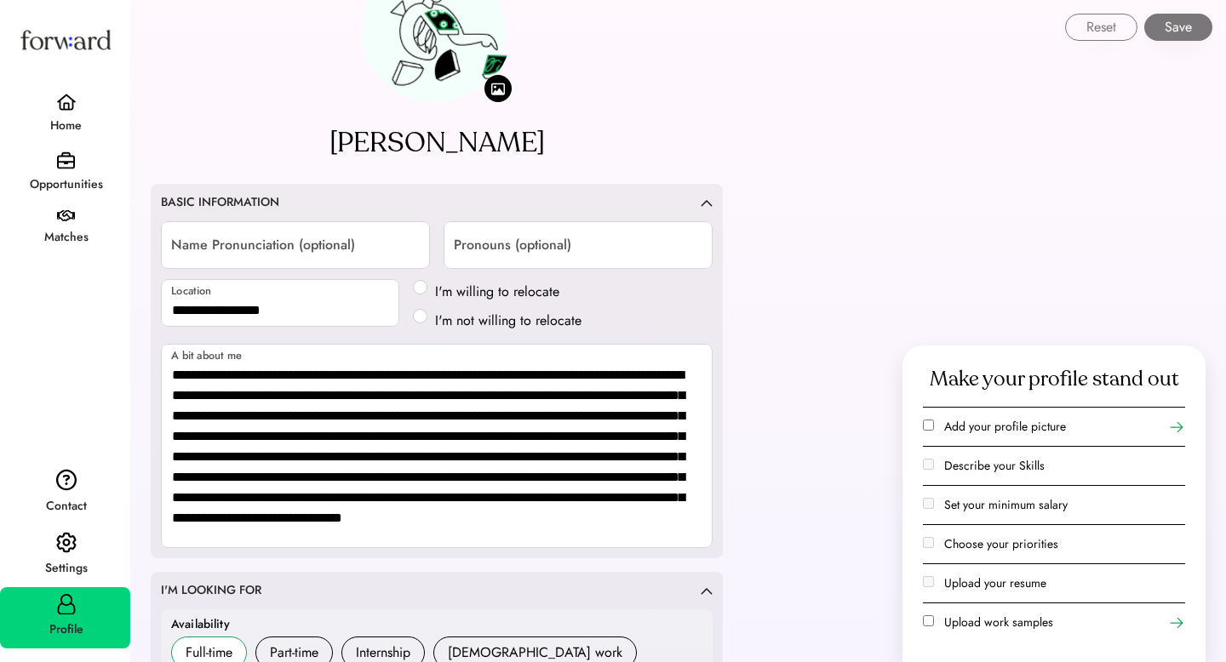
scroll to position [120, 0]
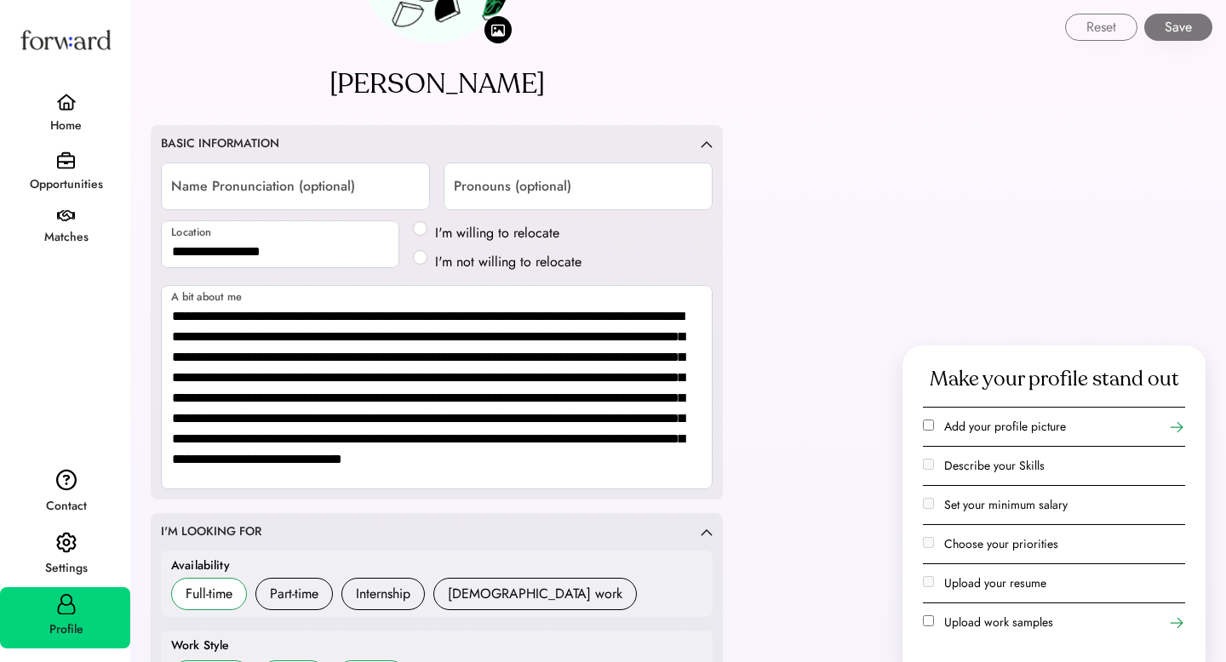
click at [1177, 22] on button "Save" at bounding box center [1178, 27] width 68 height 27
click at [1171, 34] on button "Save" at bounding box center [1178, 27] width 68 height 27
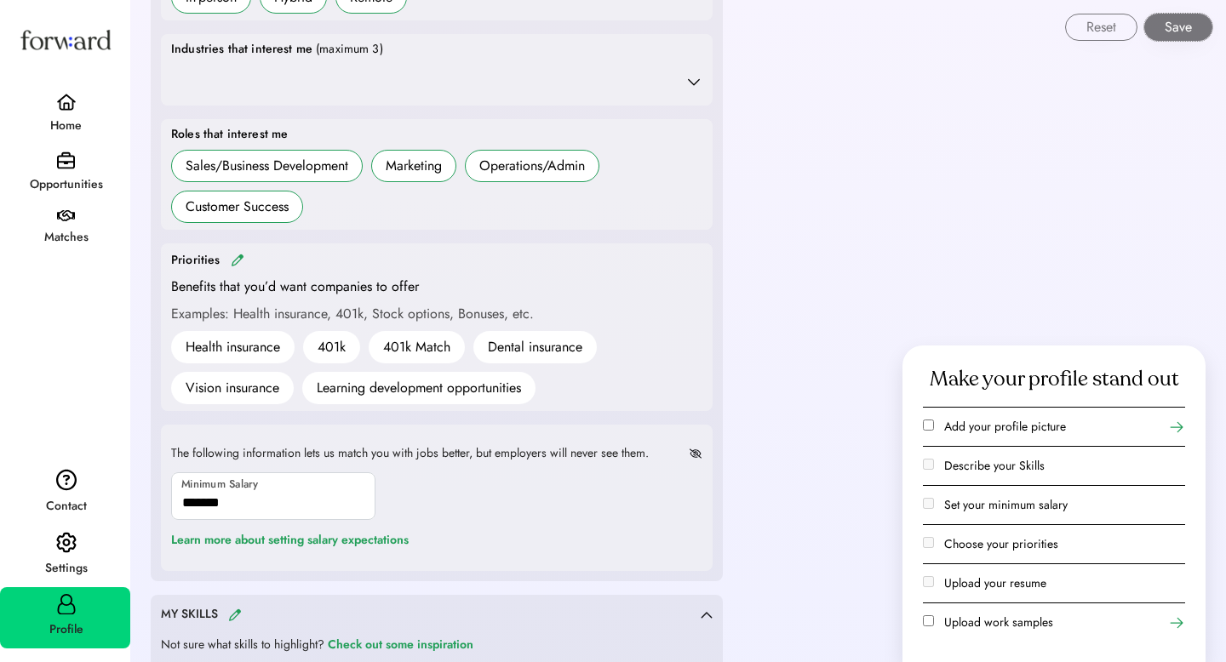
scroll to position [798, 0]
click at [74, 188] on div "Opportunities" at bounding box center [66, 185] width 129 height 20
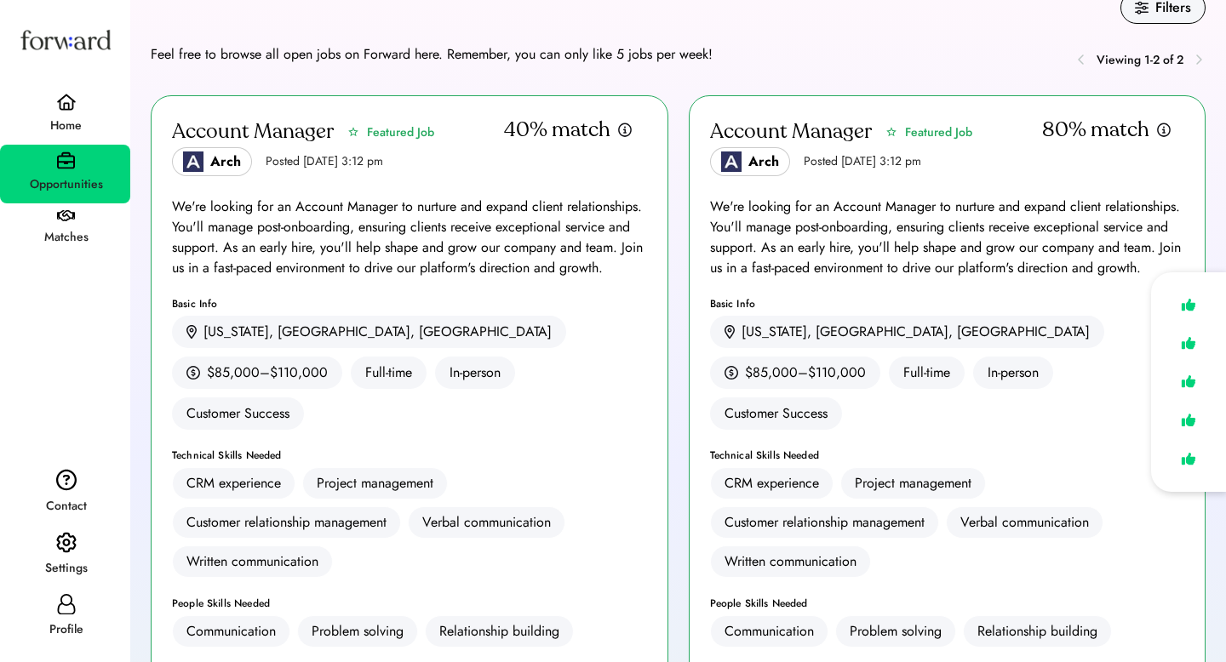
scroll to position [31, 0]
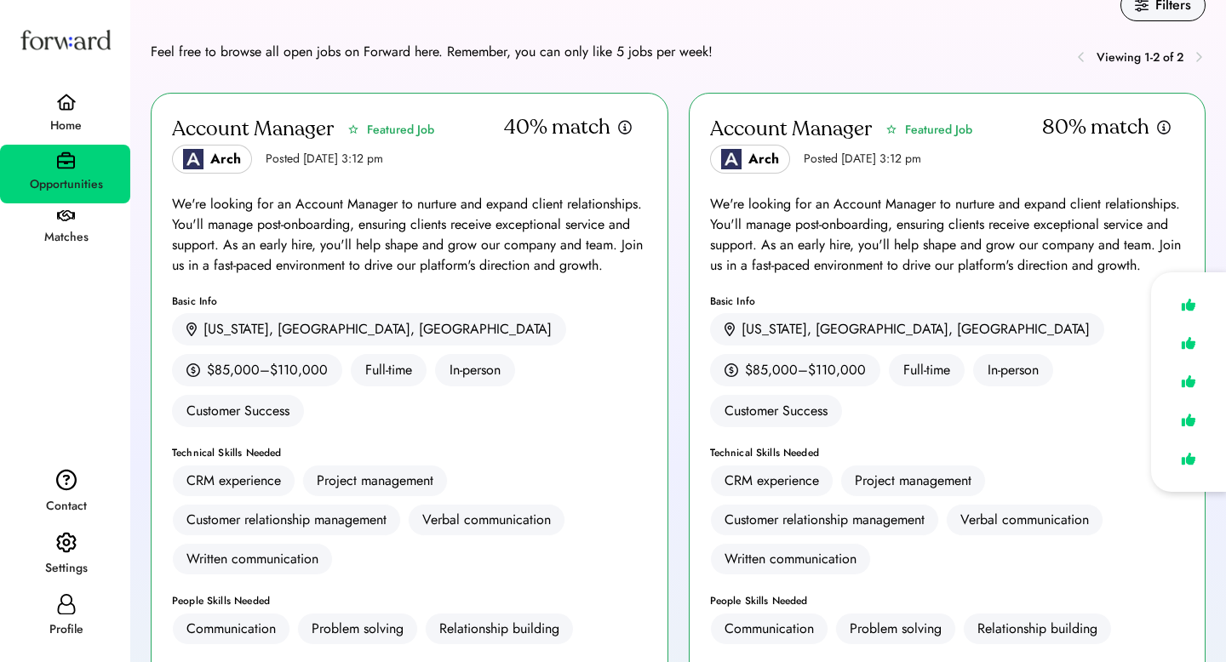
click at [575, 164] on div "Account Manager Featured Job Arch Posted Aug 6, 2025 3:12 pm 40% match" at bounding box center [409, 144] width 475 height 60
click at [411, 303] on div "Basic Info" at bounding box center [409, 301] width 475 height 10
click at [264, 123] on div "Account Manager" at bounding box center [253, 129] width 162 height 27
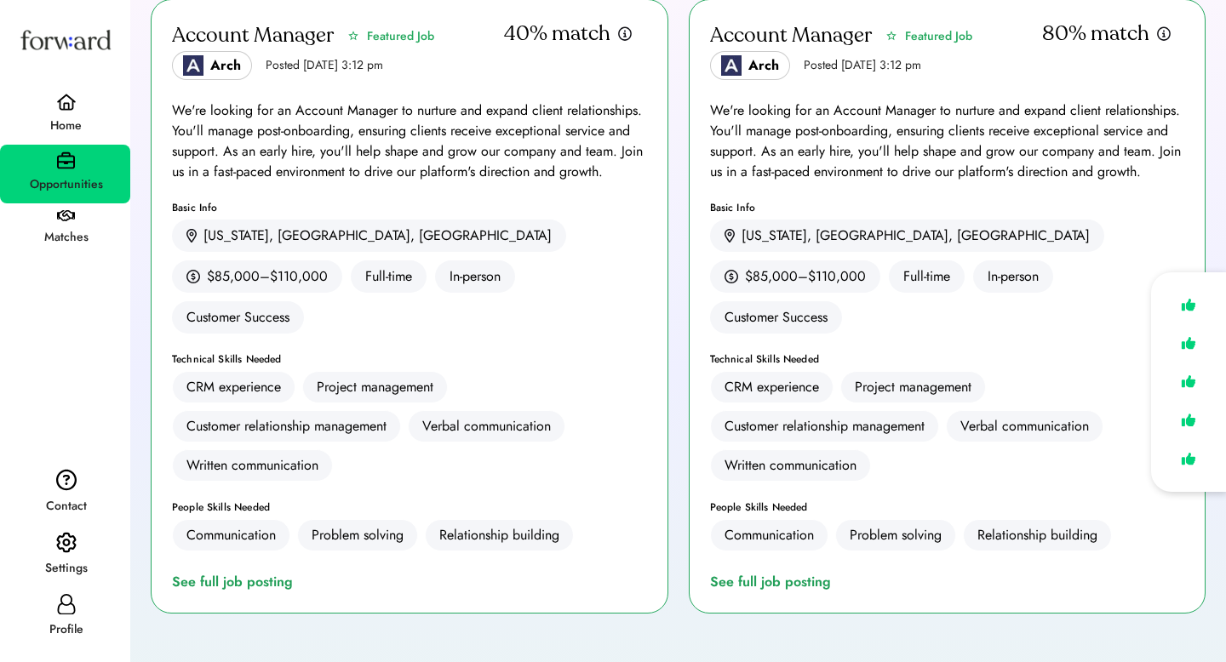
scroll to position [145, 0]
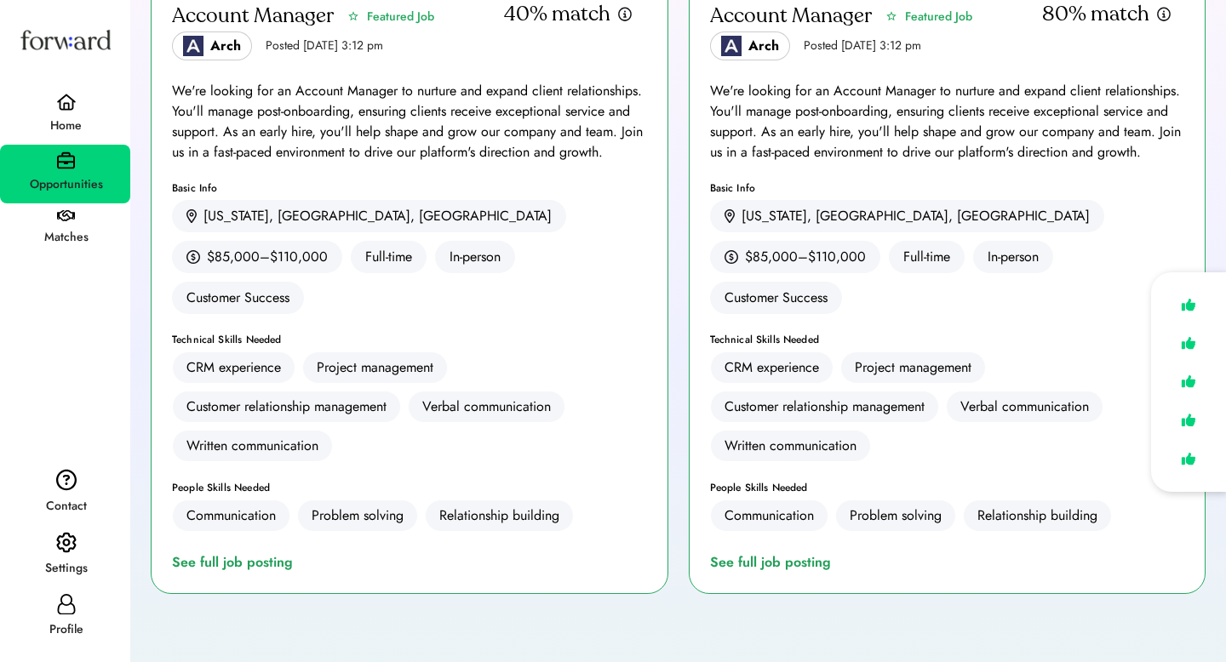
click at [260, 532] on div "Account Manager Featured Job Arch Posted Aug 6, 2025 3:12 pm 40% match We're lo…" at bounding box center [410, 287] width 518 height 615
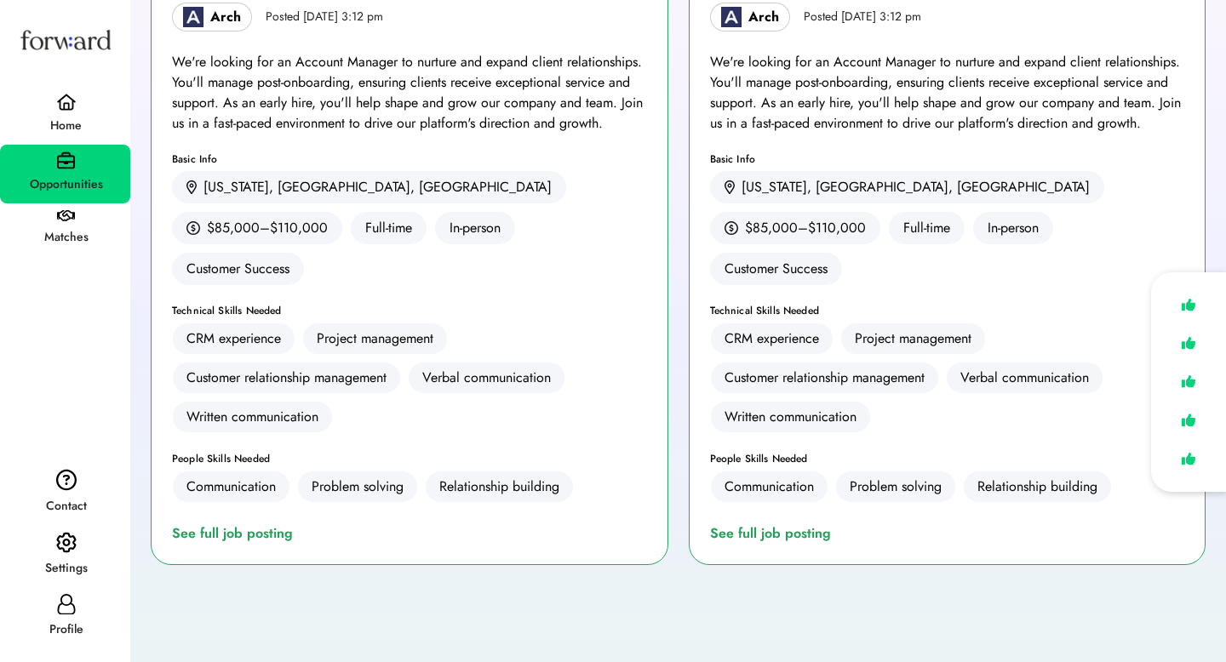
scroll to position [179, 0]
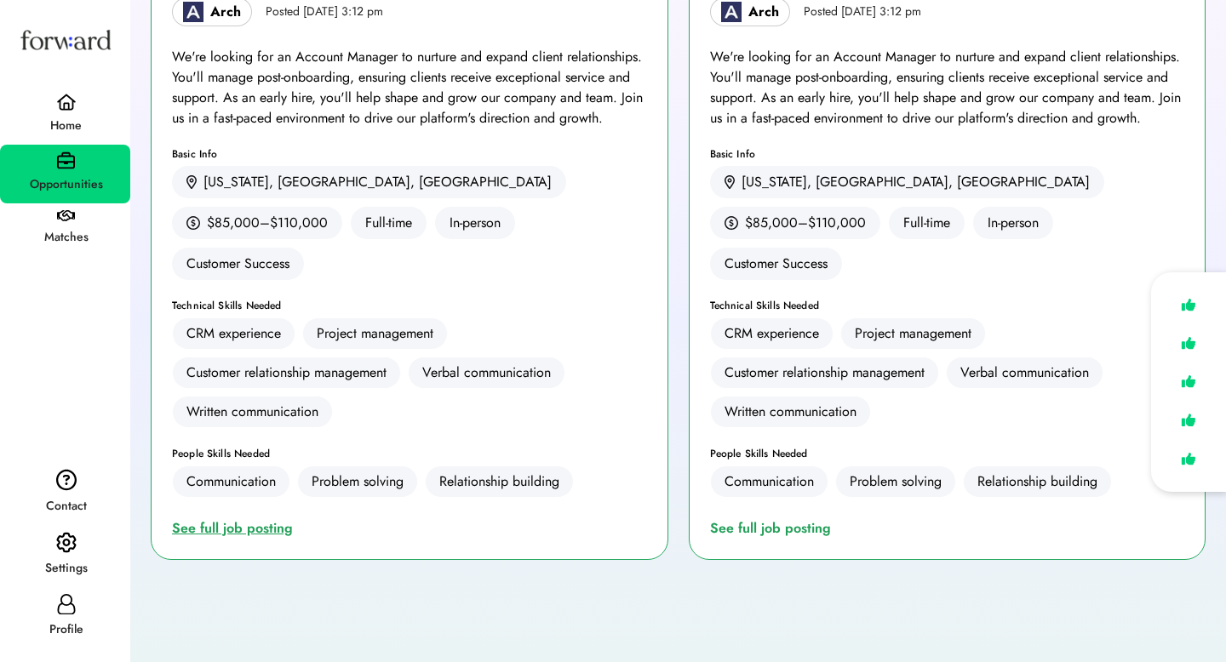
click at [249, 518] on div "See full job posting" at bounding box center [236, 528] width 128 height 20
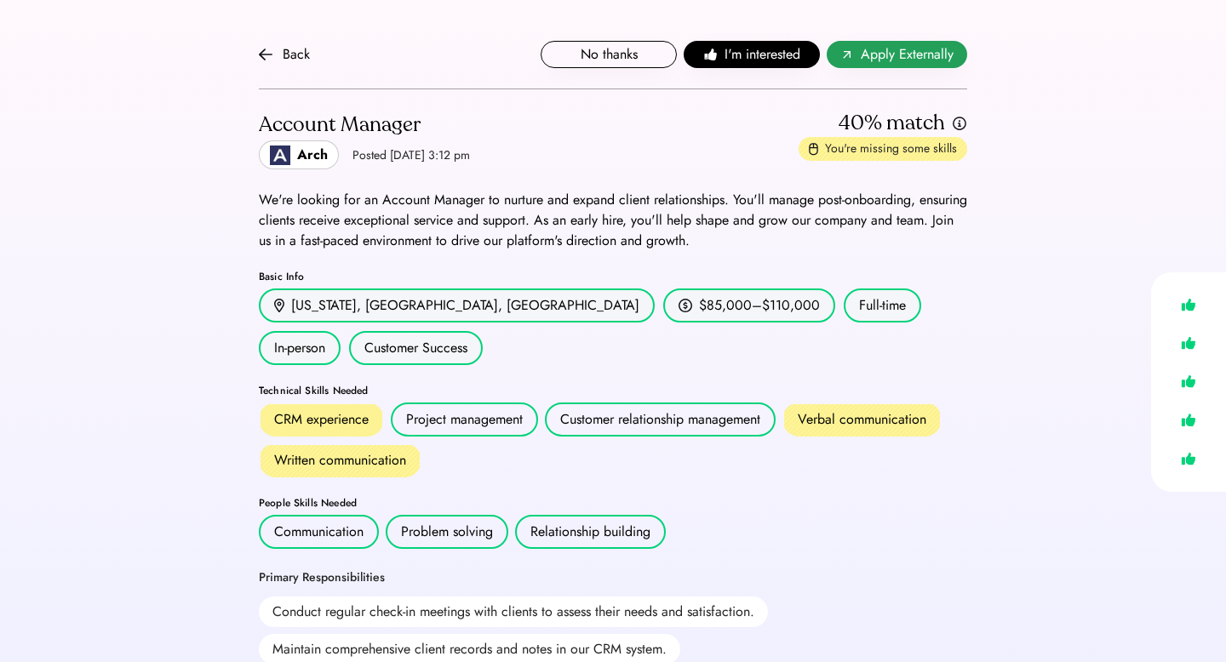
click at [935, 56] on span "Apply Externally" at bounding box center [907, 54] width 93 height 20
drag, startPoint x: 410, startPoint y: 419, endPoint x: 259, endPoint y: 421, distance: 151.5
click at [259, 443] on div "Written communication" at bounding box center [340, 460] width 163 height 34
copy div "Written communication"
click at [289, 54] on div "Back" at bounding box center [296, 54] width 27 height 20
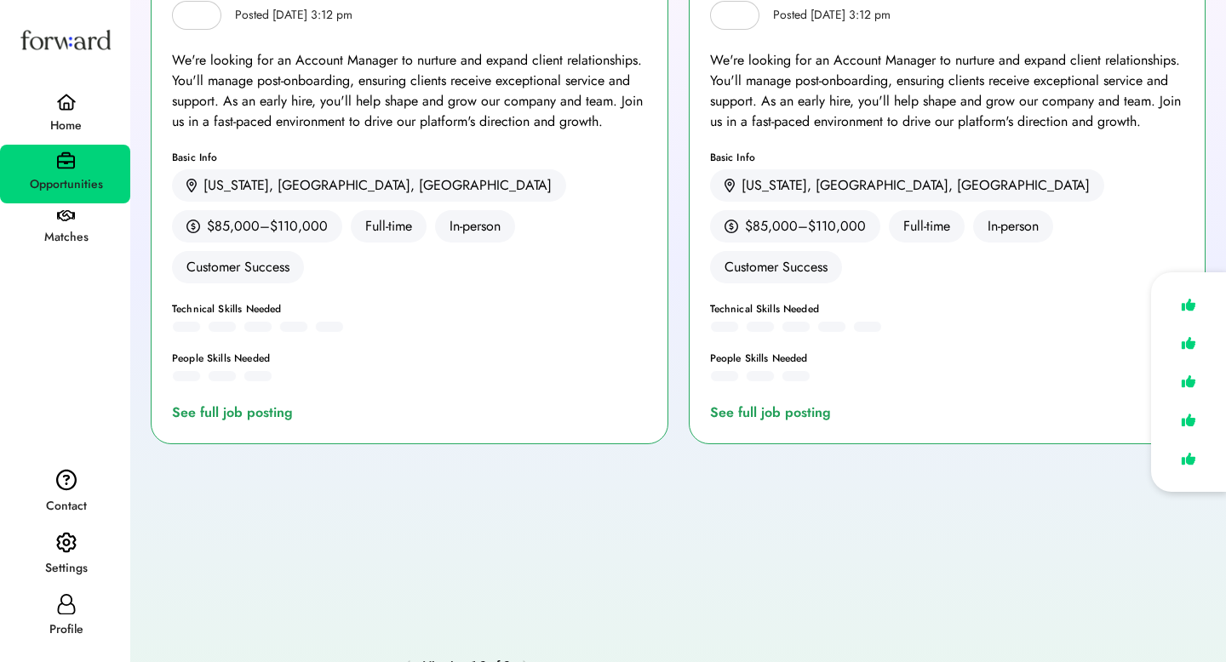
scroll to position [179, 0]
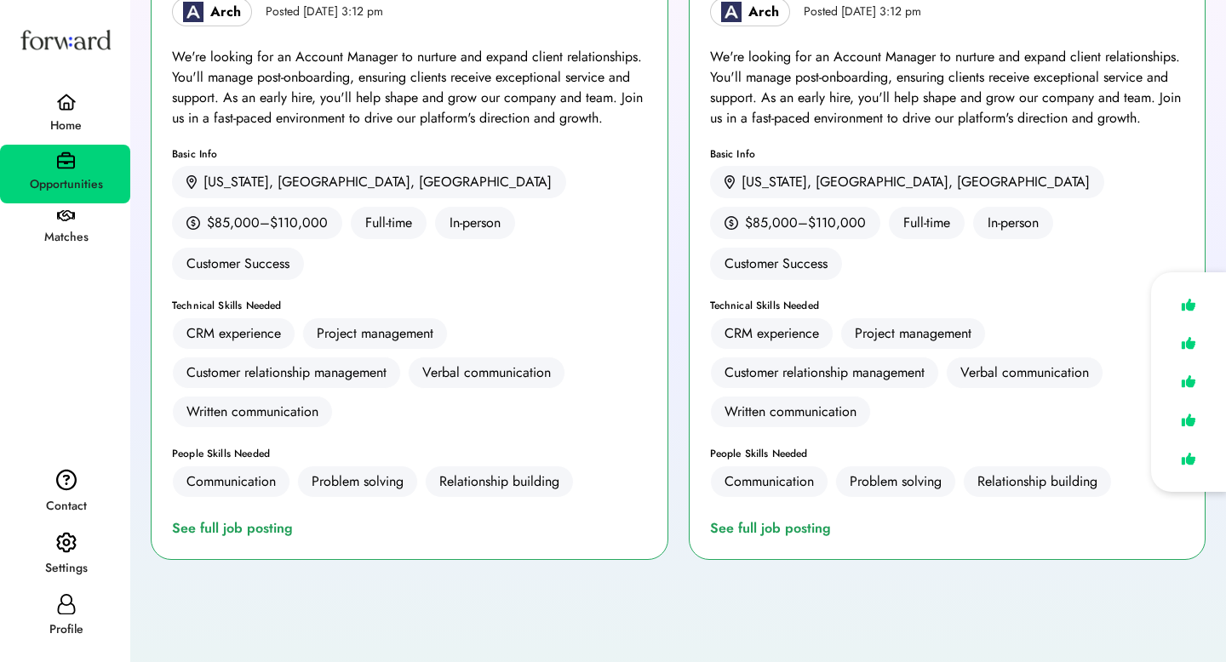
click at [54, 602] on div "Profile" at bounding box center [65, 617] width 130 height 61
select select "*****"
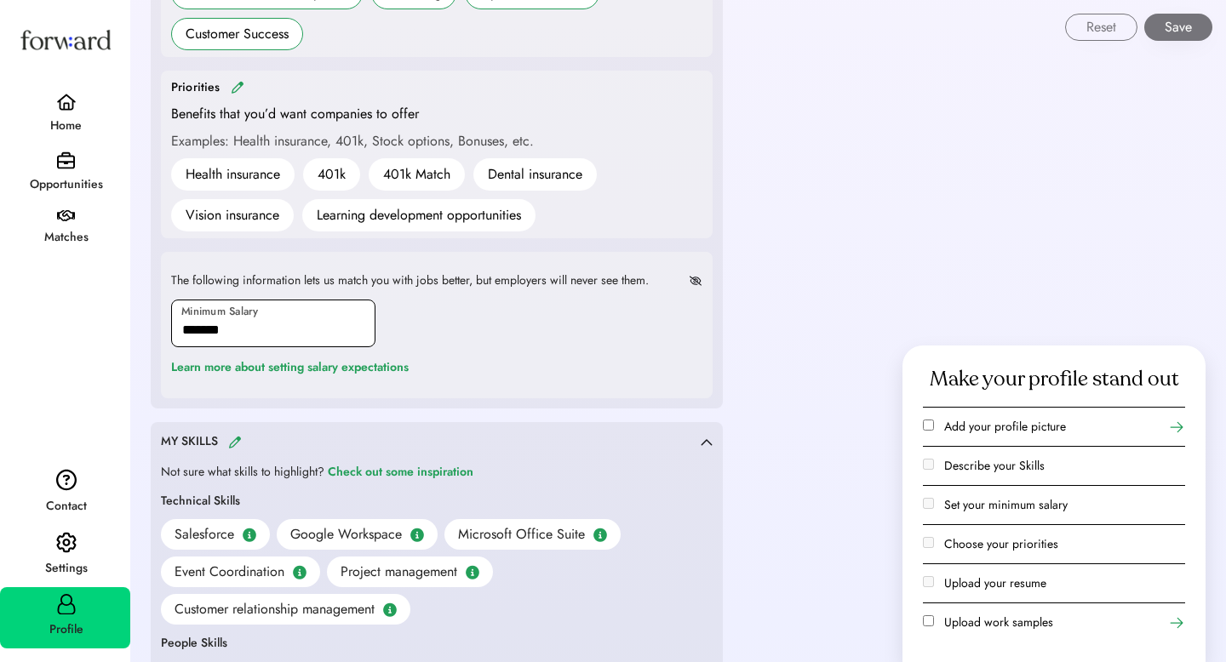
scroll to position [1091, 0]
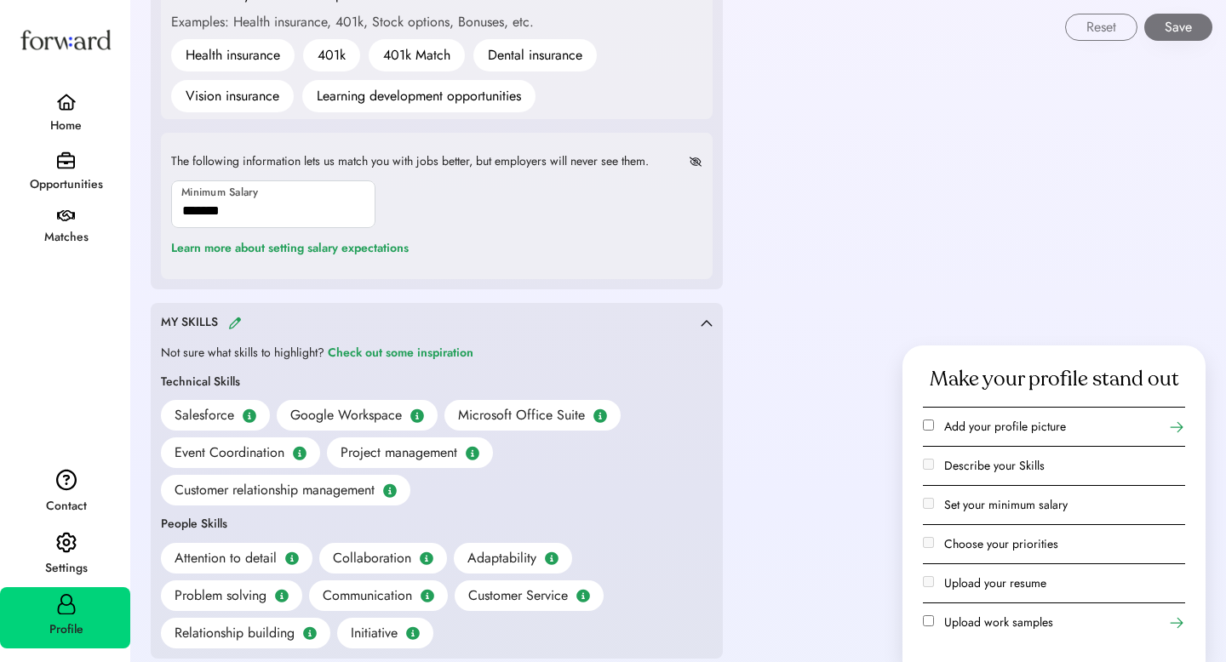
click at [233, 321] on img at bounding box center [235, 323] width 14 height 13
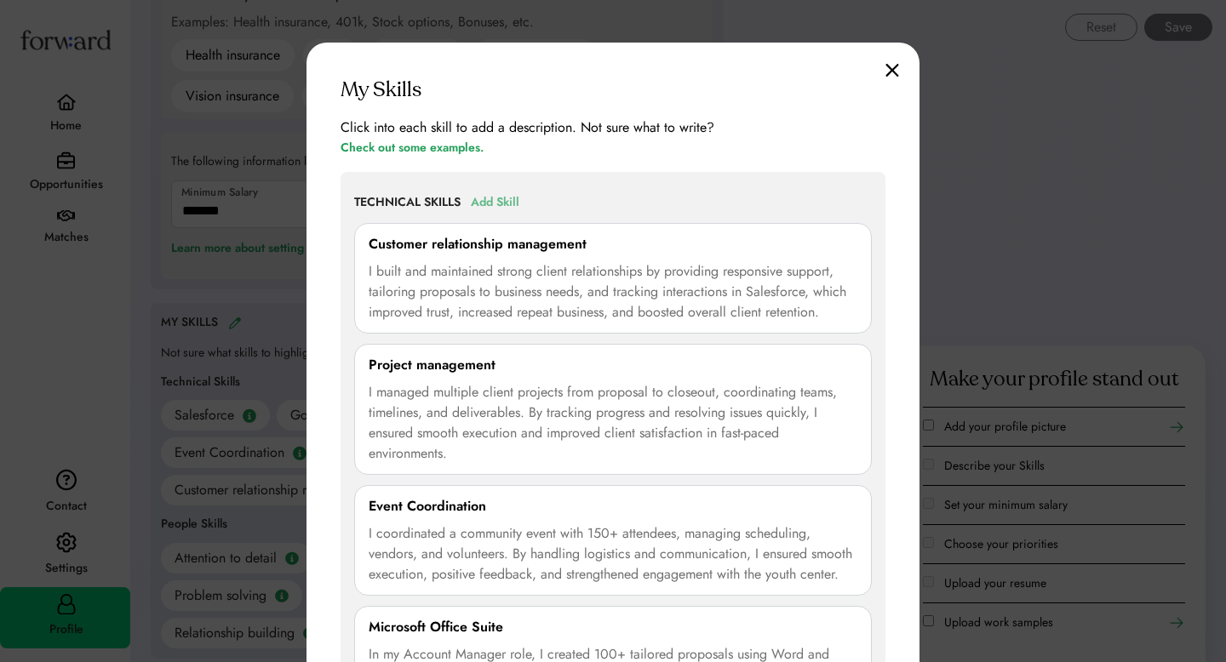
click at [495, 197] on div "Add Skill" at bounding box center [495, 202] width 49 height 20
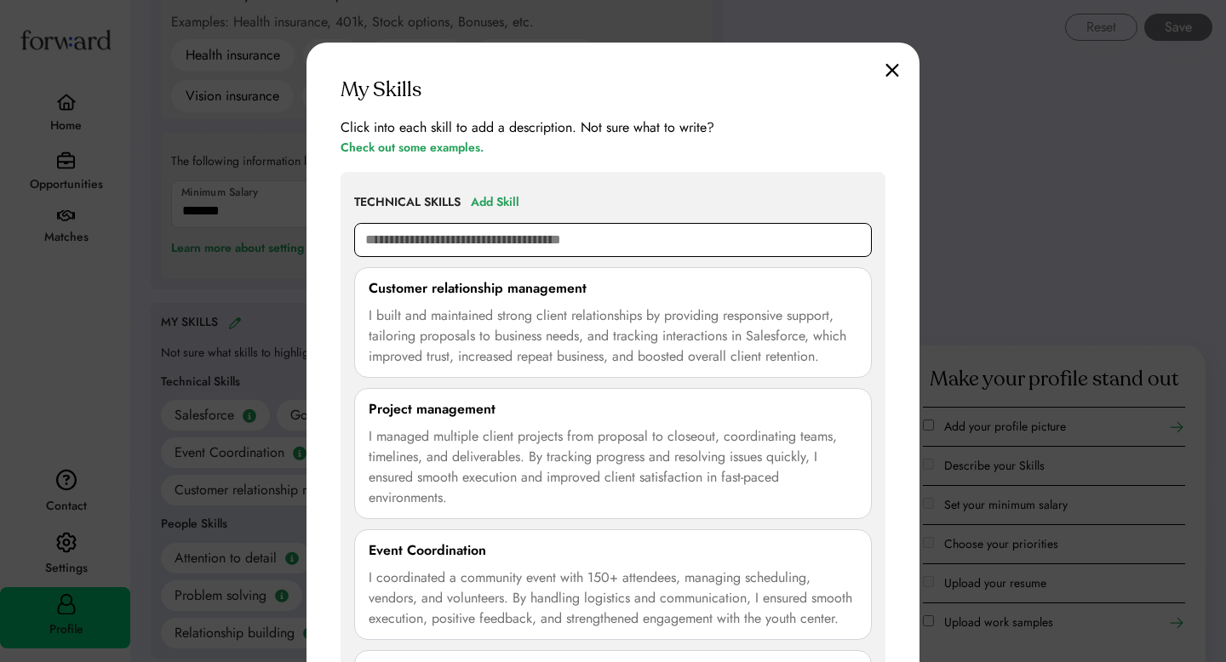
click at [478, 234] on input "text" at bounding box center [613, 240] width 518 height 34
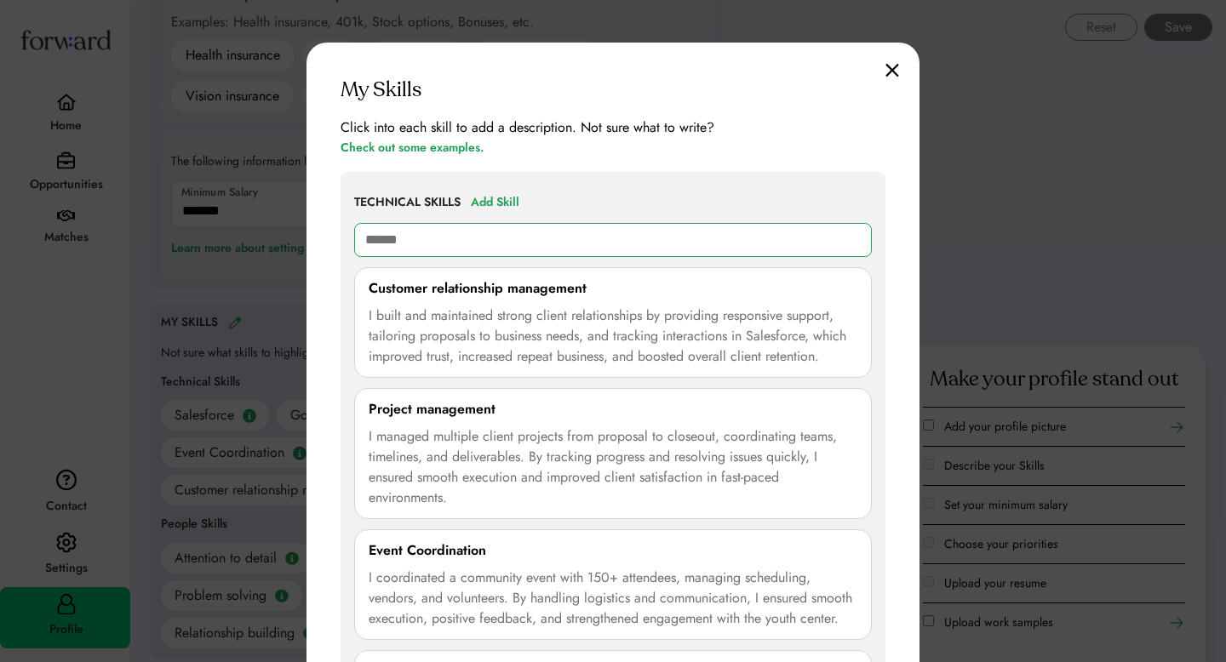
type input "*******"
type input "**********"
type input "*******"
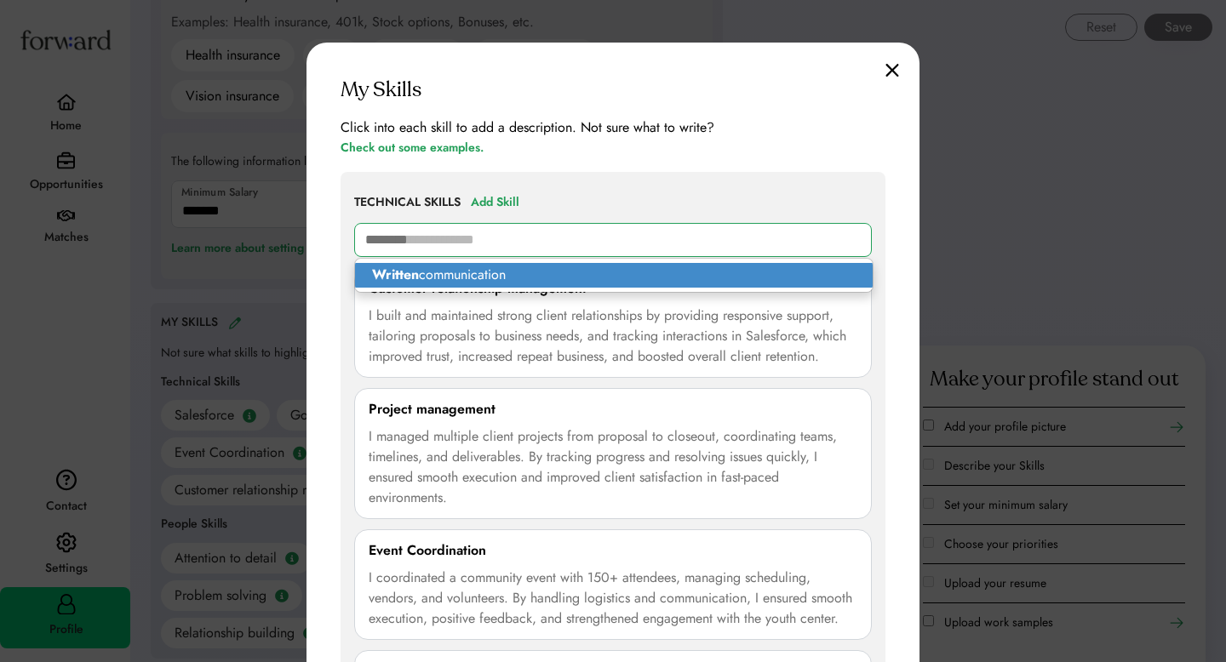
click at [484, 272] on p "Written communication" at bounding box center [614, 275] width 518 height 25
type input "**********"
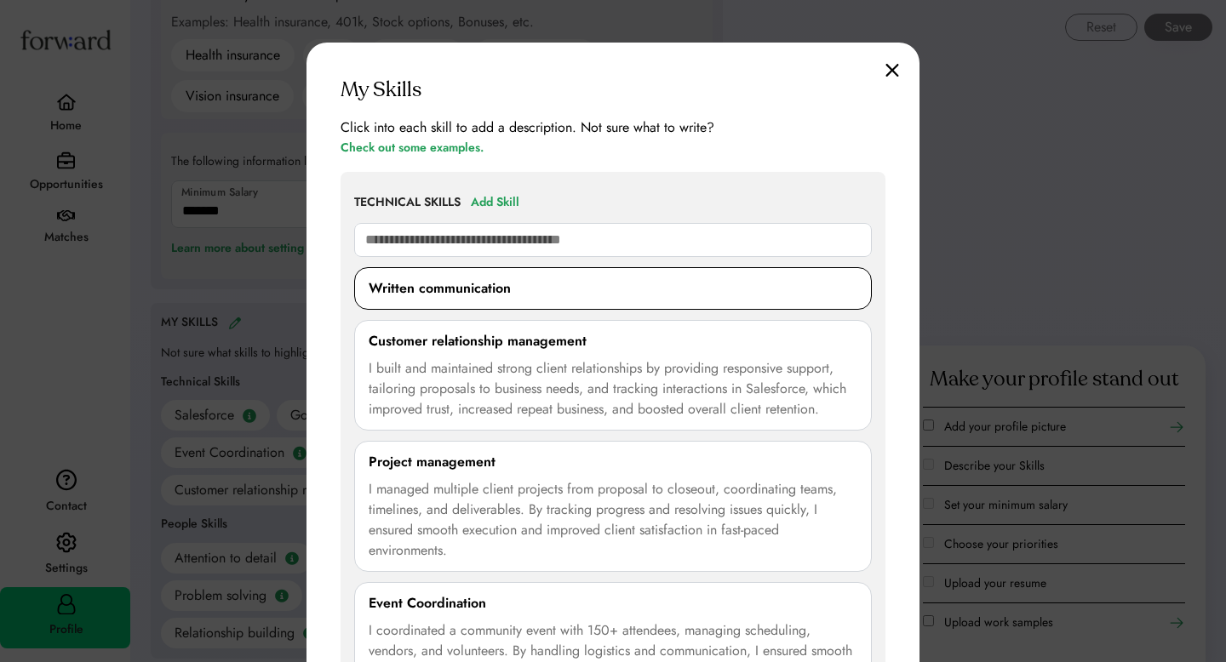
click at [471, 289] on div "Written communication" at bounding box center [440, 288] width 142 height 20
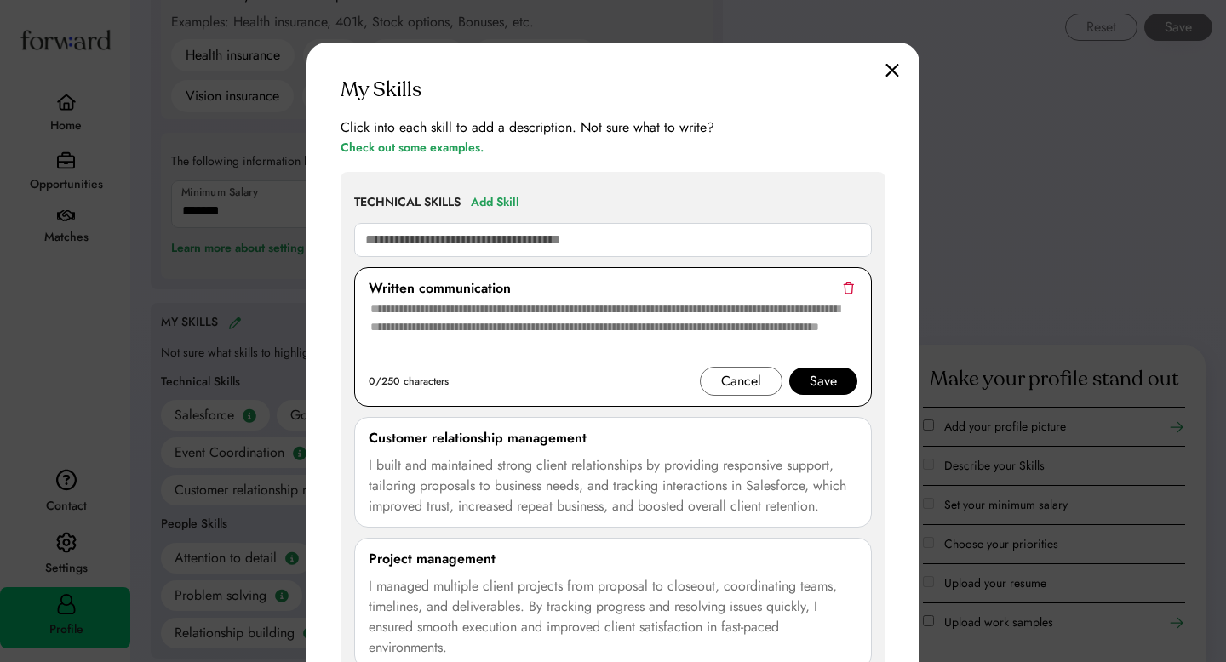
click at [494, 329] on textarea at bounding box center [613, 333] width 489 height 68
paste textarea "**********"
type textarea "**********"
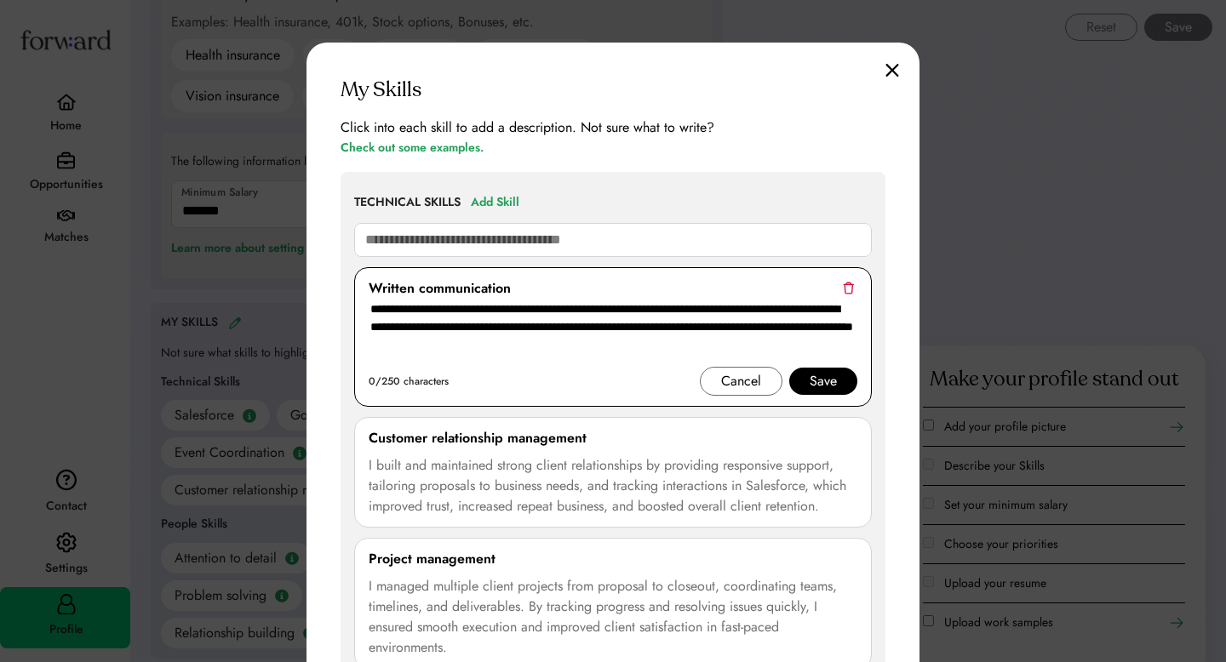
click at [843, 373] on div "Save" at bounding box center [823, 381] width 68 height 27
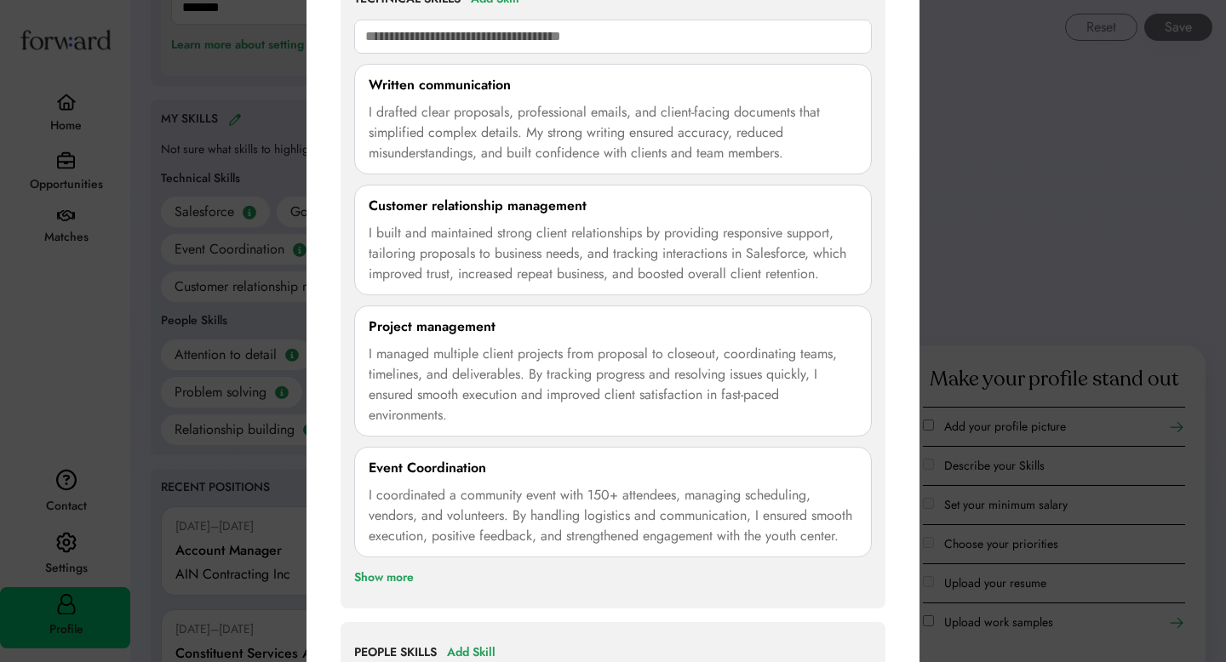
scroll to position [1140, 0]
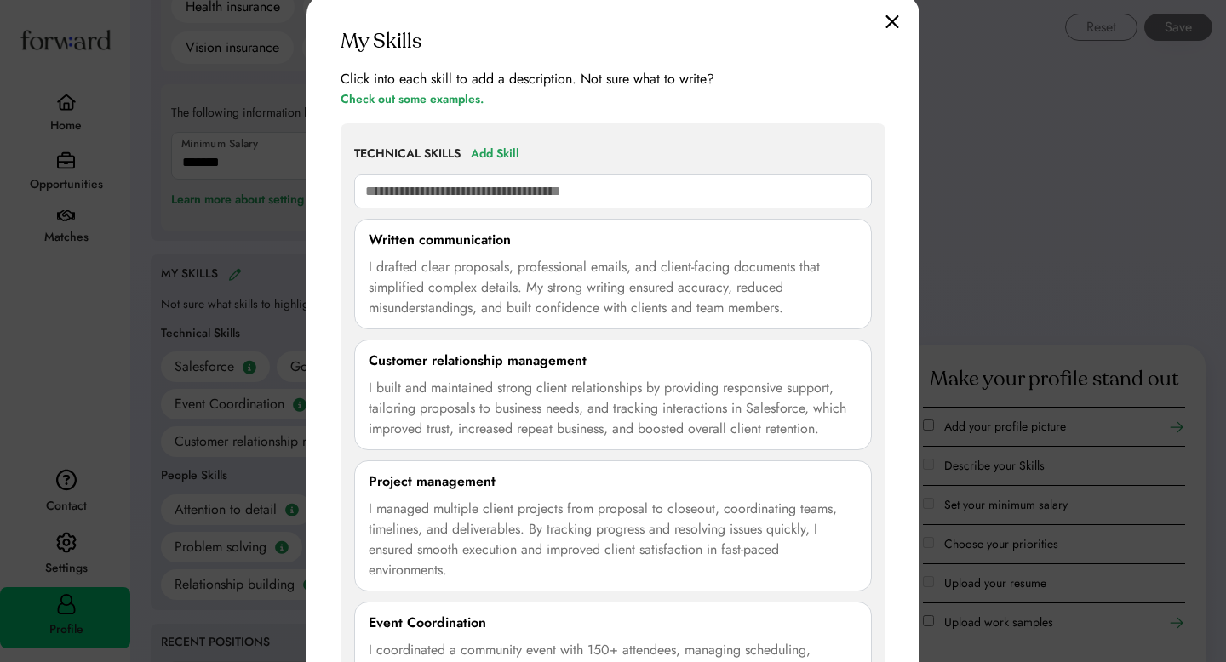
click at [888, 14] on img at bounding box center [892, 21] width 14 height 14
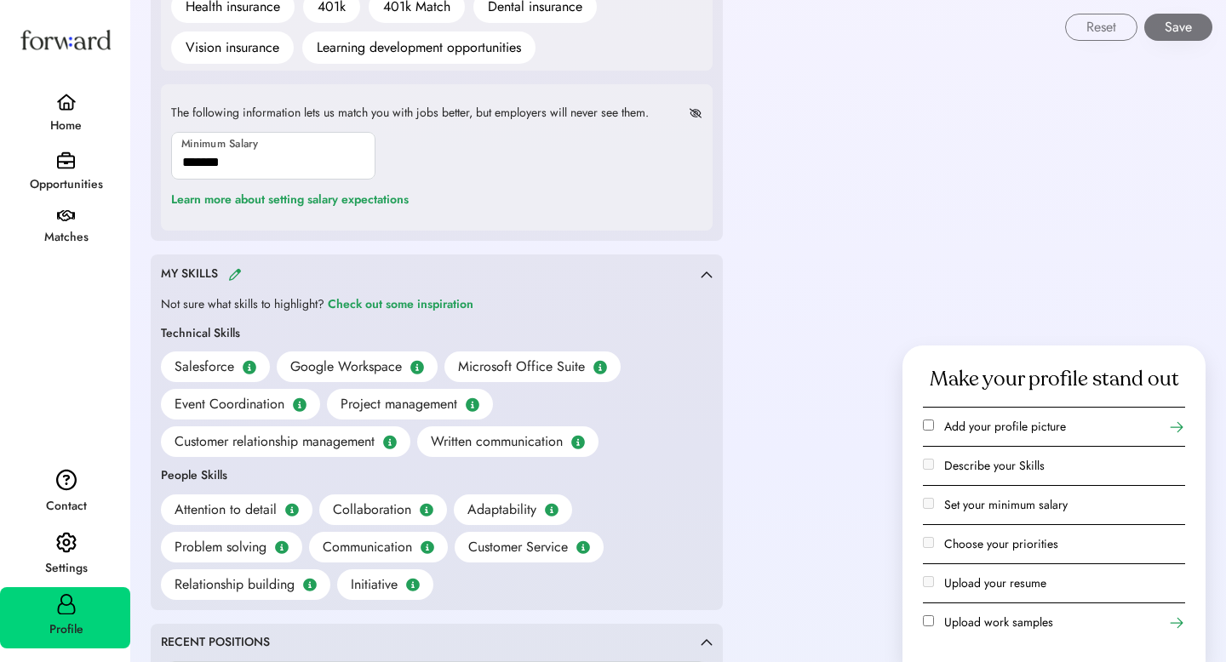
click at [1159, 24] on button "Save" at bounding box center [1178, 27] width 68 height 27
click at [1169, 31] on button "Save" at bounding box center [1178, 27] width 68 height 27
click at [1191, 30] on button "Save" at bounding box center [1178, 27] width 68 height 27
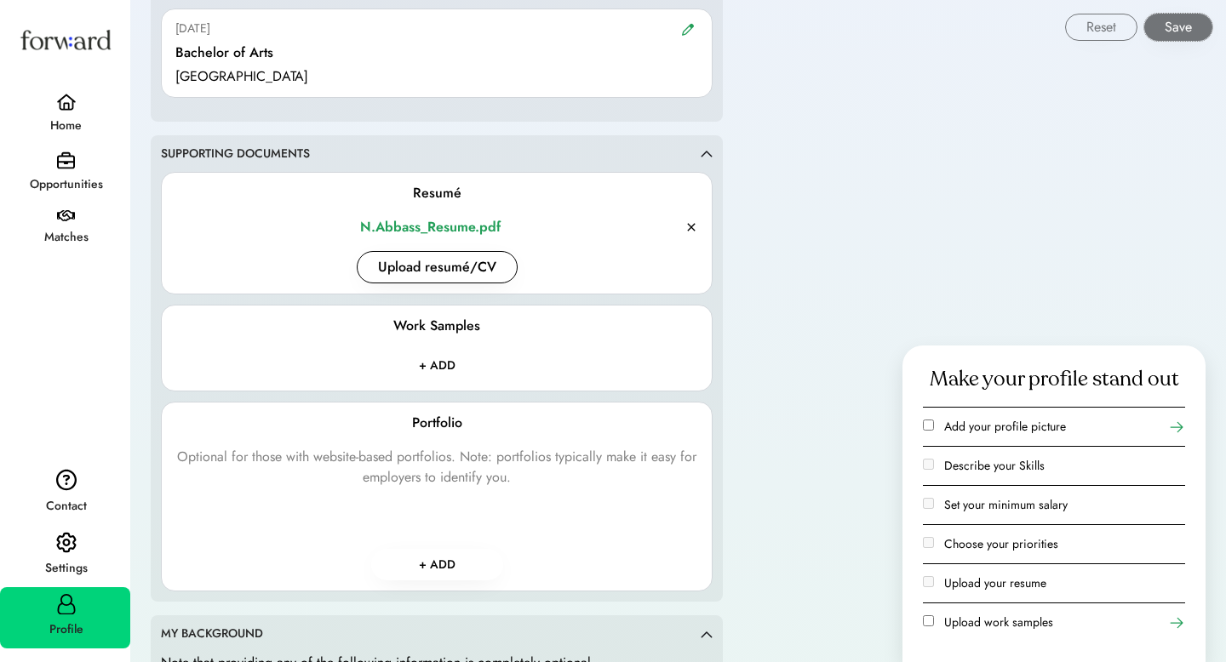
scroll to position [2158, 0]
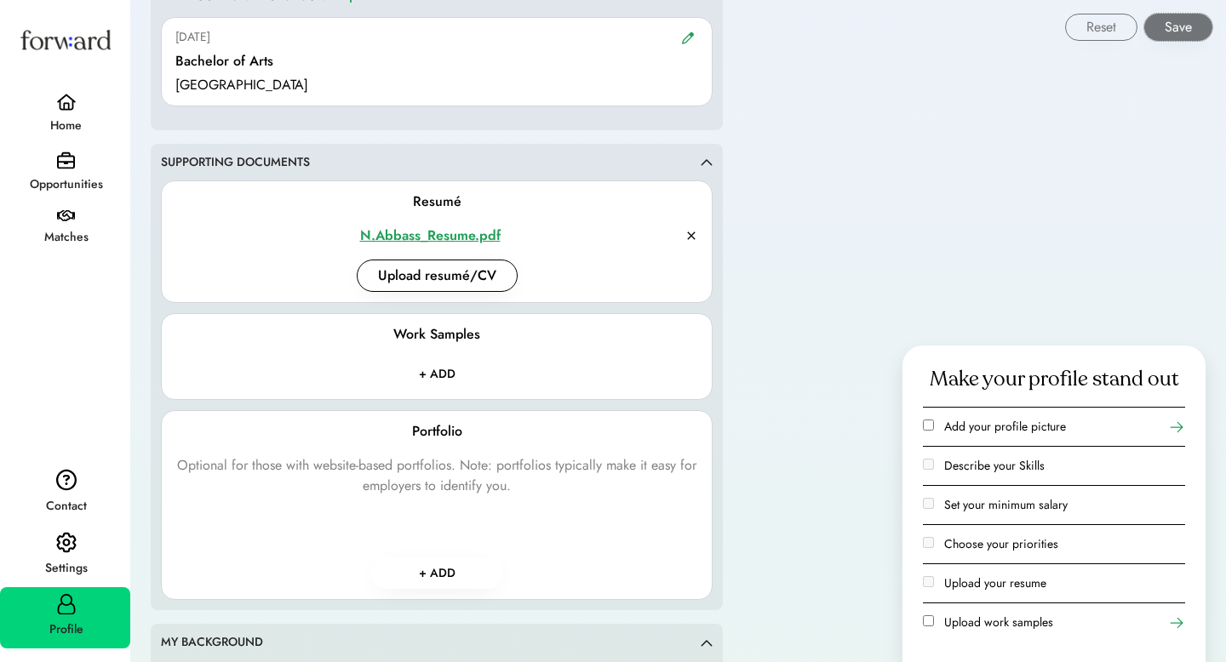
click at [478, 243] on div "N.Abbass_Resume.pdf" at bounding box center [429, 236] width 509 height 20
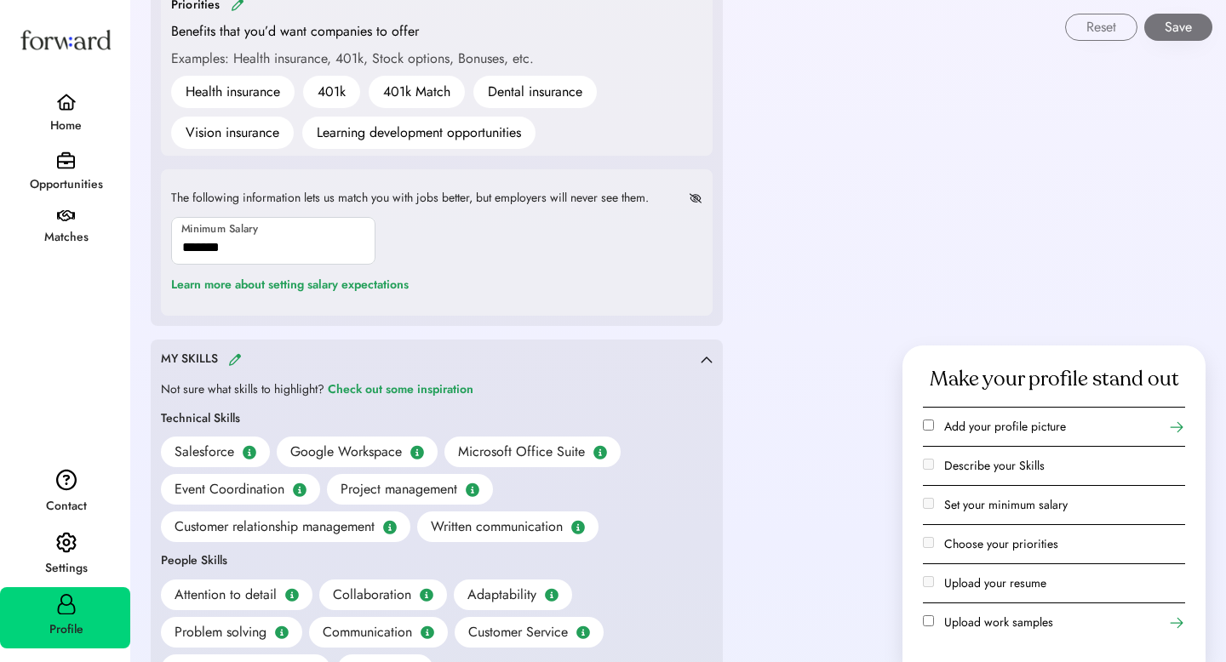
scroll to position [1050, 0]
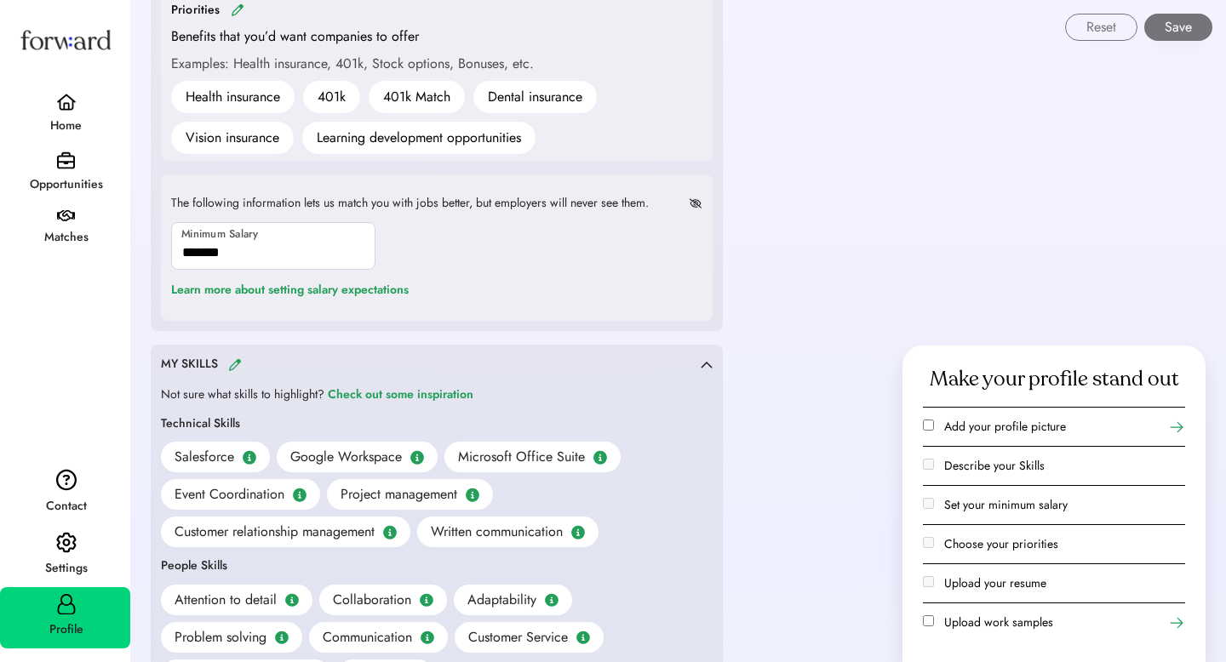
click at [75, 175] on div "Opportunities" at bounding box center [66, 185] width 129 height 20
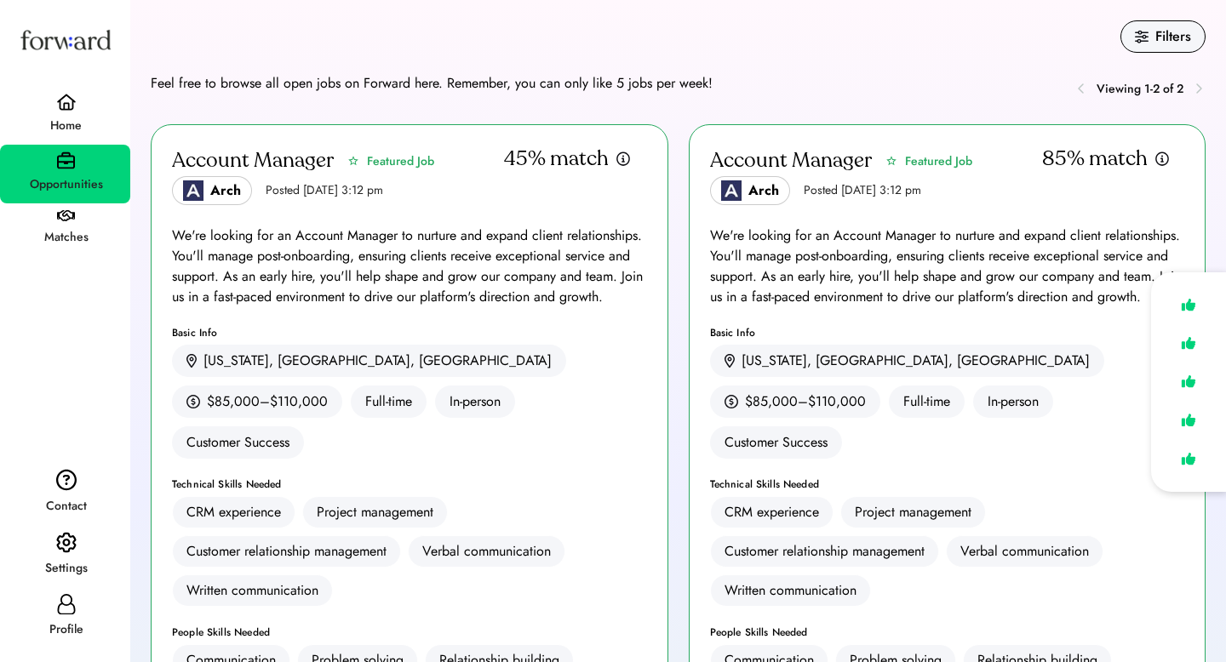
click at [868, 236] on div "We're looking for an Account Manager to nurture and expand client relationships…" at bounding box center [947, 267] width 475 height 82
click at [784, 157] on div "Account Manager" at bounding box center [791, 160] width 162 height 27
click at [788, 272] on div "We're looking for an Account Manager to nurture and expand client relationships…" at bounding box center [947, 267] width 475 height 82
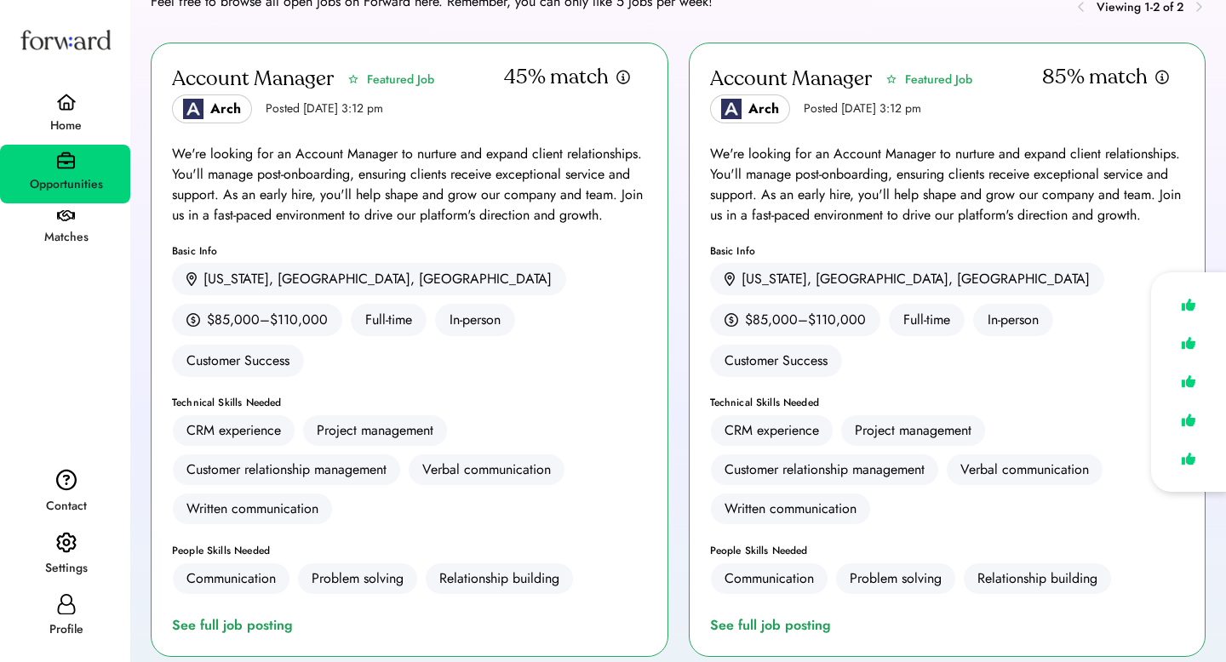
scroll to position [295, 0]
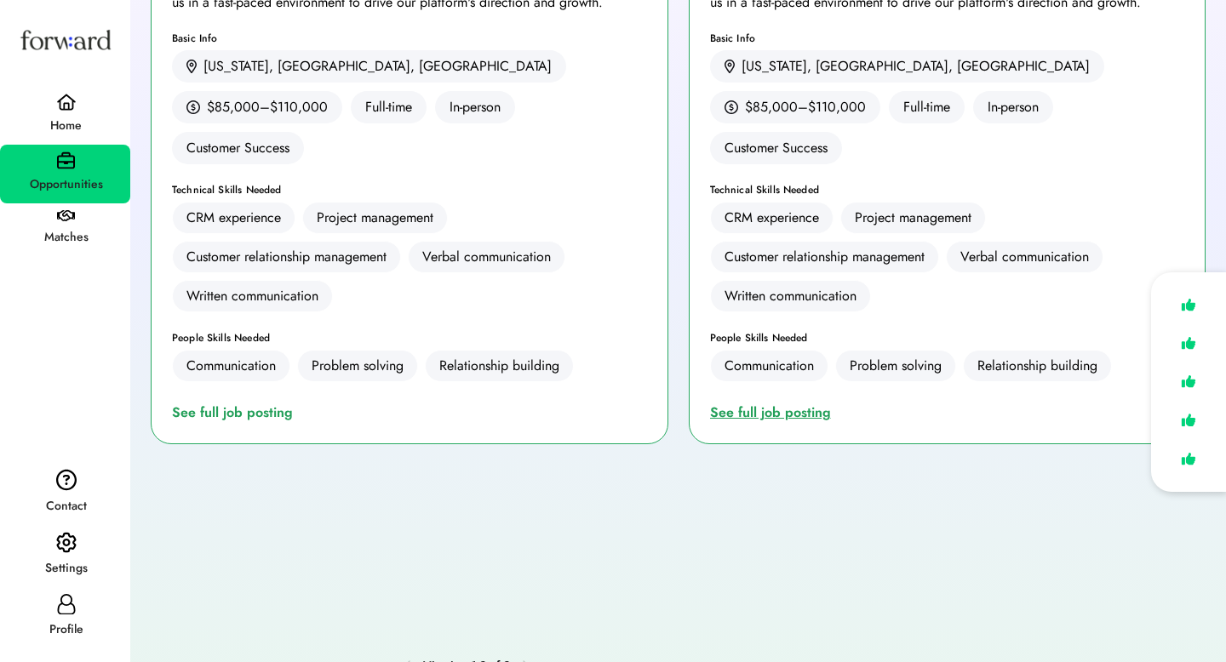
click at [760, 403] on div "See full job posting" at bounding box center [774, 413] width 128 height 20
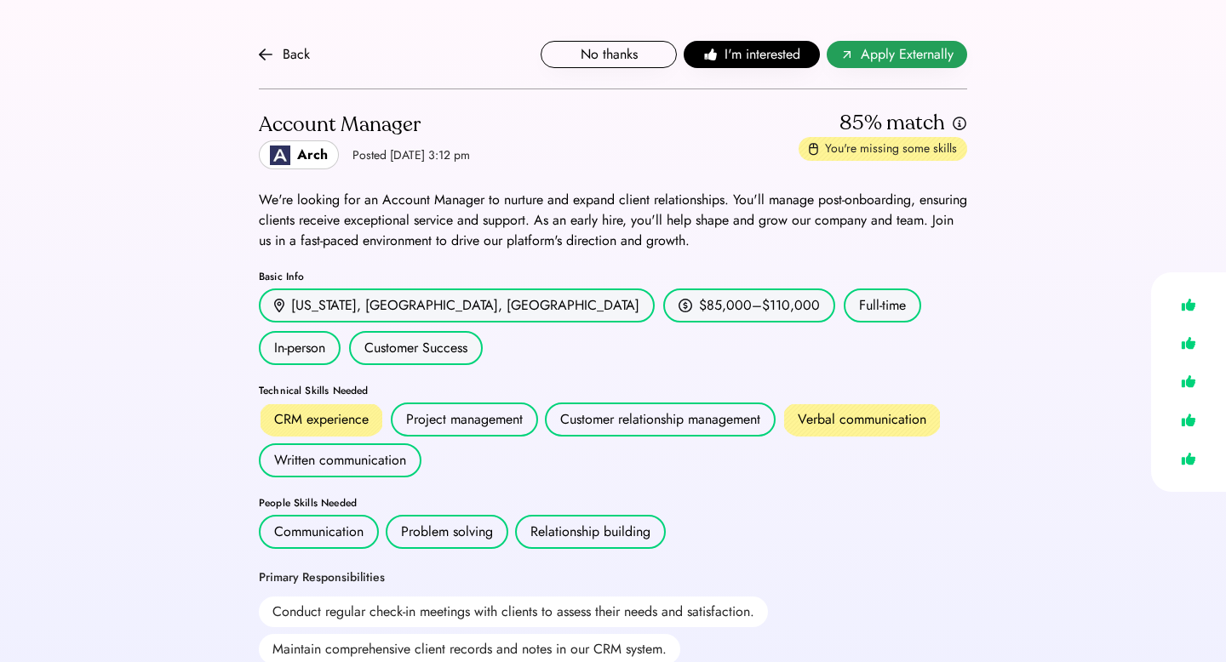
click at [894, 66] on button "Apply Externally" at bounding box center [897, 54] width 140 height 27
